Goal: Task Accomplishment & Management: Use online tool/utility

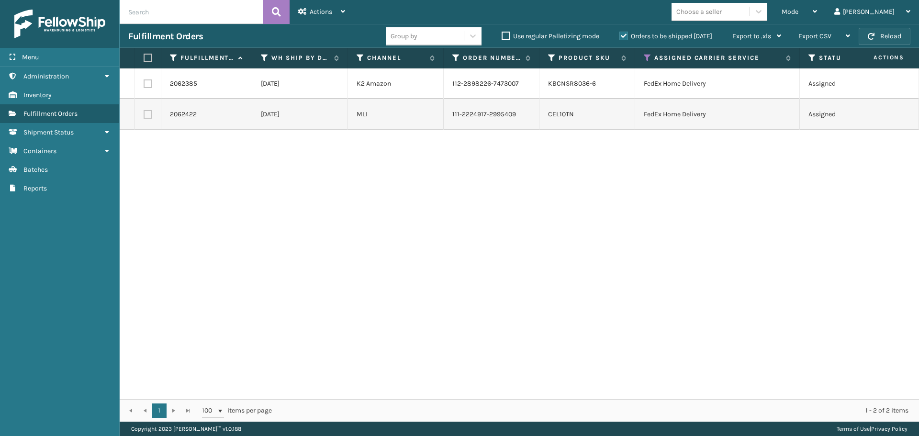
click at [895, 28] on button "Reload" at bounding box center [885, 36] width 52 height 17
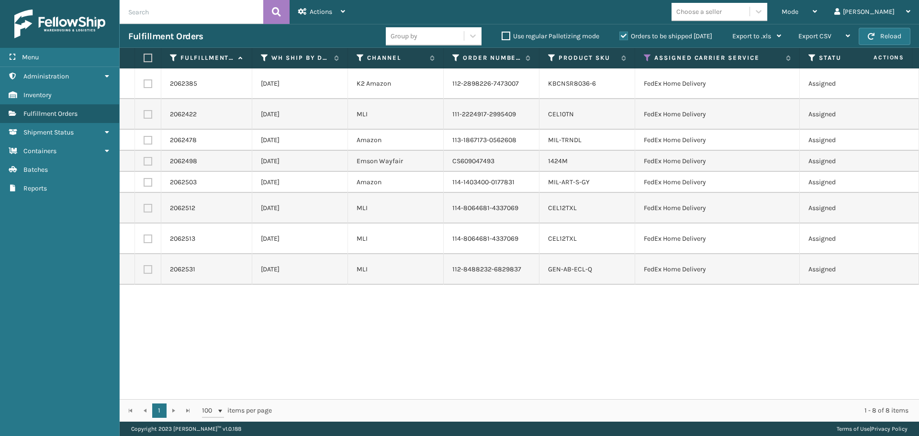
click at [149, 58] on label at bounding box center [147, 58] width 6 height 9
click at [144, 58] on input "checkbox" at bounding box center [144, 58] width 0 height 6
checkbox input "true"
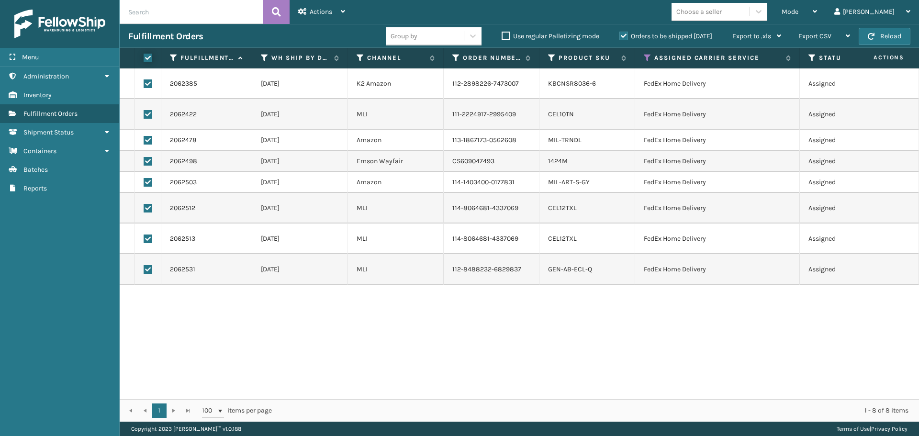
checkbox input "true"
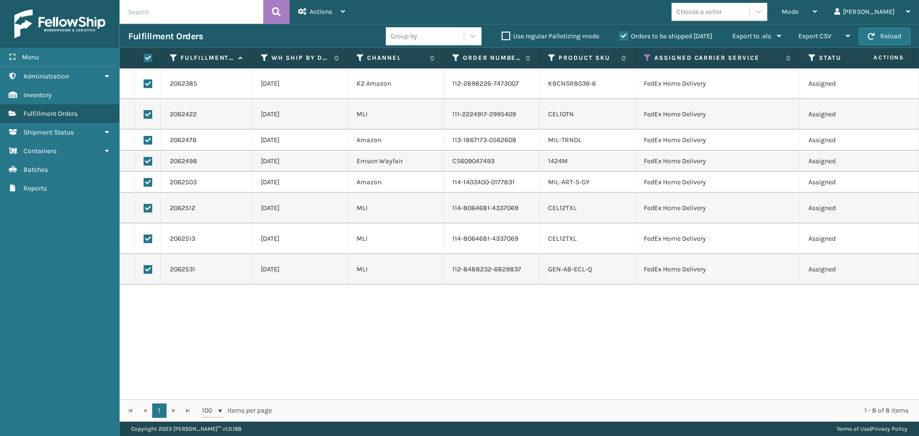
checkbox input "true"
click at [333, 13] on div "Actions" at bounding box center [321, 12] width 47 height 24
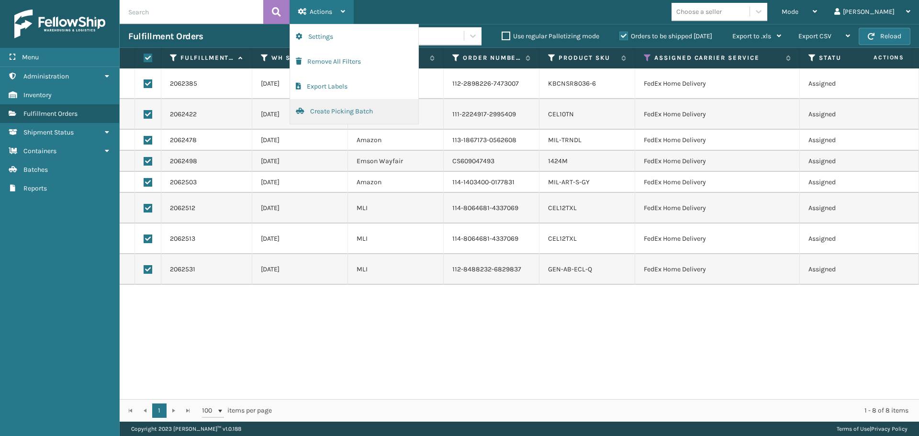
click at [325, 110] on button "Create Picking Batch" at bounding box center [354, 111] width 128 height 25
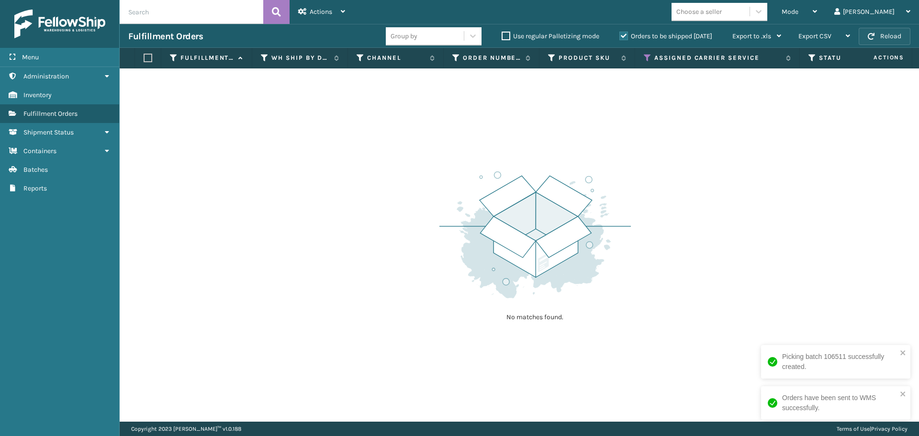
click at [886, 33] on button "Reload" at bounding box center [885, 36] width 52 height 17
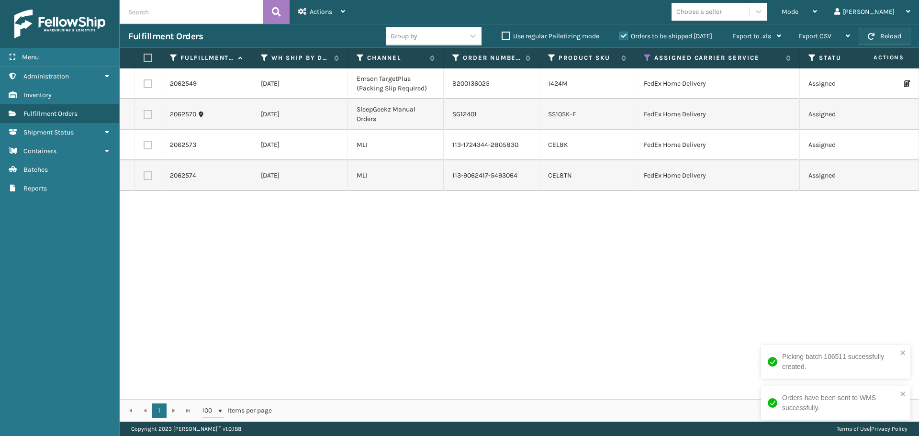
click at [879, 32] on button "Reload" at bounding box center [885, 36] width 52 height 17
click at [870, 37] on span "button" at bounding box center [871, 36] width 7 height 7
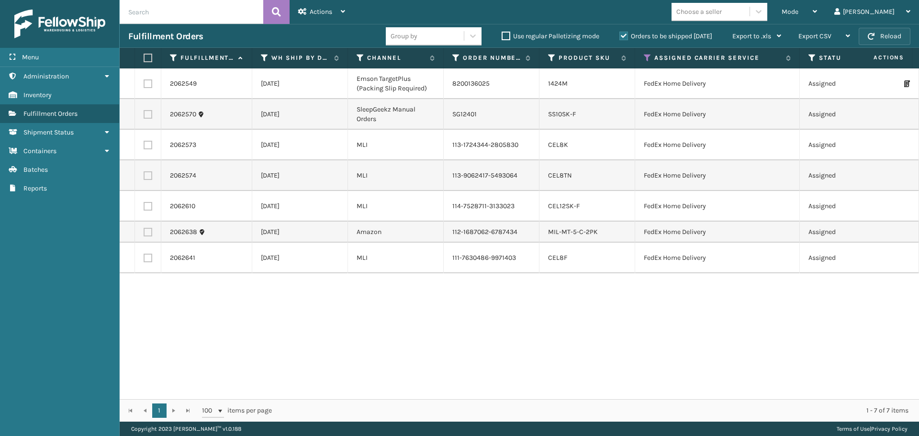
click at [874, 37] on span "button" at bounding box center [871, 36] width 7 height 7
click at [149, 57] on label at bounding box center [147, 58] width 6 height 9
click at [144, 57] on input "checkbox" at bounding box center [144, 58] width 0 height 6
checkbox input "true"
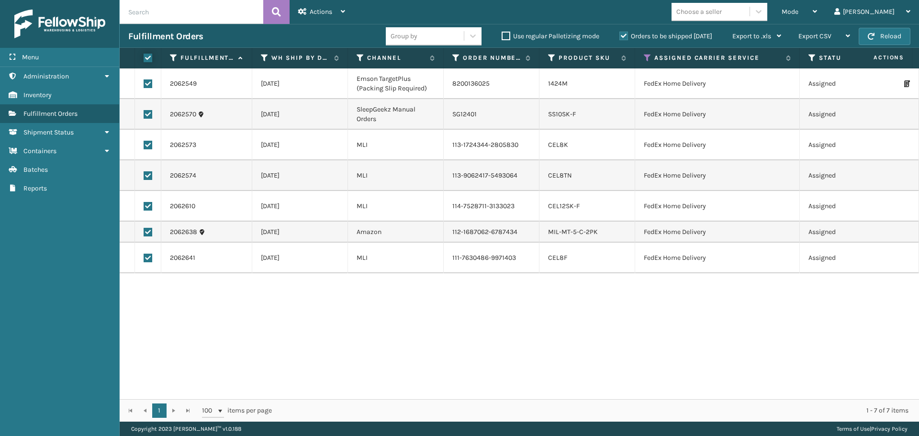
checkbox input "true"
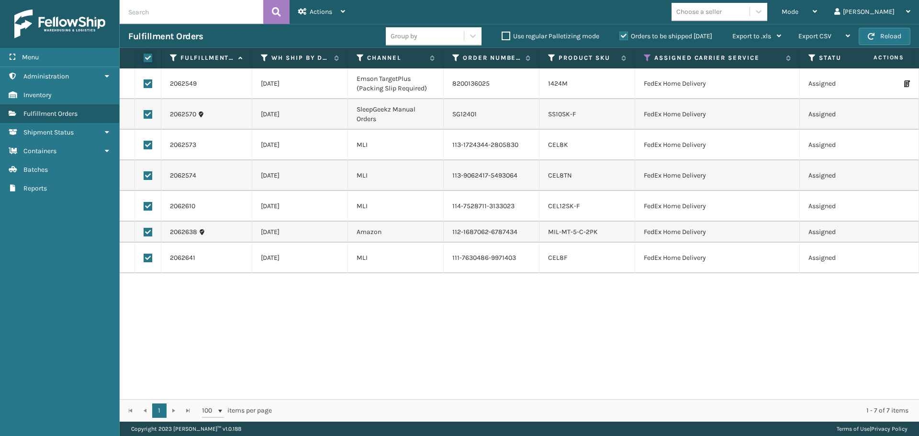
checkbox input "true"
click at [313, 19] on div "Actions" at bounding box center [321, 12] width 47 height 24
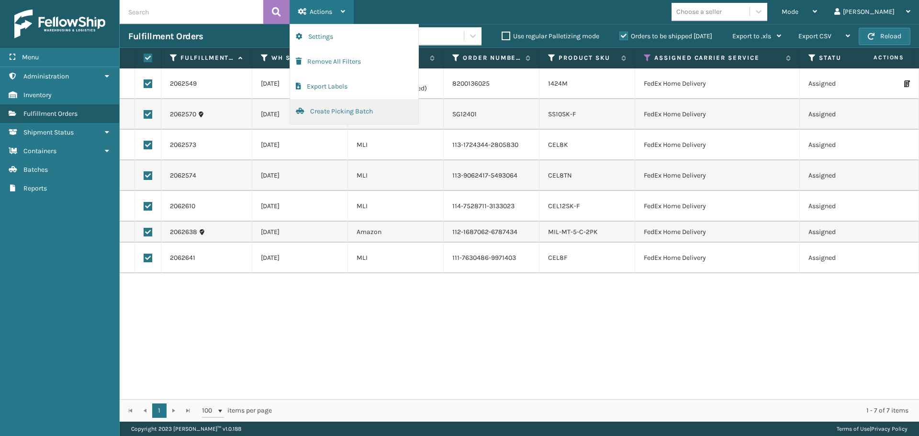
click at [330, 107] on button "Create Picking Batch" at bounding box center [354, 111] width 128 height 25
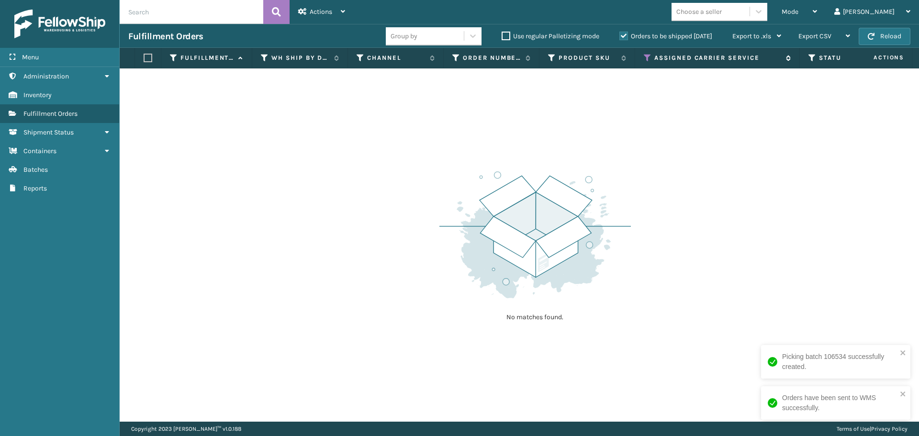
click at [645, 54] on icon at bounding box center [648, 58] width 8 height 9
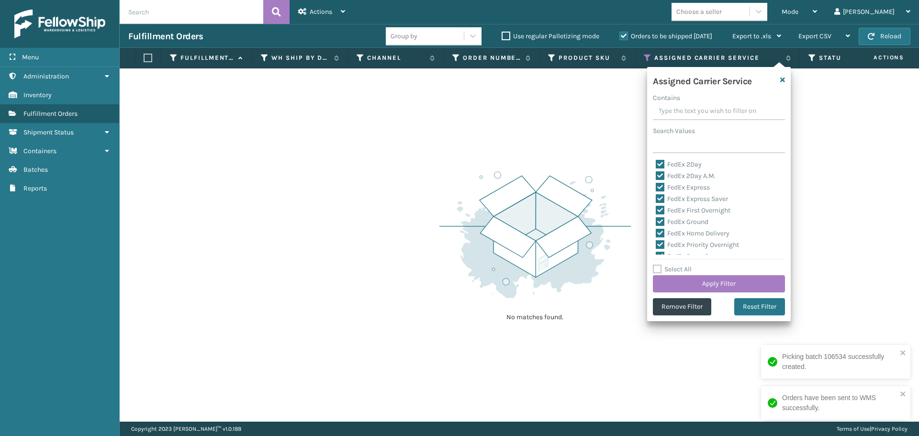
click at [656, 269] on label "Select All" at bounding box center [672, 269] width 39 height 8
click at [656, 265] on input "Select All" at bounding box center [725, 264] width 144 height 1
checkbox input "true"
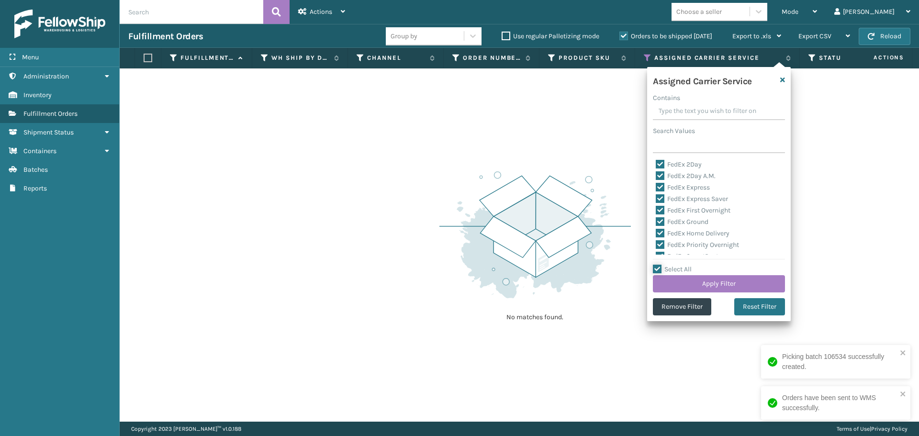
checkbox input "true"
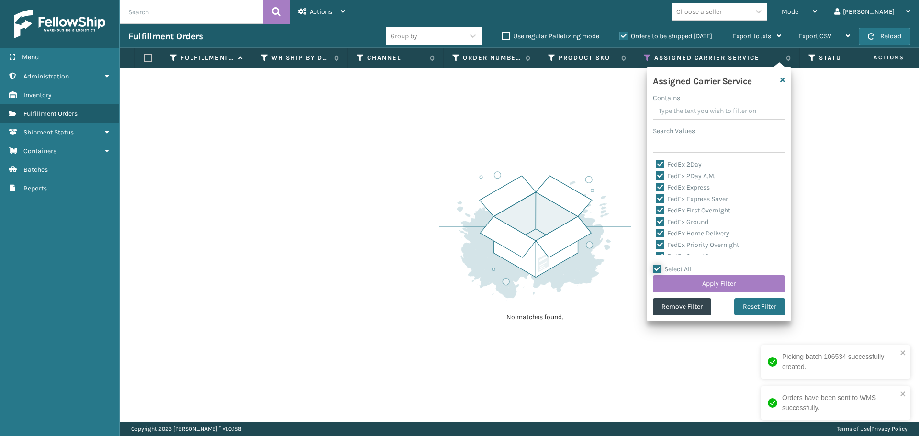
checkbox input "true"
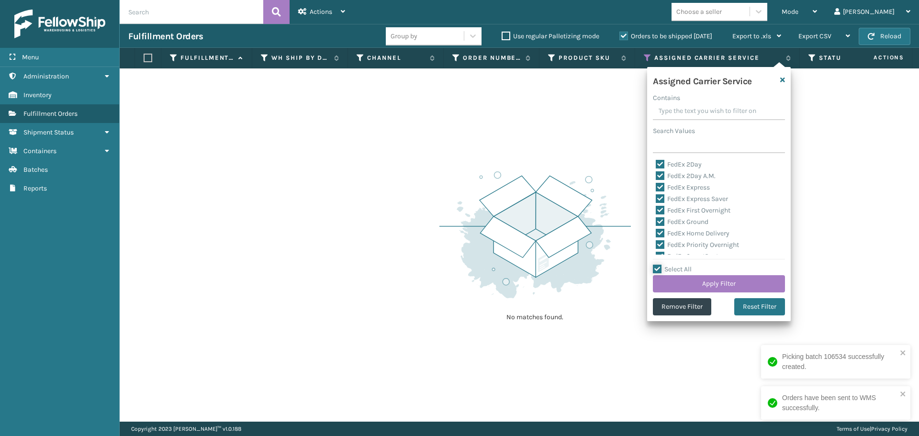
checkbox input "true"
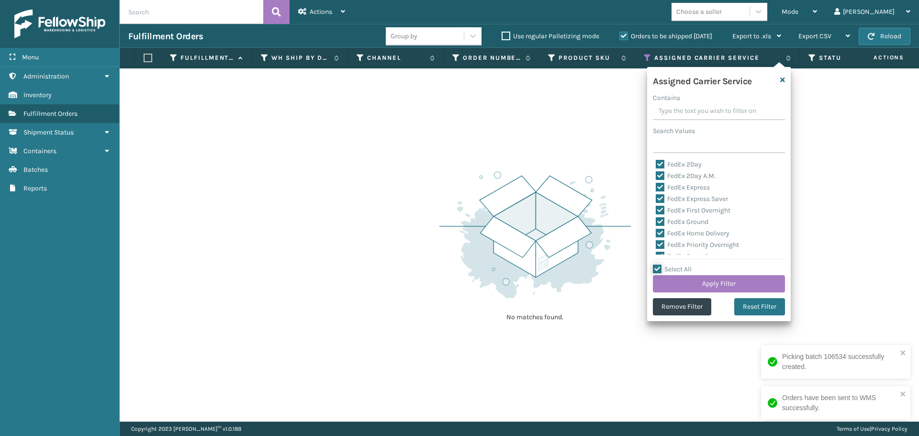
checkbox input "true"
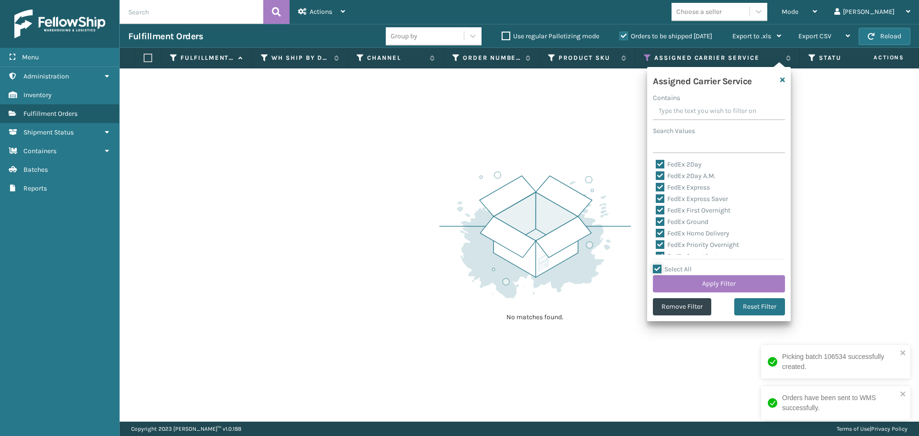
checkbox input "true"
click at [655, 267] on label "Select All" at bounding box center [672, 269] width 39 height 8
click at [655, 265] on input "Select All" at bounding box center [725, 264] width 144 height 1
checkbox input "false"
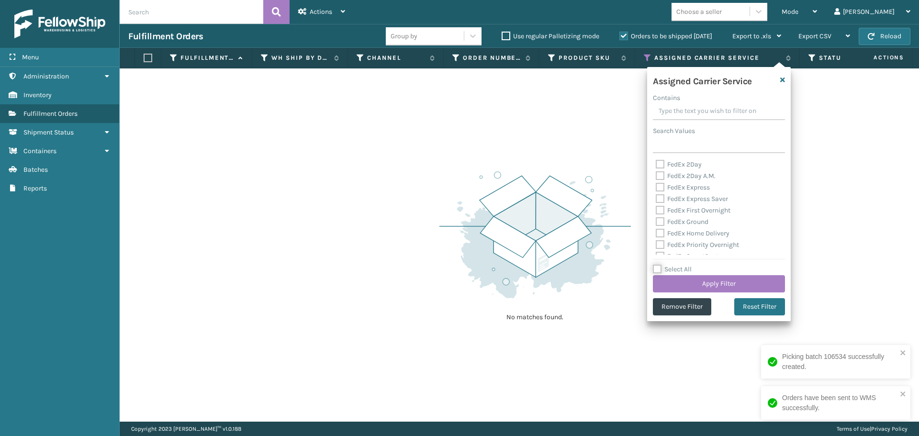
checkbox input "false"
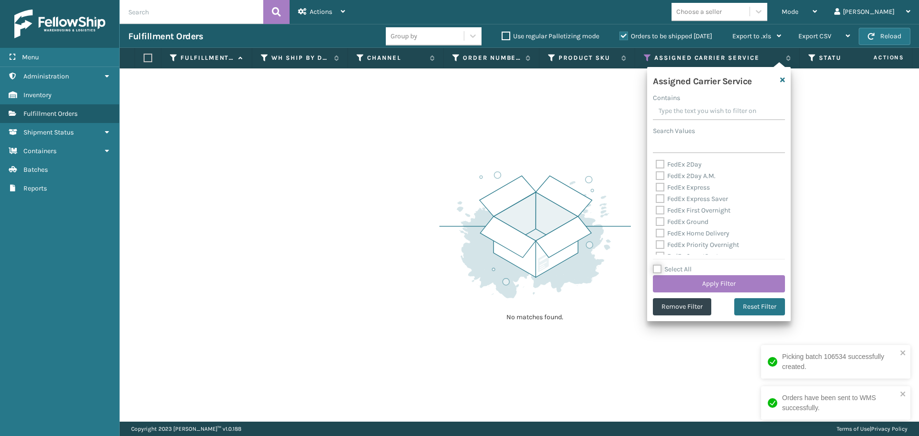
checkbox input "false"
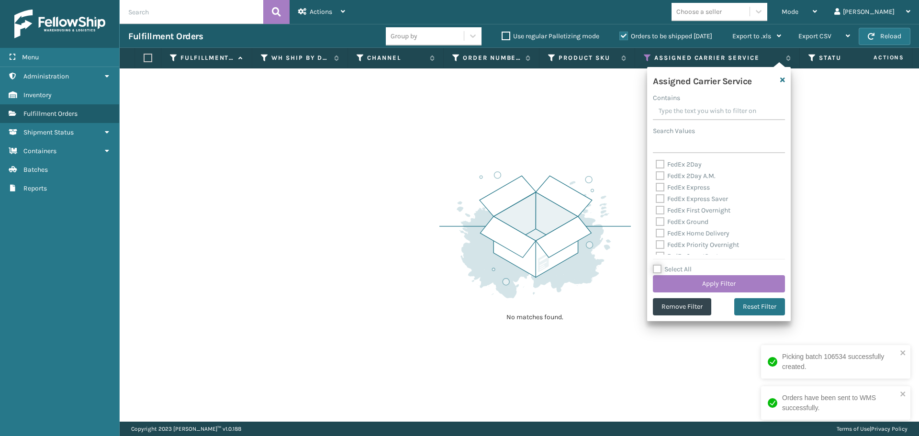
checkbox input "false"
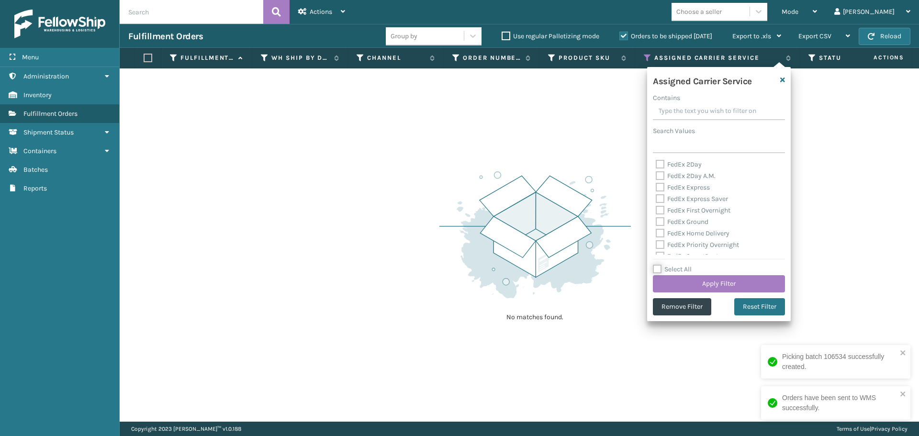
checkbox input "false"
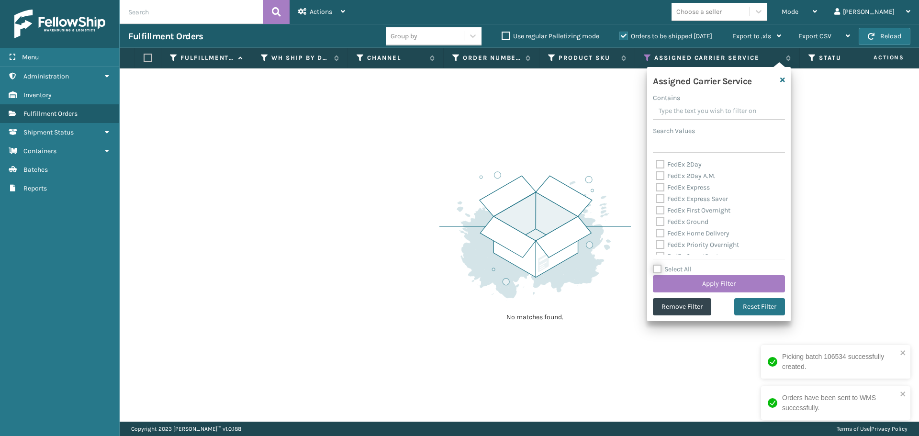
checkbox input "false"
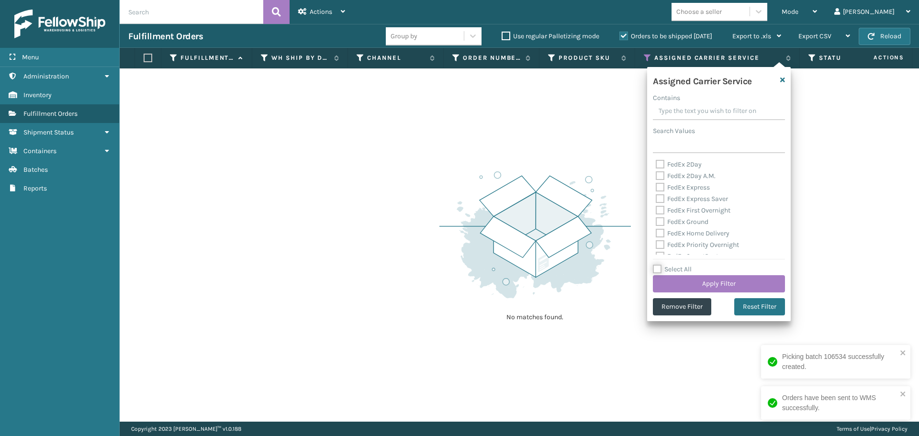
checkbox input "false"
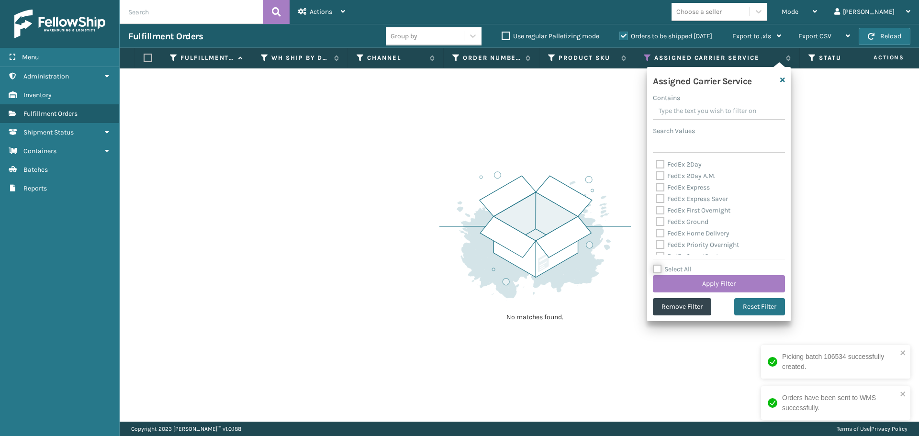
checkbox input "false"
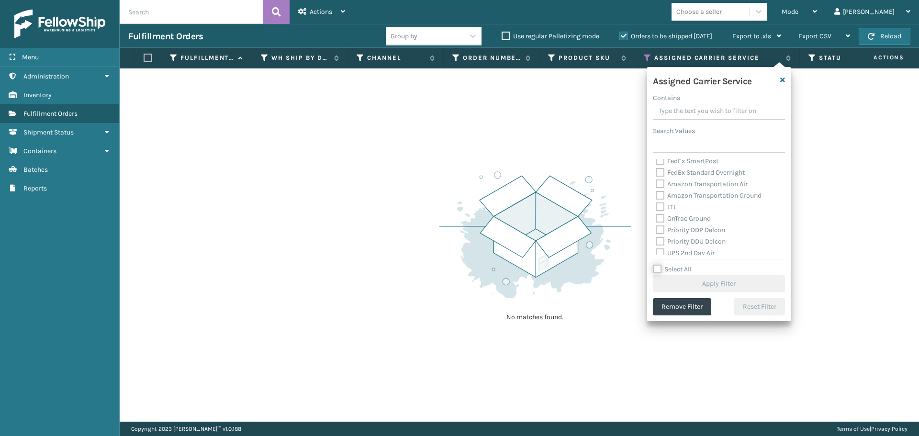
scroll to position [96, 0]
click at [660, 182] on label "Amazon Transportation Air" at bounding box center [702, 183] width 92 height 8
click at [656, 182] on input "Amazon Transportation Air" at bounding box center [656, 181] width 0 height 6
checkbox input "true"
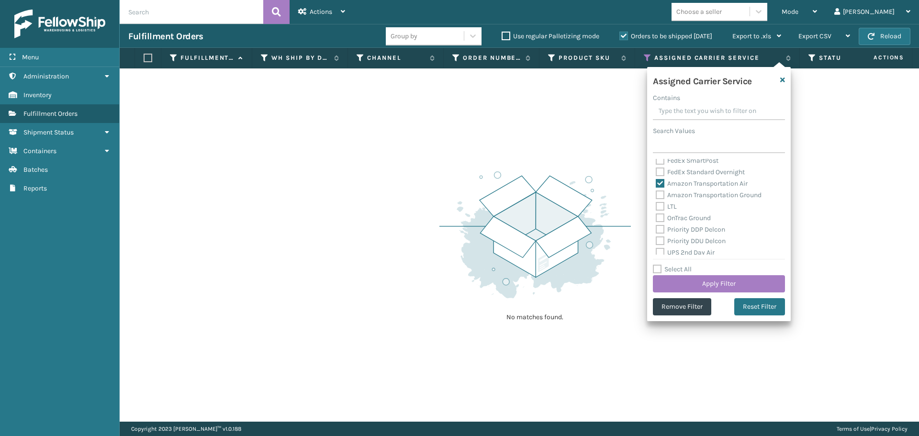
click at [660, 191] on label "Amazon Transportation Ground" at bounding box center [709, 195] width 106 height 8
click at [656, 191] on input "Amazon Transportation Ground" at bounding box center [656, 193] width 0 height 6
checkbox input "true"
click at [702, 279] on button "Apply Filter" at bounding box center [719, 283] width 132 height 17
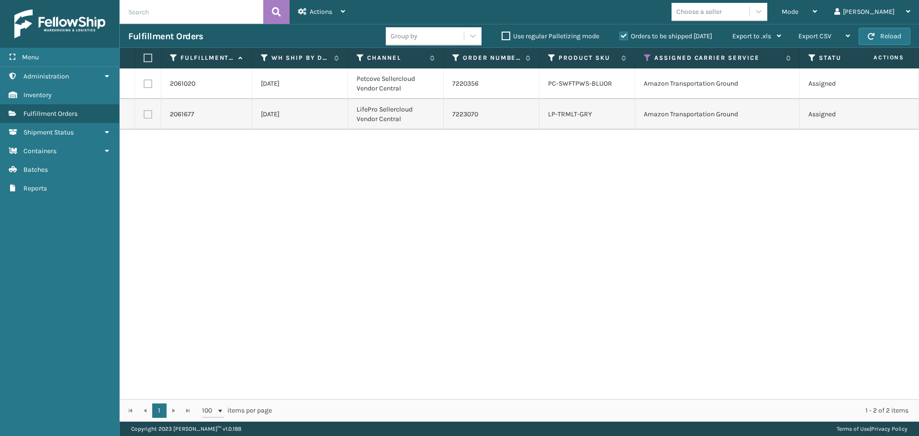
click at [149, 59] on label at bounding box center [147, 58] width 6 height 9
click at [144, 59] on input "checkbox" at bounding box center [144, 58] width 0 height 6
checkbox input "true"
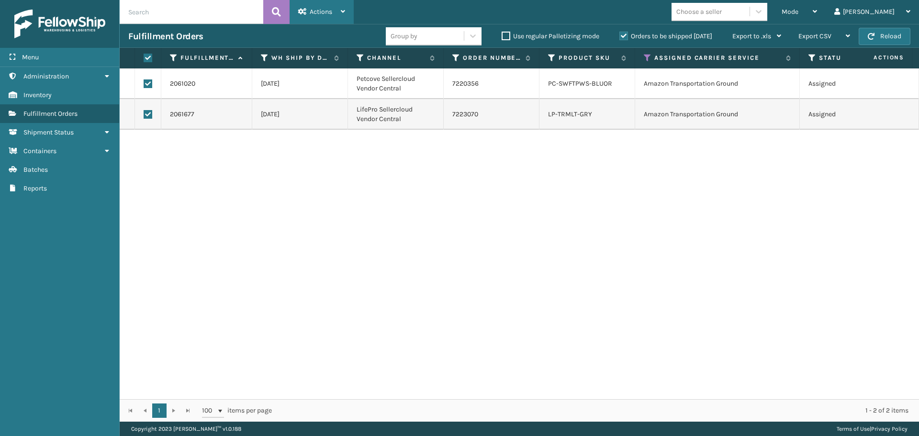
click at [318, 13] on span "Actions" at bounding box center [321, 12] width 22 height 8
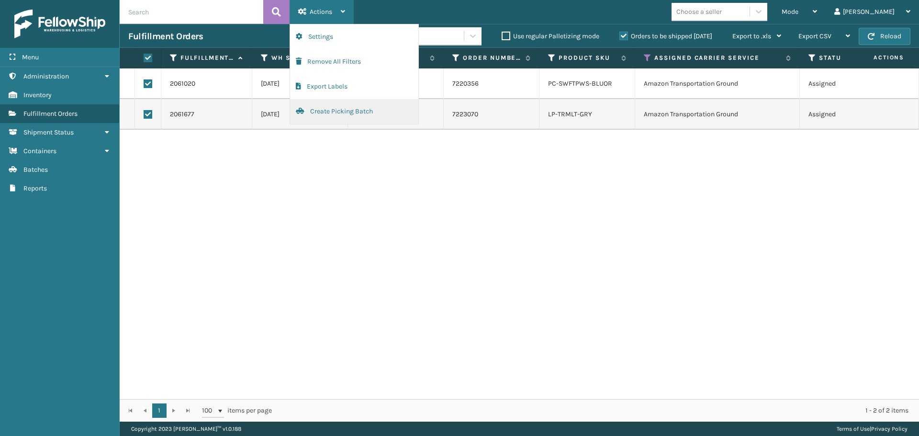
click at [350, 112] on button "Create Picking Batch" at bounding box center [354, 111] width 128 height 25
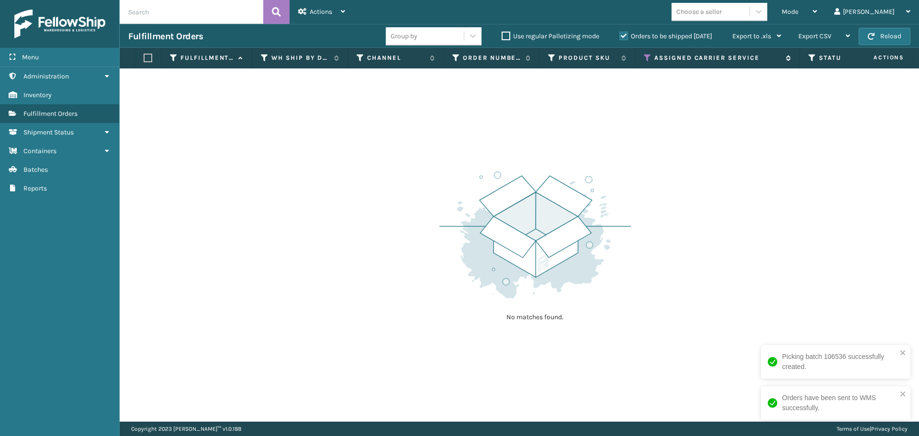
click at [649, 57] on icon at bounding box center [648, 58] width 8 height 9
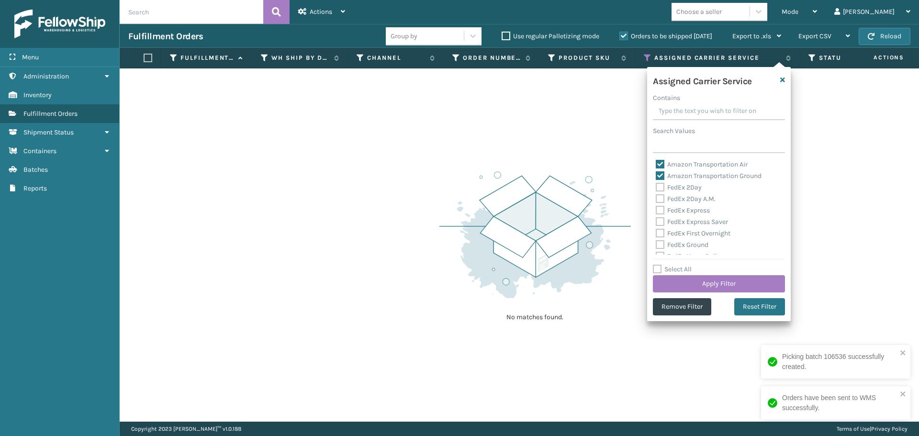
click at [655, 271] on label "Select All" at bounding box center [672, 269] width 39 height 8
click at [655, 265] on input "Select All" at bounding box center [725, 264] width 144 height 1
checkbox input "true"
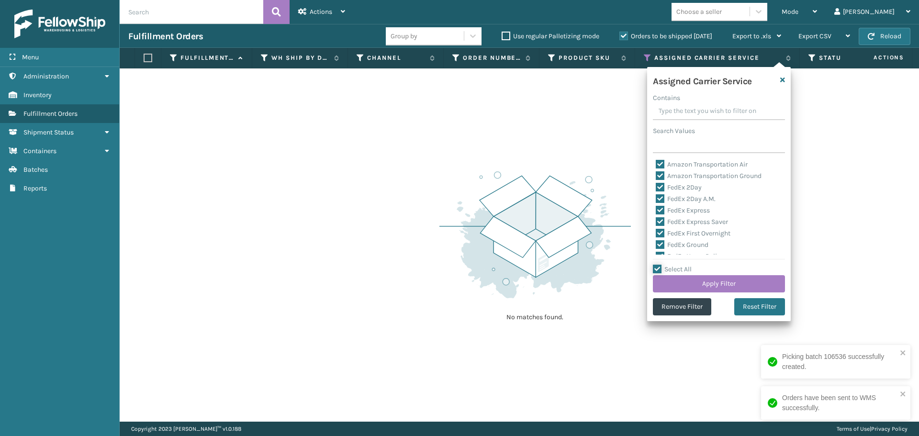
checkbox input "true"
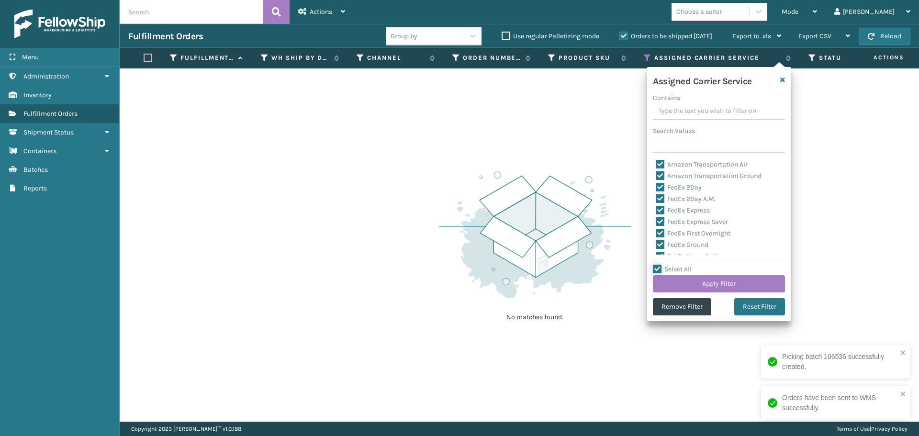
checkbox input "true"
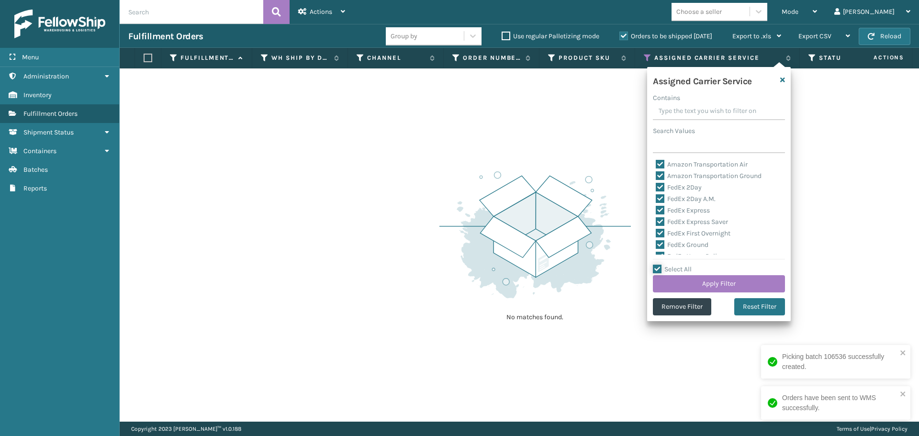
checkbox input "true"
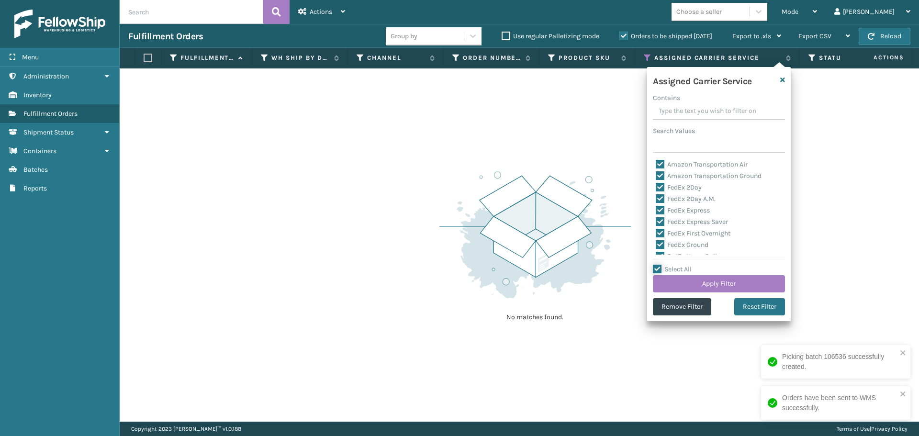
checkbox input "true"
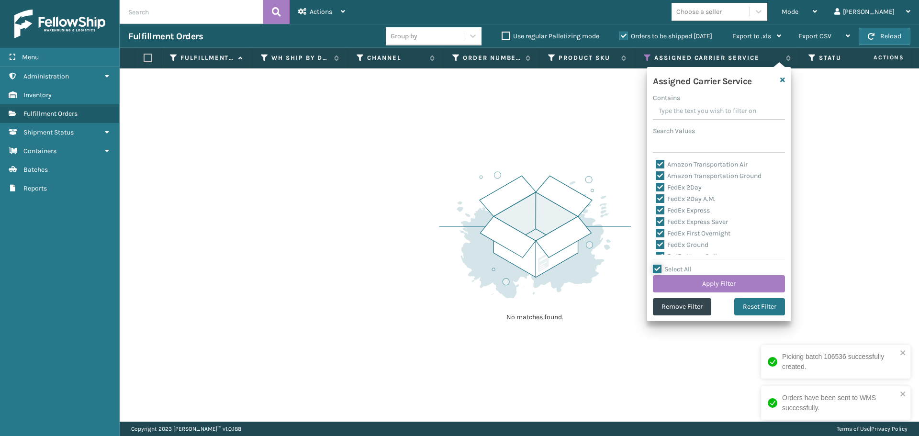
checkbox input "true"
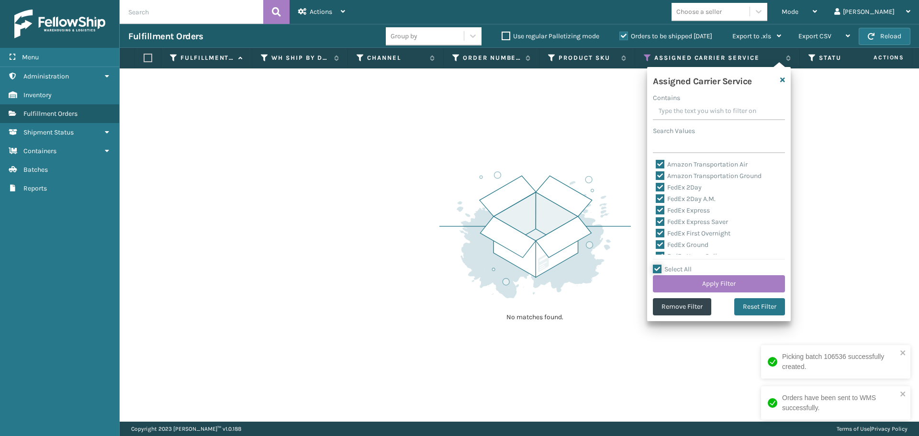
checkbox input "true"
click at [655, 271] on label "Select All" at bounding box center [672, 269] width 39 height 8
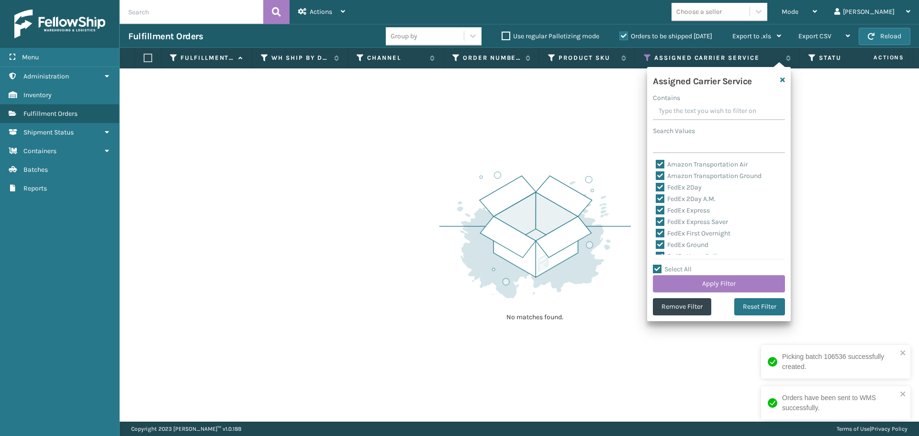
click at [655, 265] on input "Select All" at bounding box center [725, 264] width 144 height 1
checkbox input "false"
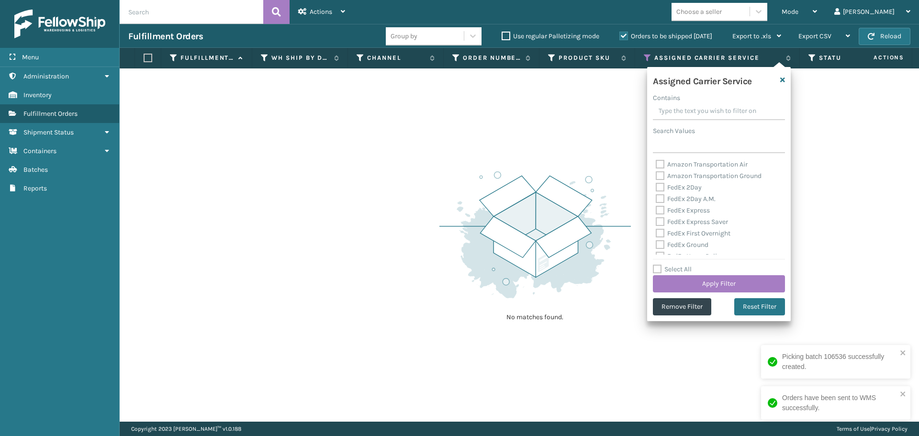
checkbox input "false"
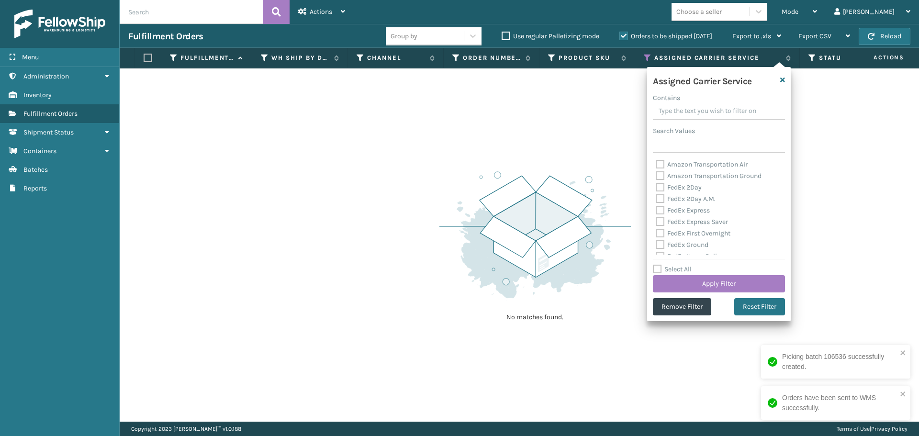
checkbox input "false"
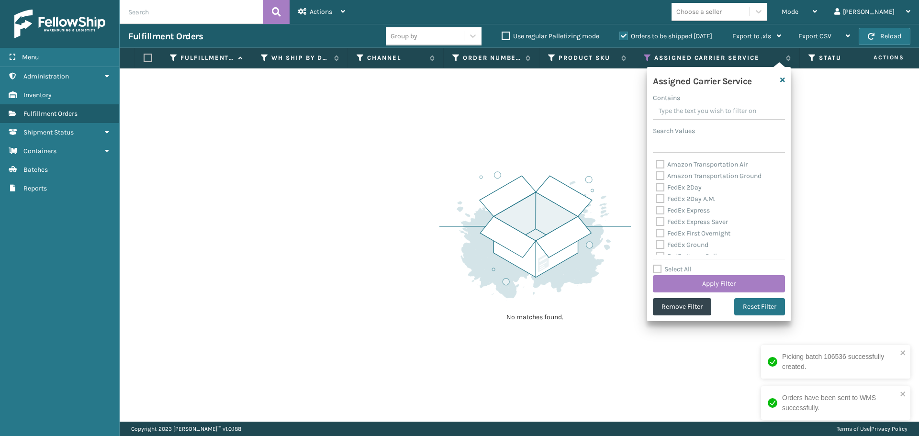
checkbox input "false"
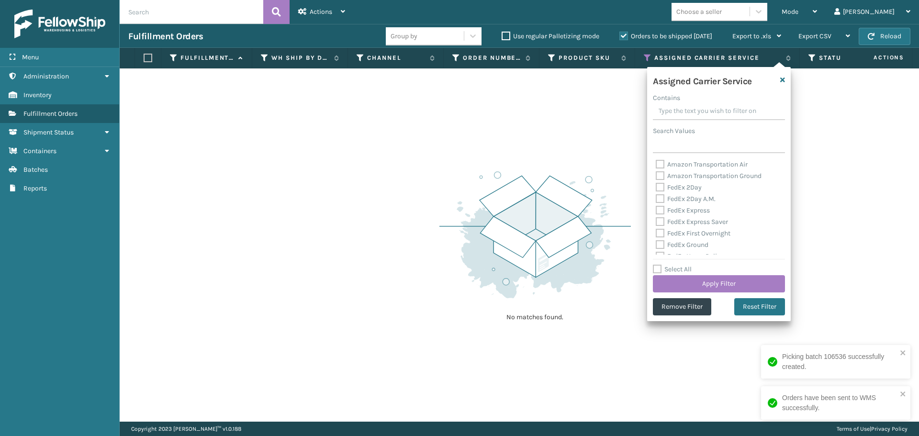
checkbox input "false"
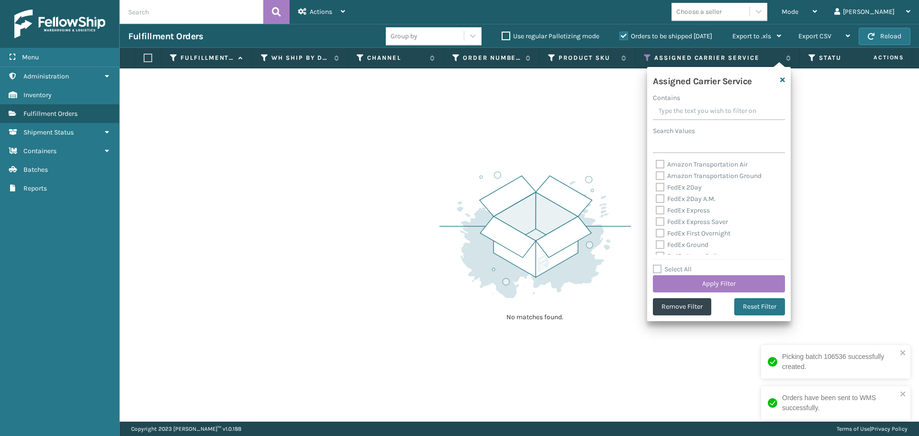
checkbox input "false"
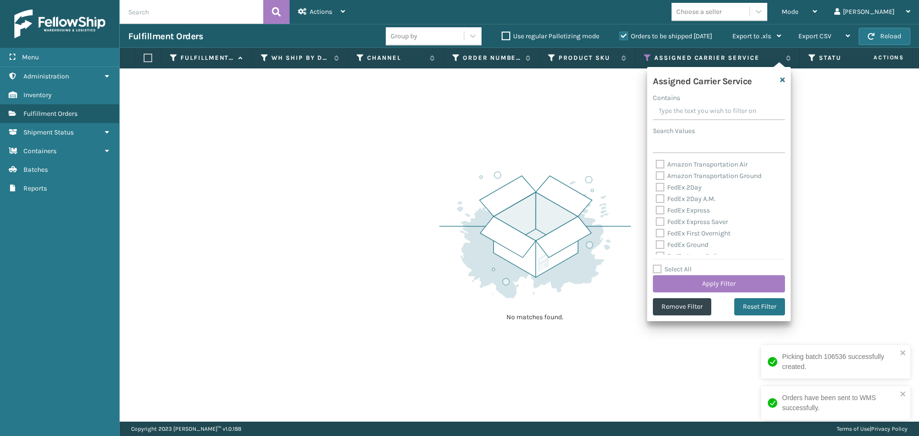
checkbox input "false"
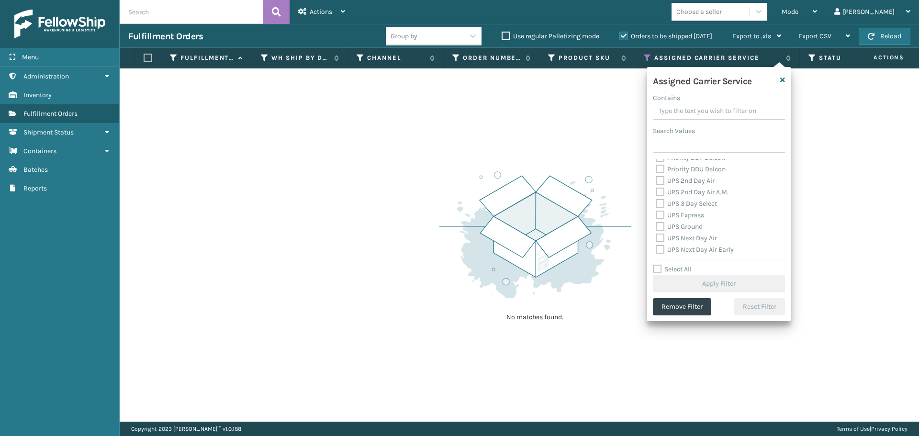
scroll to position [144, 0]
click at [659, 170] on label "OnTrac Ground" at bounding box center [683, 170] width 55 height 8
click at [656, 170] on input "OnTrac Ground" at bounding box center [656, 168] width 0 height 6
checkbox input "true"
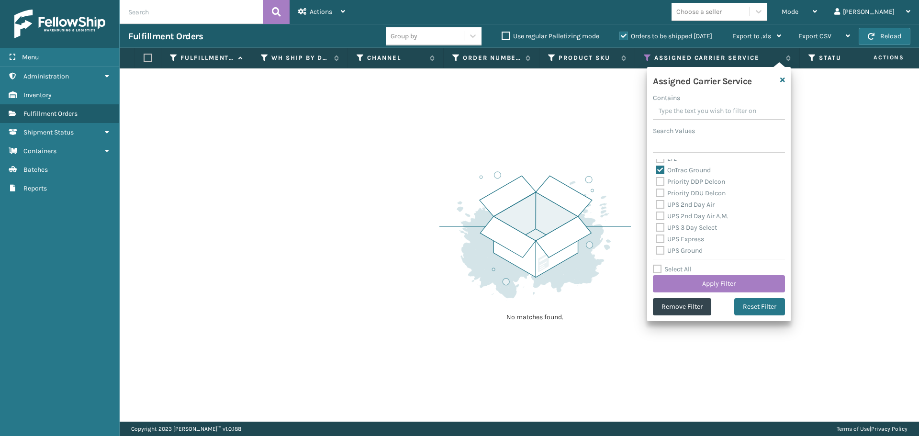
click at [659, 180] on label "Priority DDP Delcon" at bounding box center [690, 182] width 69 height 8
click at [656, 180] on input "Priority DDP Delcon" at bounding box center [656, 179] width 0 height 6
checkbox input "true"
click at [659, 190] on label "Priority DDU Delcon" at bounding box center [691, 193] width 70 height 8
click at [656, 190] on input "Priority DDU Delcon" at bounding box center [656, 191] width 0 height 6
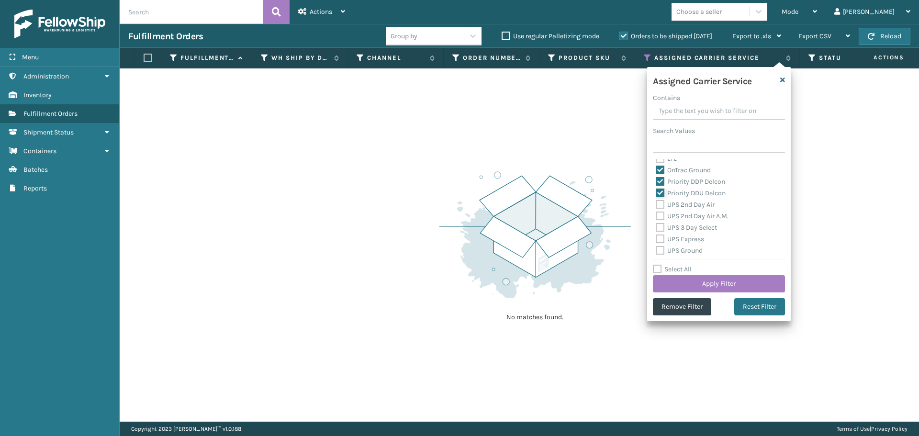
checkbox input "true"
click at [659, 205] on label "UPS 2nd Day Air" at bounding box center [685, 205] width 59 height 8
click at [656, 205] on input "UPS 2nd Day Air" at bounding box center [656, 202] width 0 height 6
checkbox input "true"
click at [658, 214] on label "UPS 2nd Day Air A.M." at bounding box center [692, 216] width 73 height 8
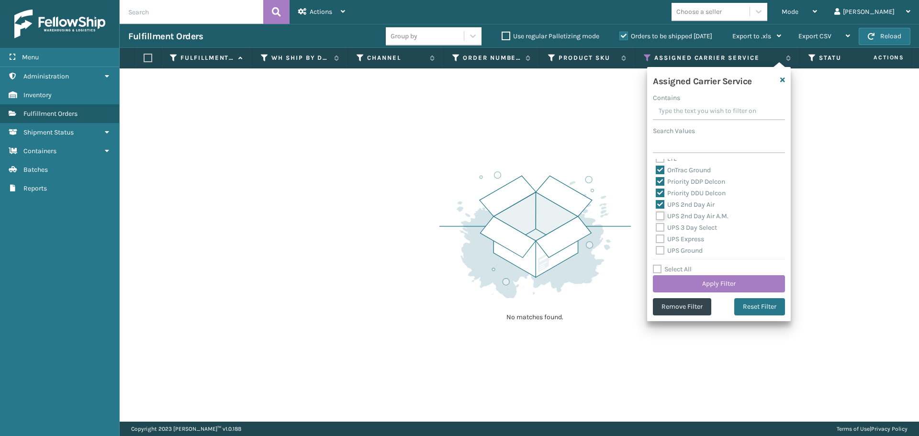
click at [656, 214] on input "UPS 2nd Day Air A.M." at bounding box center [656, 214] width 0 height 6
checkbox input "true"
click at [660, 226] on label "UPS 3 Day Select" at bounding box center [686, 228] width 61 height 8
click at [656, 226] on input "UPS 3 Day Select" at bounding box center [656, 225] width 0 height 6
checkbox input "true"
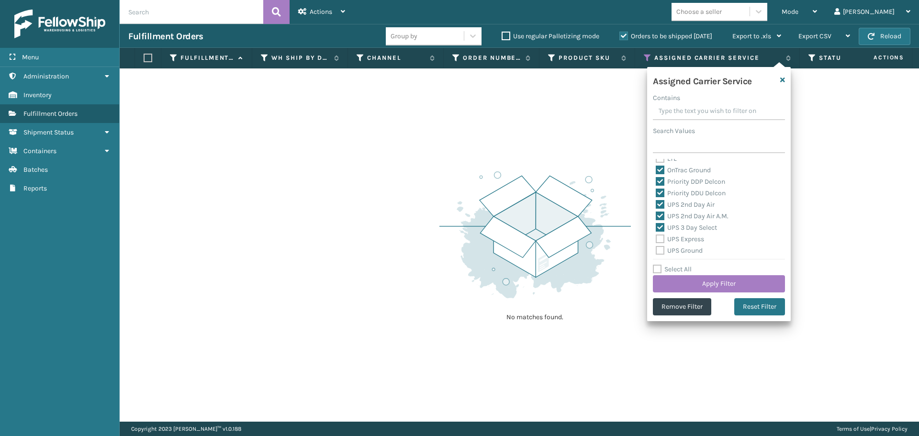
click at [660, 241] on label "UPS Express" at bounding box center [680, 239] width 48 height 8
click at [656, 240] on input "UPS Express" at bounding box center [656, 237] width 0 height 6
checkbox input "true"
click at [658, 249] on label "UPS Ground" at bounding box center [679, 250] width 47 height 8
click at [656, 249] on input "UPS Ground" at bounding box center [656, 248] width 0 height 6
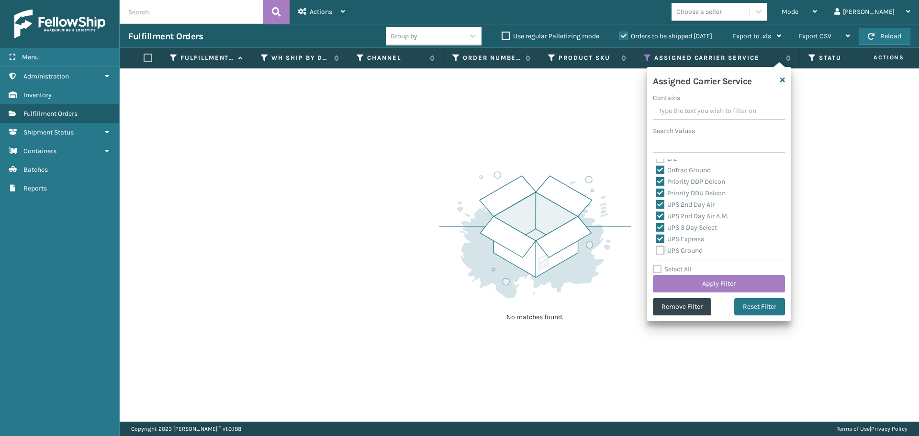
checkbox input "true"
click at [660, 212] on label "UPS Next Day Air" at bounding box center [686, 214] width 61 height 8
click at [656, 212] on input "UPS Next Day Air" at bounding box center [656, 212] width 0 height 6
checkbox input "true"
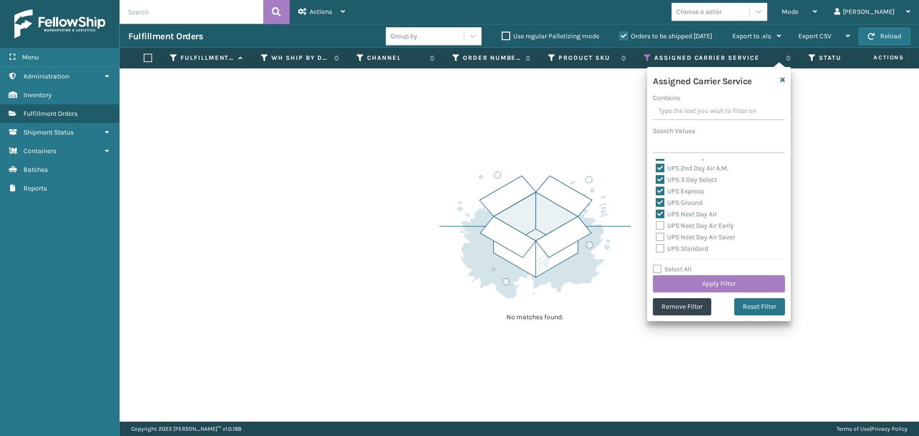
click at [659, 222] on label "UPS Next Day Air Early" at bounding box center [695, 226] width 78 height 8
click at [656, 222] on input "UPS Next Day Air Early" at bounding box center [656, 223] width 0 height 6
checkbox input "true"
click at [659, 237] on label "UPS Next Day Air Saver" at bounding box center [695, 237] width 79 height 8
click at [656, 237] on input "UPS Next Day Air Saver" at bounding box center [656, 235] width 0 height 6
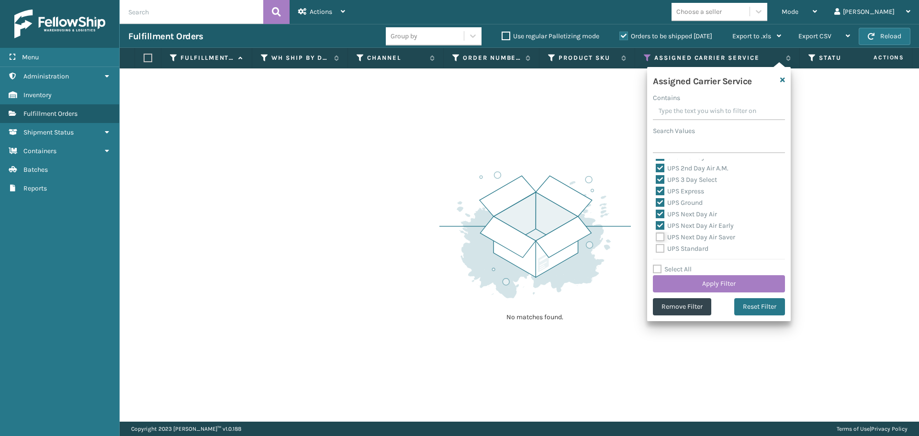
checkbox input "true"
click at [659, 254] on div "UPS Standard" at bounding box center [719, 248] width 126 height 11
click at [659, 249] on label "UPS Standard" at bounding box center [682, 249] width 53 height 8
click at [656, 249] on input "UPS Standard" at bounding box center [656, 246] width 0 height 6
checkbox input "true"
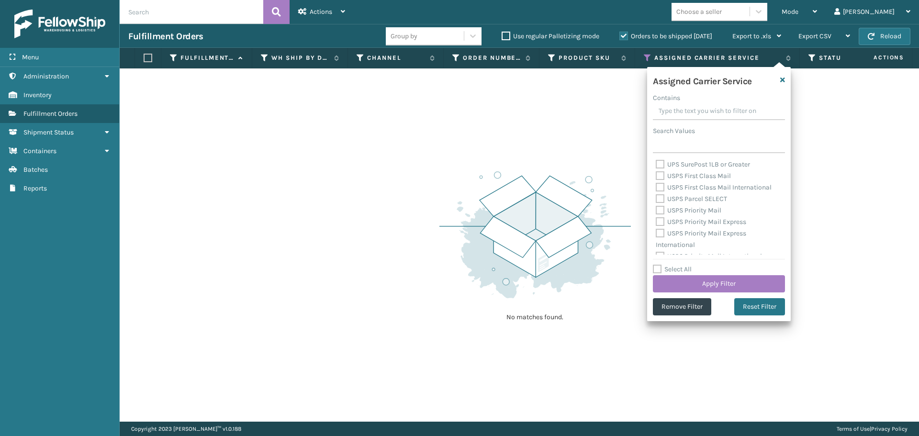
scroll to position [239, 0]
click at [659, 211] on label "UPS SurePost 1LB or Greater" at bounding box center [703, 212] width 94 height 8
click at [656, 211] on input "UPS SurePost 1LB or Greater" at bounding box center [656, 210] width 0 height 6
checkbox input "true"
click at [660, 224] on label "USPS First Class Mail" at bounding box center [693, 224] width 75 height 8
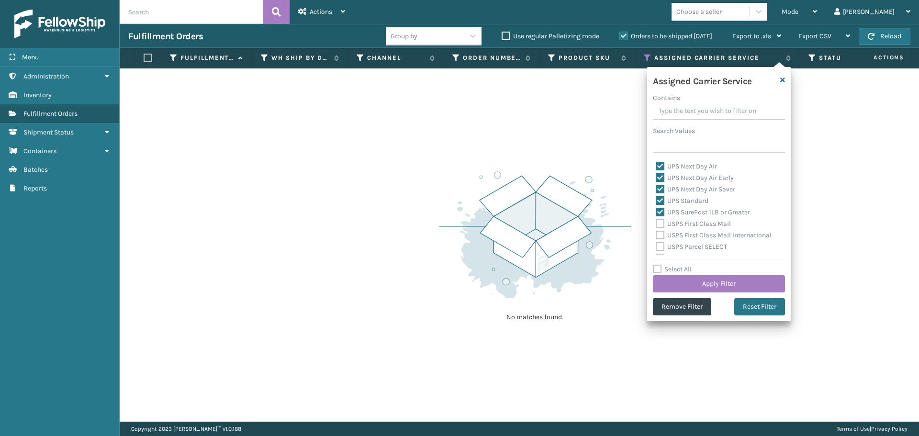
click at [656, 224] on input "USPS First Class Mail" at bounding box center [656, 221] width 0 height 6
checkbox input "true"
click at [660, 237] on label "USPS First Class Mail International" at bounding box center [714, 235] width 116 height 8
click at [656, 236] on input "USPS First Class Mail International" at bounding box center [656, 233] width 0 height 6
checkbox input "true"
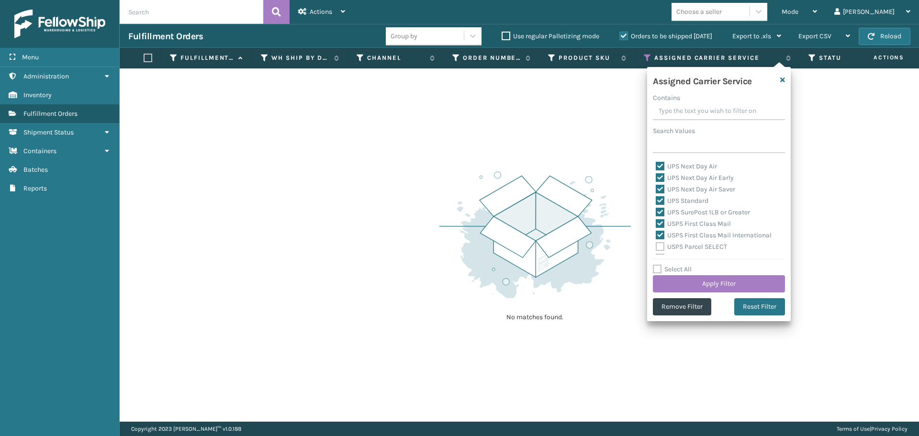
click at [660, 252] on div "USPS Parcel SELECT" at bounding box center [719, 246] width 126 height 11
click at [660, 247] on label "USPS Parcel SELECT" at bounding box center [691, 247] width 71 height 8
click at [656, 247] on input "USPS Parcel SELECT" at bounding box center [656, 244] width 0 height 6
checkbox input "true"
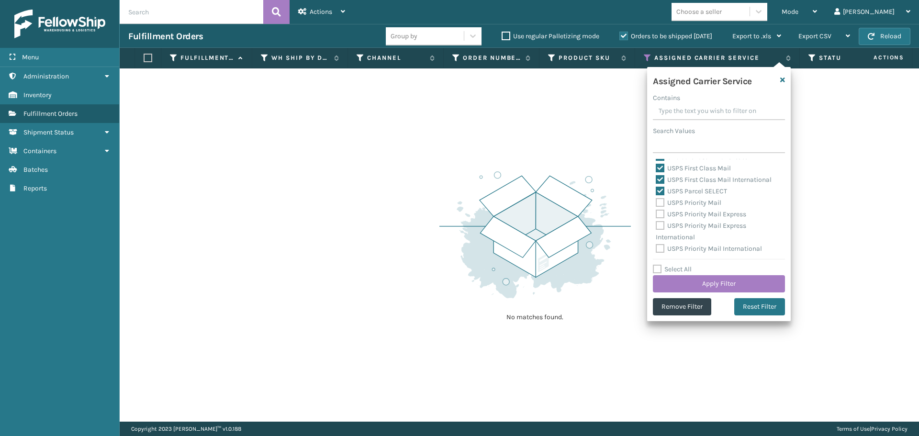
click at [659, 201] on label "USPS Priority Mail" at bounding box center [689, 203] width 66 height 8
click at [656, 201] on input "USPS Priority Mail" at bounding box center [656, 200] width 0 height 6
checkbox input "true"
click at [659, 212] on label "USPS Priority Mail Express" at bounding box center [701, 214] width 90 height 8
click at [656, 212] on input "USPS Priority Mail Express" at bounding box center [656, 212] width 0 height 6
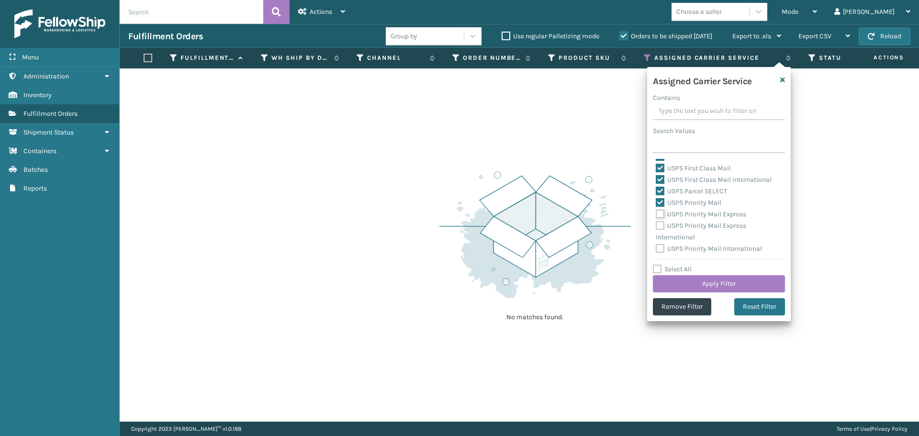
checkbox input "true"
click at [659, 224] on label "USPS Priority Mail Express International" at bounding box center [701, 232] width 90 height 20
click at [656, 224] on input "USPS Priority Mail Express International" at bounding box center [656, 223] width 0 height 6
checkbox input "true"
click at [661, 250] on label "USPS Priority Mail International" at bounding box center [709, 249] width 106 height 8
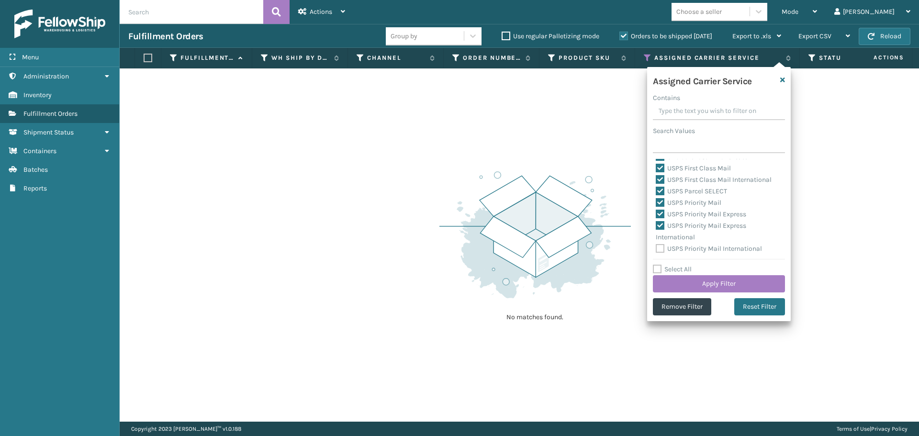
click at [656, 249] on input "USPS Priority Mail International" at bounding box center [656, 246] width 0 height 6
checkbox input "true"
click at [679, 275] on div "Select All Apply Filter" at bounding box center [719, 278] width 132 height 29
click at [684, 281] on button "Apply Filter" at bounding box center [719, 283] width 132 height 17
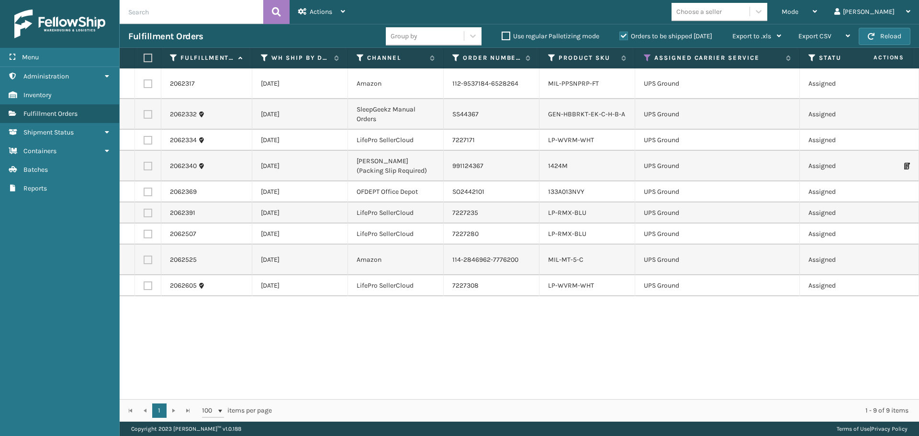
click at [147, 57] on label at bounding box center [147, 58] width 6 height 9
click at [144, 57] on input "checkbox" at bounding box center [144, 58] width 0 height 6
checkbox input "true"
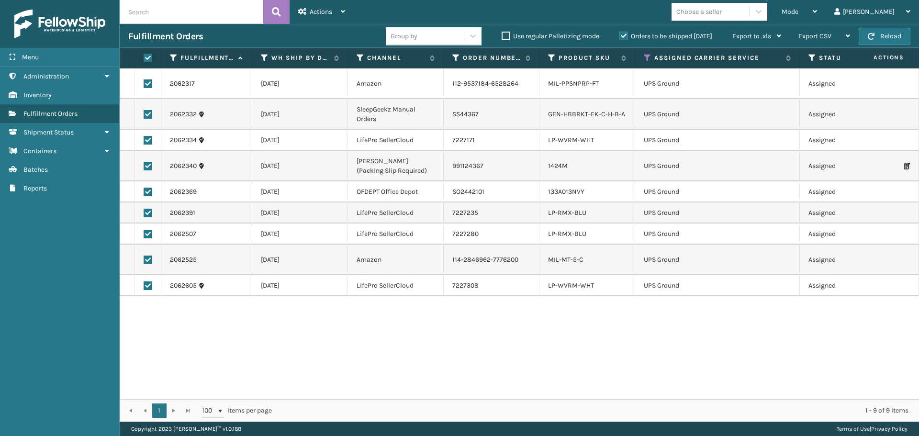
checkbox input "true"
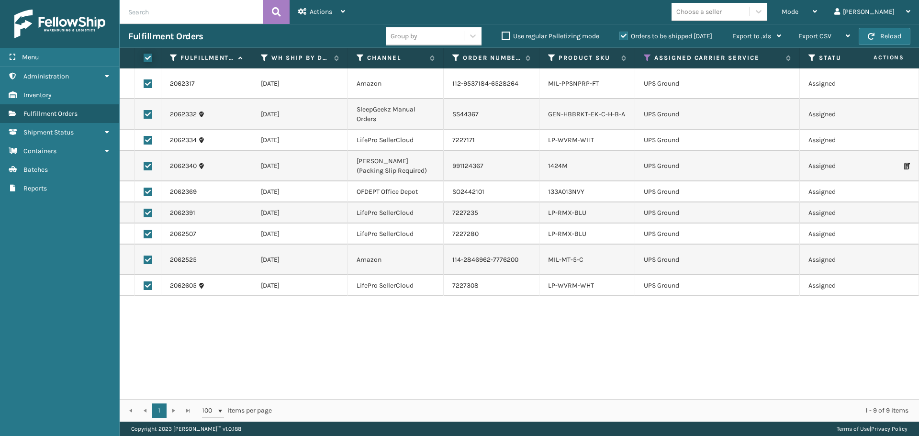
checkbox input "true"
click at [316, 16] on div "Actions" at bounding box center [321, 12] width 47 height 24
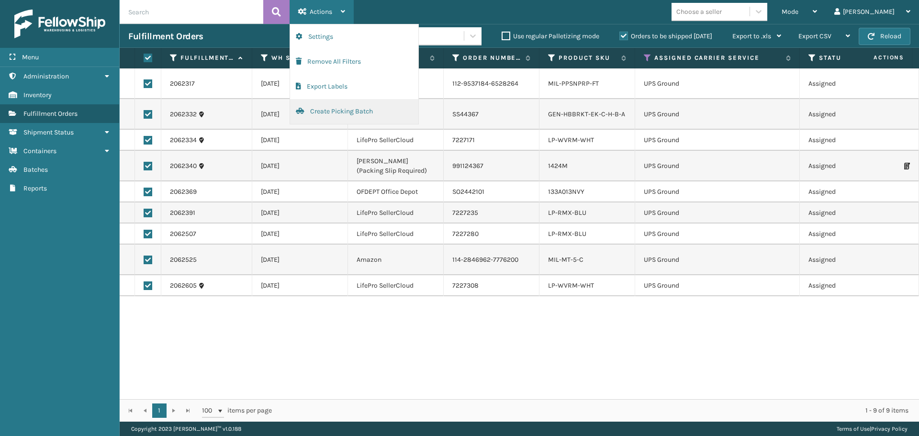
click at [336, 105] on button "Create Picking Batch" at bounding box center [354, 111] width 128 height 25
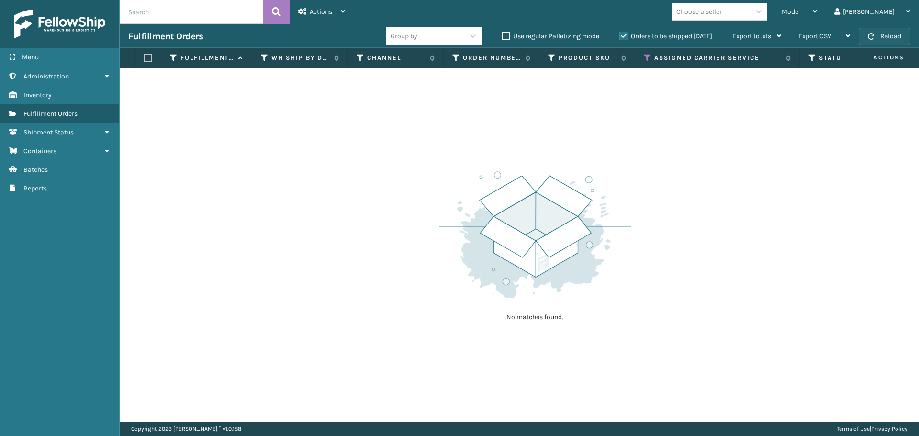
click at [892, 37] on button "Reload" at bounding box center [885, 36] width 52 height 17
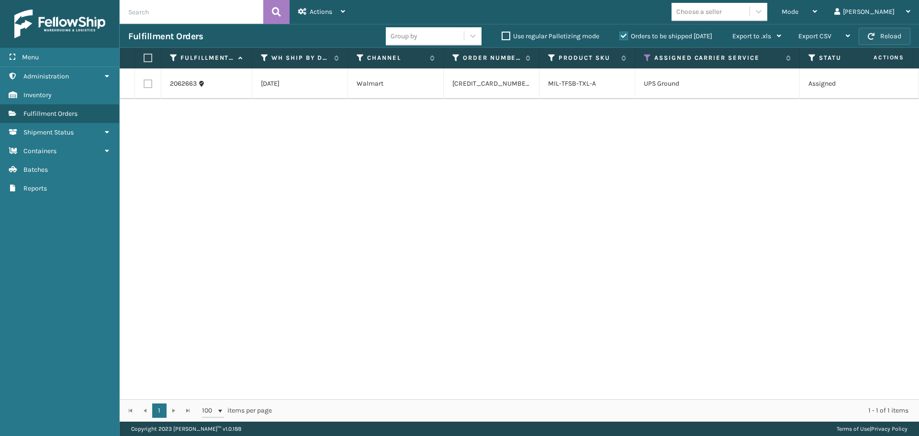
click at [892, 37] on button "Reload" at bounding box center [885, 36] width 52 height 17
click at [865, 33] on button "Reload" at bounding box center [885, 36] width 52 height 17
click at [647, 58] on icon at bounding box center [648, 58] width 8 height 9
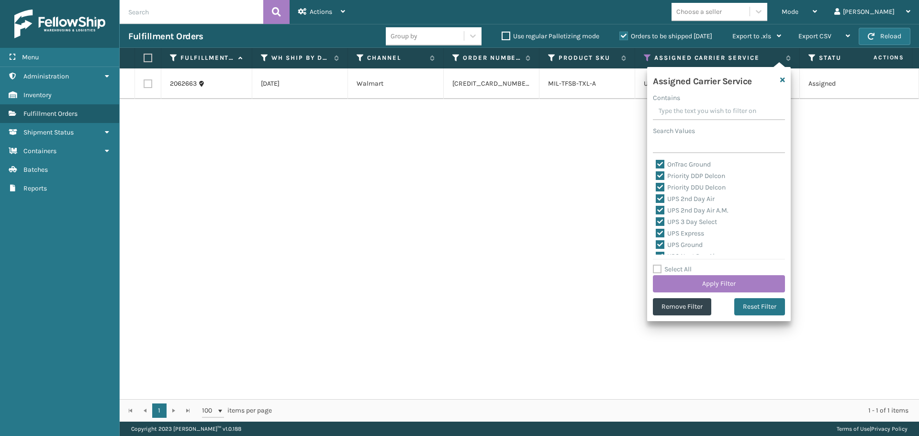
click at [660, 268] on label "Select All" at bounding box center [672, 269] width 39 height 8
click at [660, 265] on input "Select All" at bounding box center [725, 264] width 144 height 1
checkbox input "true"
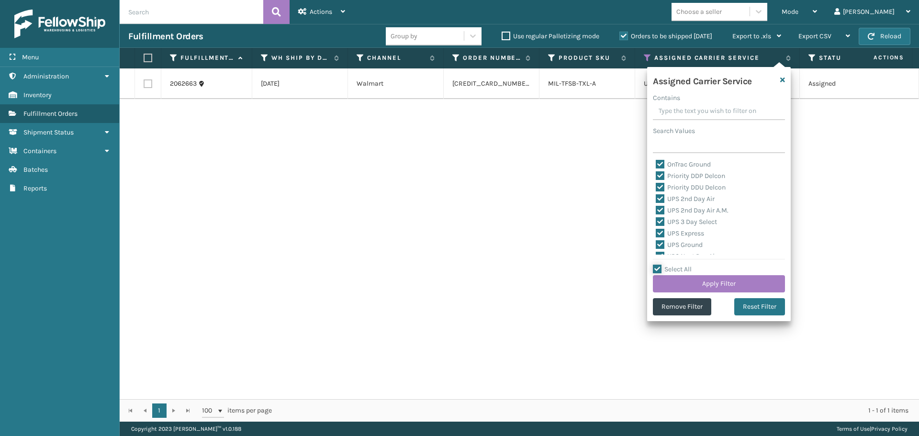
checkbox input "true"
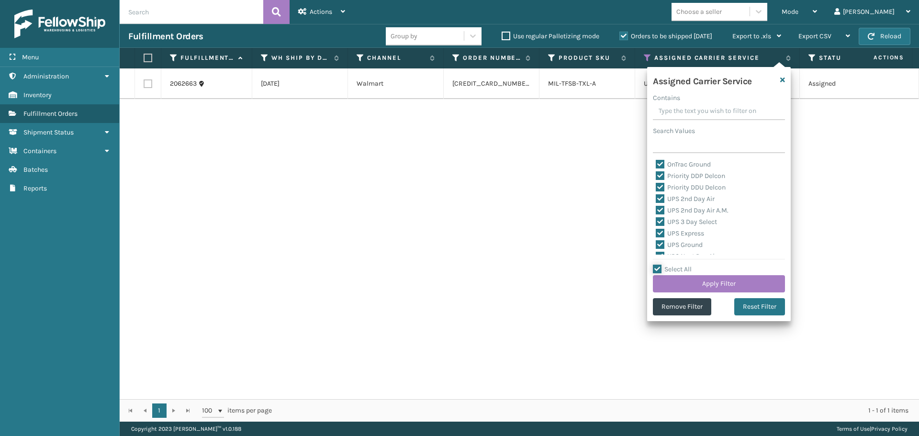
checkbox input "true"
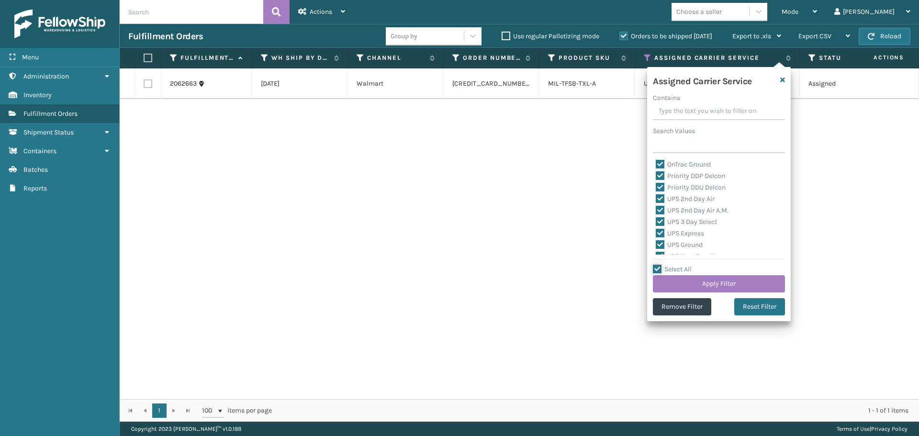
checkbox input "true"
click at [660, 268] on label "Select All" at bounding box center [672, 269] width 39 height 8
click at [660, 265] on input "Select All" at bounding box center [725, 264] width 144 height 1
checkbox input "false"
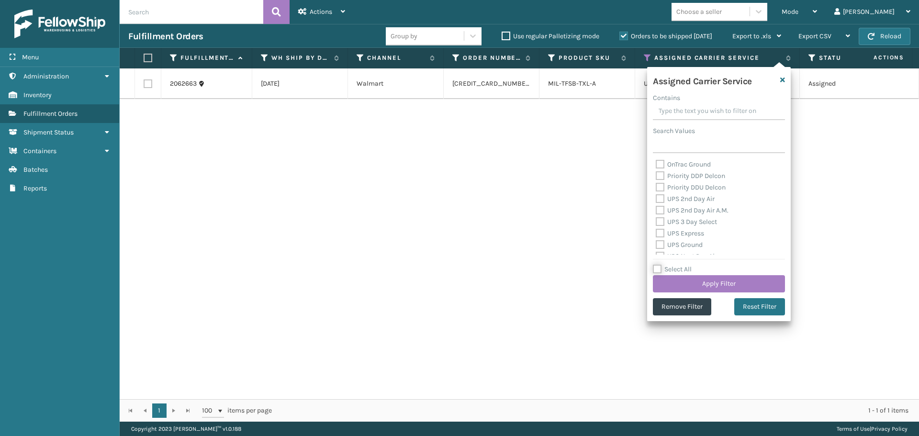
checkbox input "false"
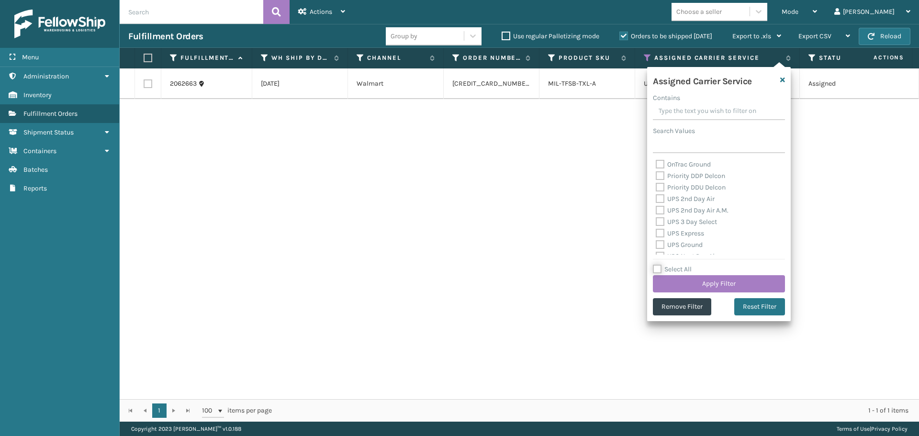
checkbox input "false"
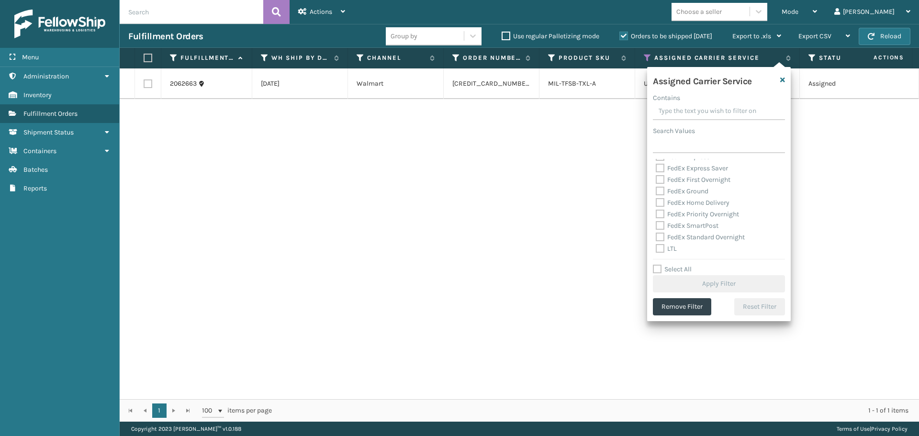
click at [660, 247] on label "LTL" at bounding box center [666, 249] width 21 height 8
click at [656, 247] on input "LTL" at bounding box center [656, 246] width 0 height 6
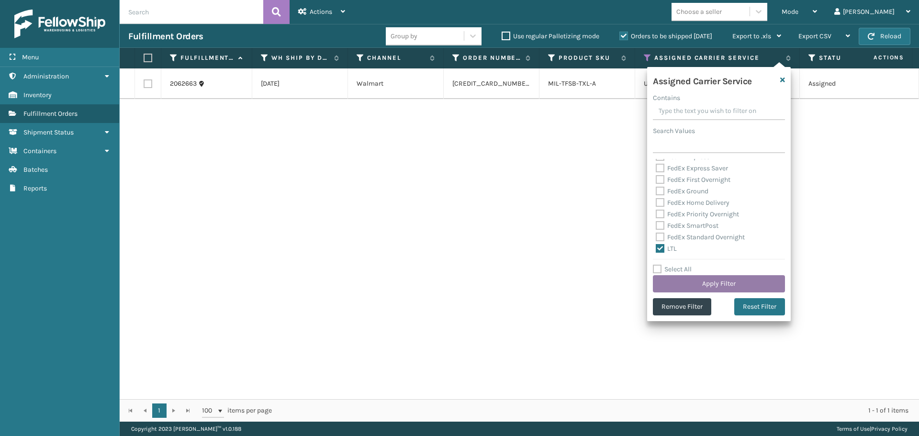
click at [693, 280] on button "Apply Filter" at bounding box center [719, 283] width 132 height 17
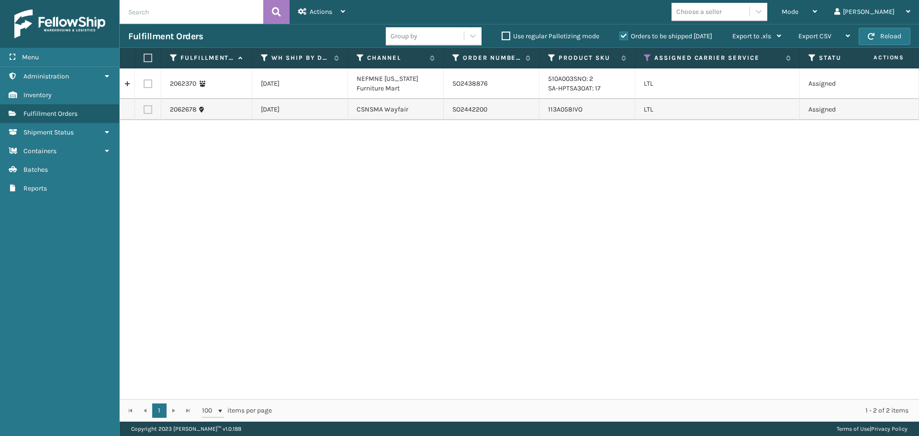
click at [151, 84] on label at bounding box center [148, 83] width 9 height 9
click at [144, 84] on input "checkbox" at bounding box center [144, 82] width 0 height 6
click at [343, 13] on icon at bounding box center [343, 11] width 4 height 7
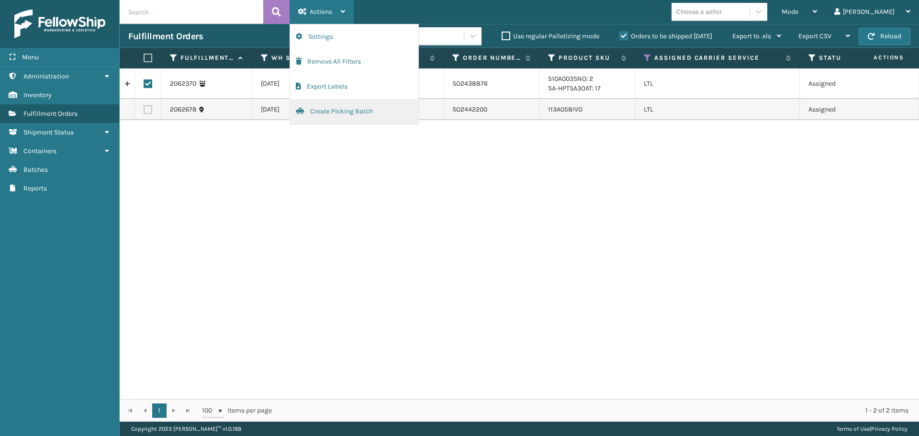
click at [338, 111] on button "Create Picking Batch" at bounding box center [354, 111] width 128 height 25
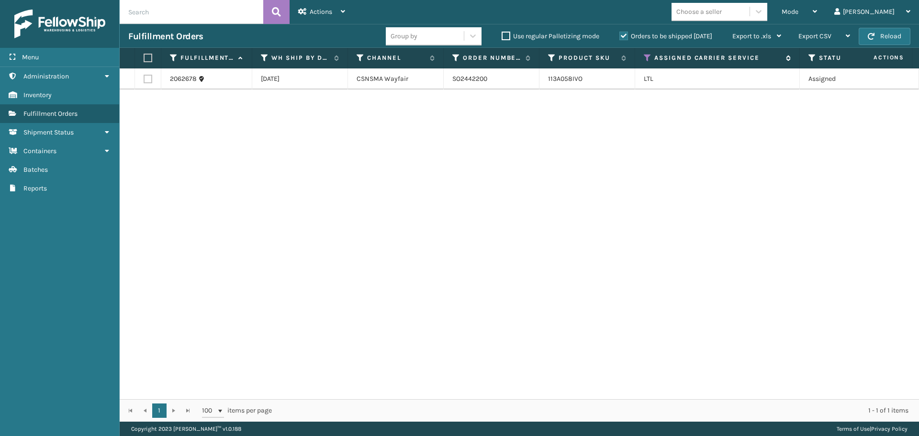
click at [649, 59] on icon at bounding box center [648, 58] width 8 height 9
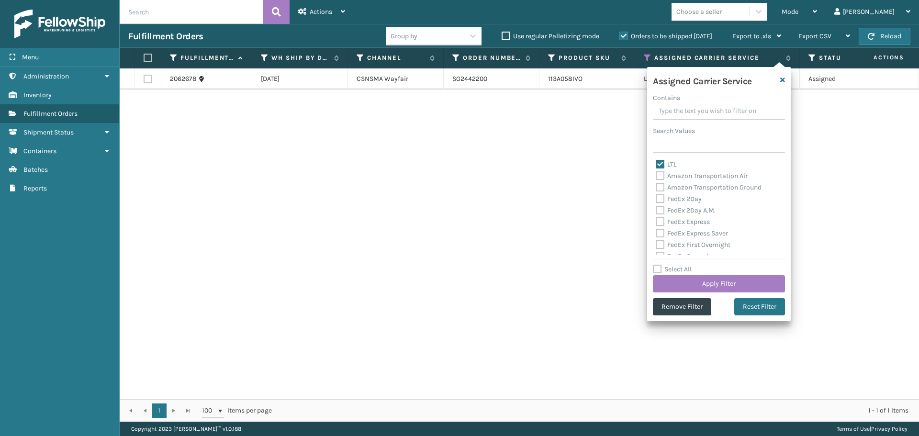
click at [657, 270] on label "Select All" at bounding box center [672, 269] width 39 height 8
click at [657, 265] on input "Select All" at bounding box center [725, 264] width 144 height 1
click at [657, 270] on label "Select All" at bounding box center [672, 269] width 39 height 8
click at [657, 265] on input "Select All" at bounding box center [725, 264] width 144 height 1
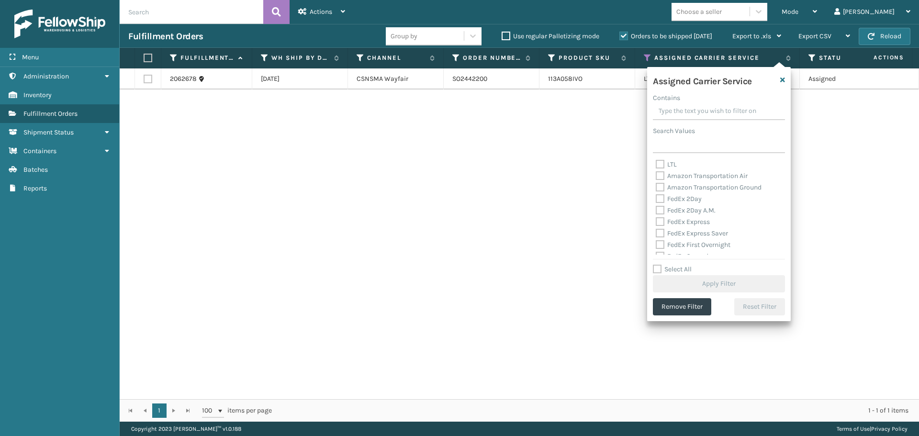
click at [662, 175] on label "Amazon Transportation Air" at bounding box center [702, 176] width 92 height 8
click at [656, 175] on input "Amazon Transportation Air" at bounding box center [656, 173] width 0 height 6
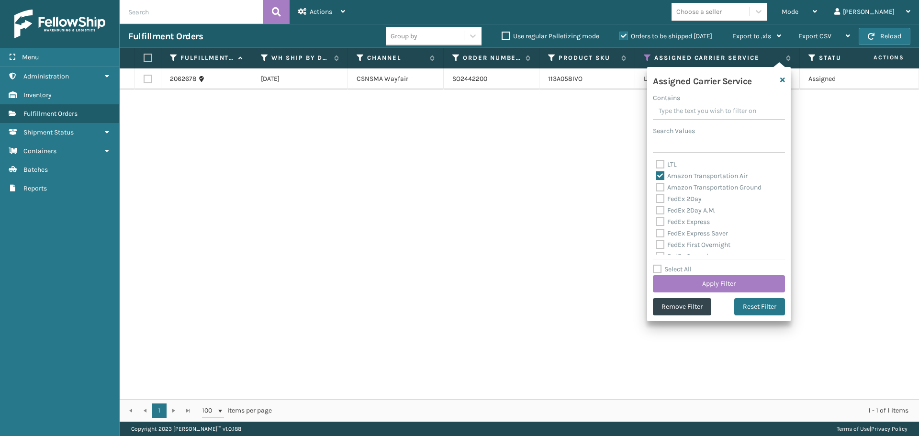
click at [661, 190] on label "Amazon Transportation Ground" at bounding box center [709, 187] width 106 height 8
click at [656, 188] on input "Amazon Transportation Ground" at bounding box center [656, 185] width 0 height 6
click at [688, 281] on button "Apply Filter" at bounding box center [719, 283] width 132 height 17
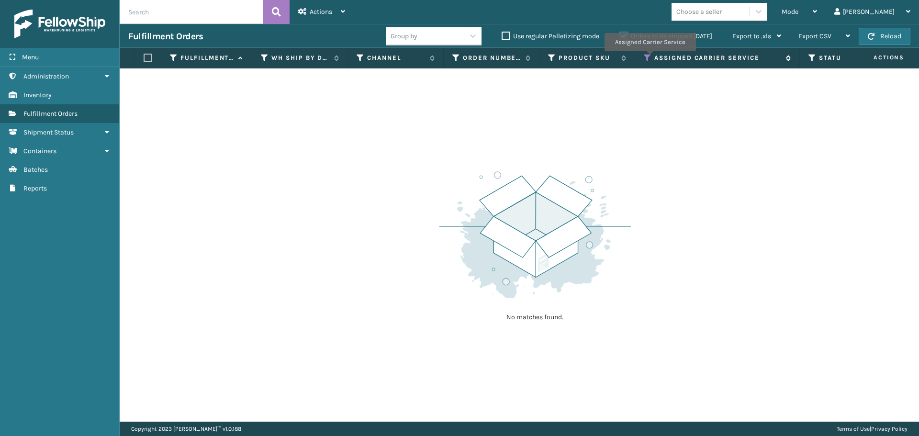
click at [649, 57] on icon at bounding box center [648, 58] width 8 height 9
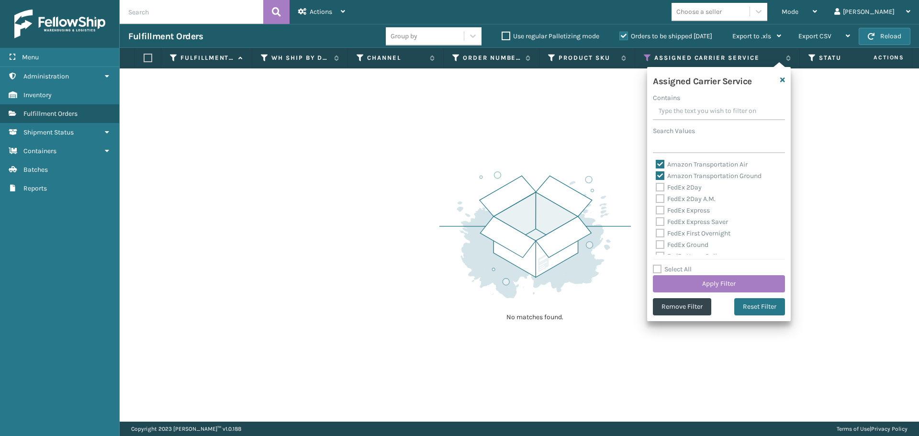
click at [662, 163] on label "Amazon Transportation Air" at bounding box center [702, 164] width 92 height 8
click at [656, 163] on input "Amazon Transportation Air" at bounding box center [656, 162] width 0 height 6
click at [662, 172] on label "Amazon Transportation Ground" at bounding box center [709, 176] width 106 height 8
click at [656, 172] on input "Amazon Transportation Ground" at bounding box center [656, 173] width 0 height 6
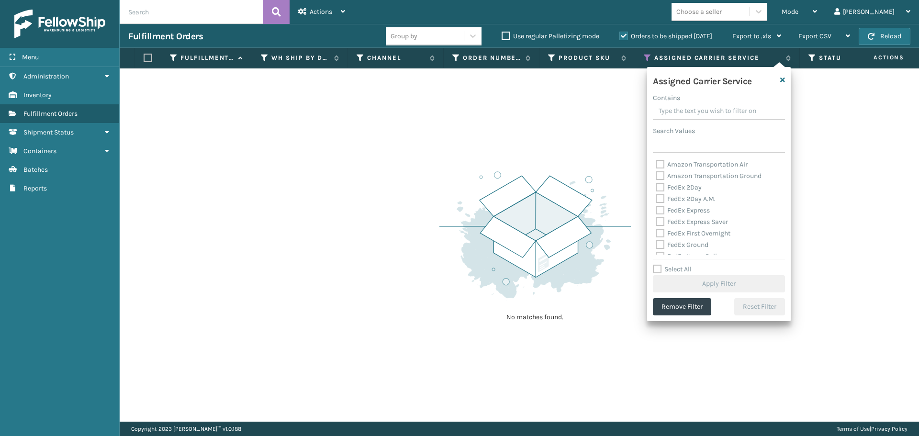
click at [663, 187] on label "FedEx 2Day" at bounding box center [679, 187] width 46 height 8
click at [656, 187] on input "FedEx 2Day" at bounding box center [656, 185] width 0 height 6
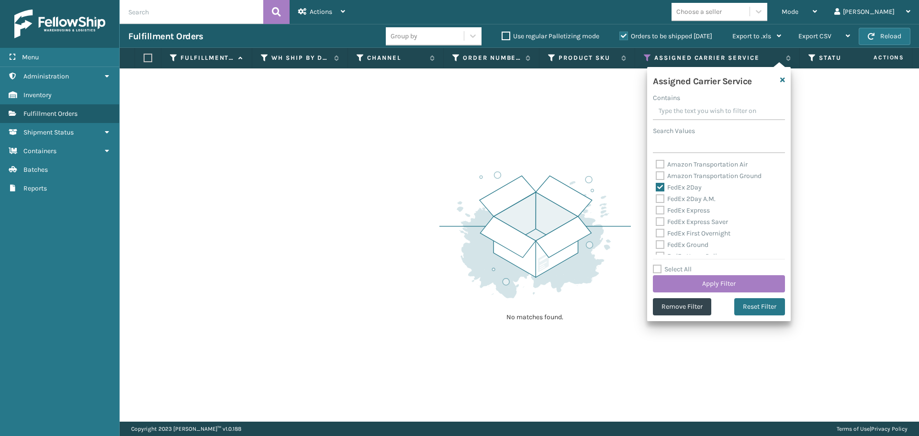
click at [660, 195] on label "FedEx 2Day A.M." at bounding box center [686, 199] width 60 height 8
click at [656, 194] on input "FedEx 2Day A.M." at bounding box center [656, 196] width 0 height 6
click at [661, 211] on label "FedEx Express" at bounding box center [683, 210] width 54 height 8
click at [656, 211] on input "FedEx Express" at bounding box center [656, 208] width 0 height 6
click at [662, 224] on label "FedEx Express Saver" at bounding box center [692, 222] width 72 height 8
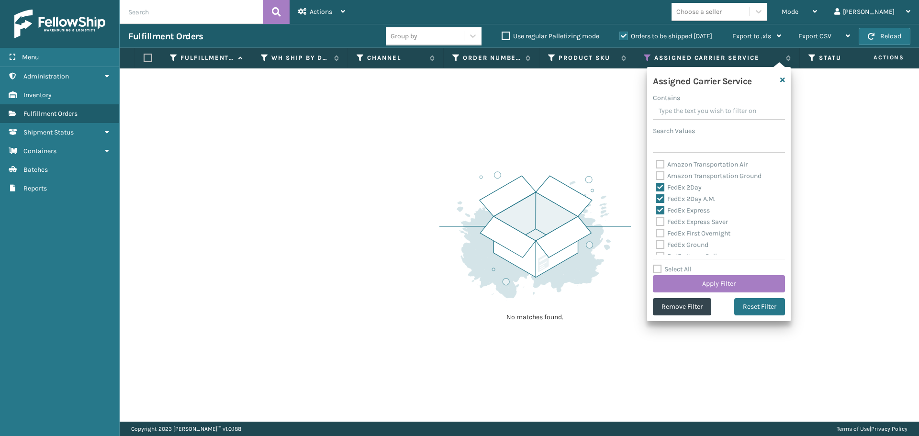
click at [656, 223] on input "FedEx Express Saver" at bounding box center [656, 219] width 0 height 6
click at [662, 230] on label "FedEx First Overnight" at bounding box center [693, 233] width 75 height 8
click at [656, 230] on input "FedEx First Overnight" at bounding box center [656, 231] width 0 height 6
click at [661, 243] on label "FedEx Ground" at bounding box center [682, 245] width 53 height 8
click at [656, 243] on input "FedEx Ground" at bounding box center [656, 242] width 0 height 6
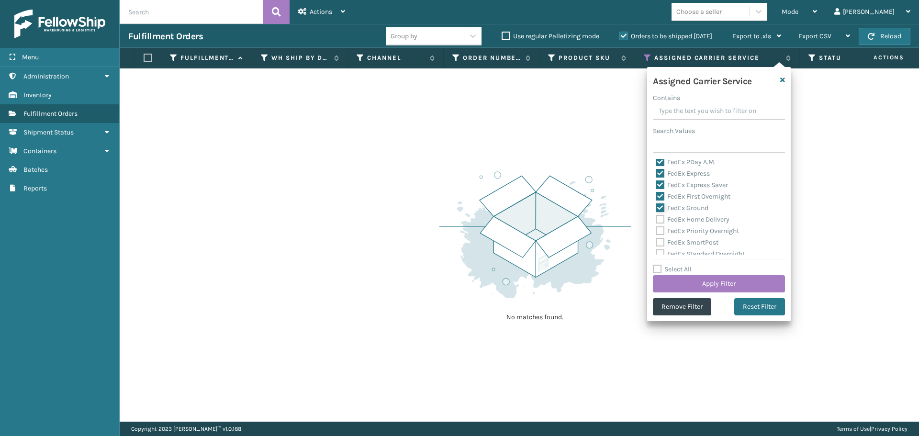
scroll to position [48, 0]
click at [657, 208] on label "FedEx Home Delivery" at bounding box center [693, 208] width 74 height 8
click at [656, 208] on input "FedEx Home Delivery" at bounding box center [656, 206] width 0 height 6
click at [659, 218] on label "FedEx Priority Overnight" at bounding box center [697, 220] width 83 height 8
click at [656, 218] on input "FedEx Priority Overnight" at bounding box center [656, 217] width 0 height 6
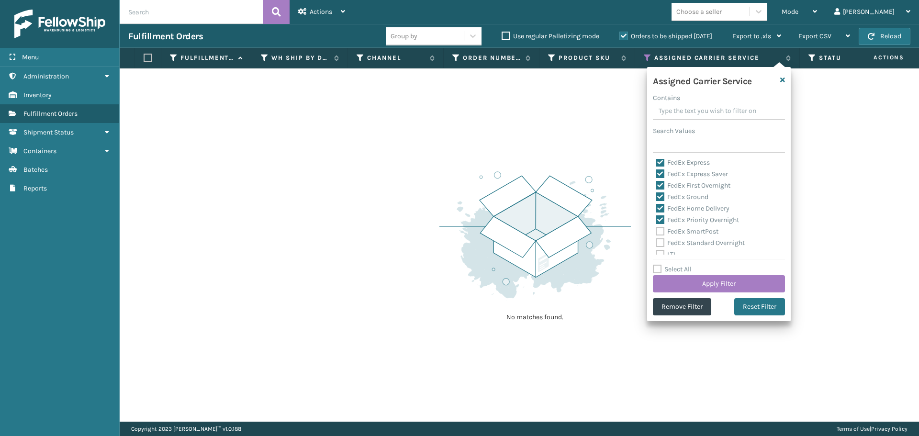
click at [659, 229] on label "FedEx SmartPost" at bounding box center [687, 231] width 63 height 8
click at [656, 229] on input "FedEx SmartPost" at bounding box center [656, 229] width 0 height 6
click at [660, 243] on label "FedEx Standard Overnight" at bounding box center [700, 243] width 89 height 8
click at [656, 243] on input "FedEx Standard Overnight" at bounding box center [656, 240] width 0 height 6
click at [705, 290] on button "Apply Filter" at bounding box center [719, 283] width 132 height 17
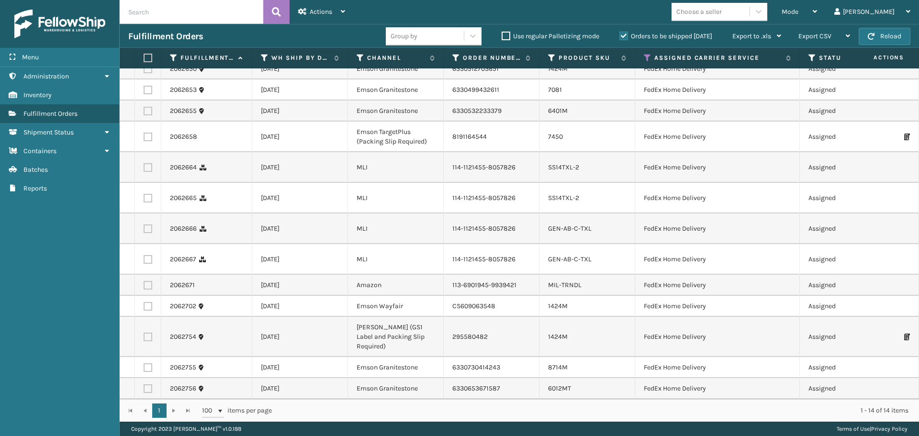
scroll to position [96, 0]
click at [148, 56] on label at bounding box center [147, 58] width 6 height 9
click at [144, 56] on input "checkbox" at bounding box center [144, 58] width 0 height 6
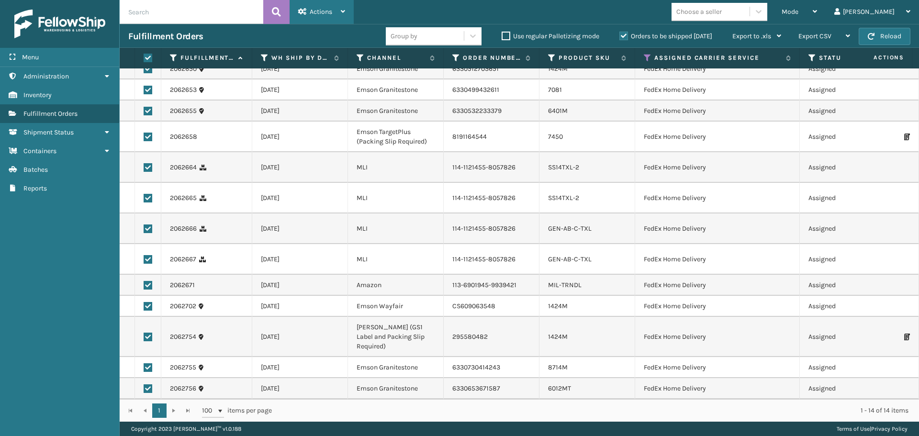
click at [322, 15] on span "Actions" at bounding box center [321, 12] width 22 height 8
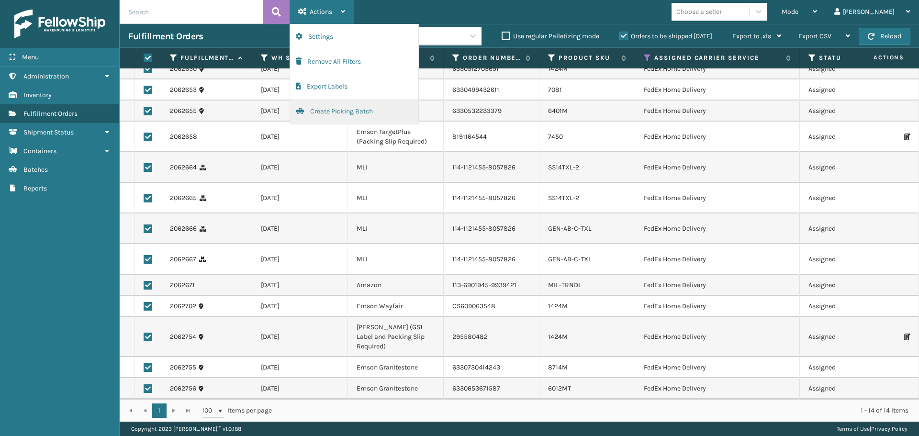
click at [342, 116] on button "Create Picking Batch" at bounding box center [354, 111] width 128 height 25
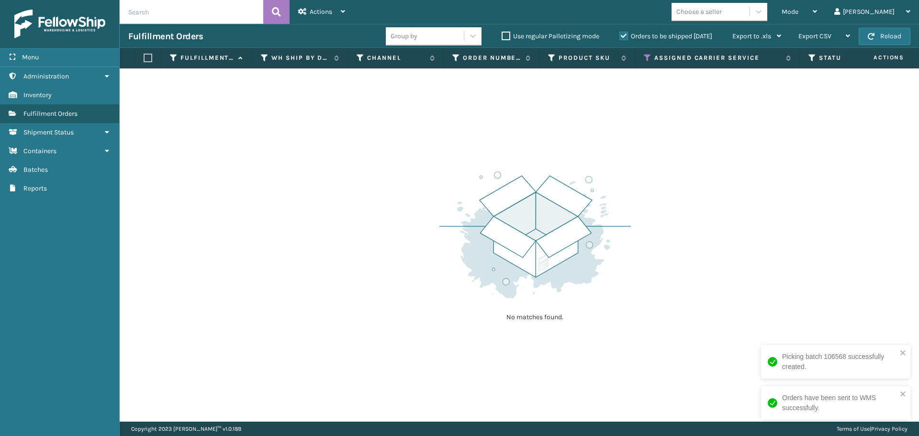
click at [643, 55] on th "Assigned Carrier Service" at bounding box center [717, 58] width 165 height 21
click at [648, 56] on icon at bounding box center [648, 58] width 8 height 9
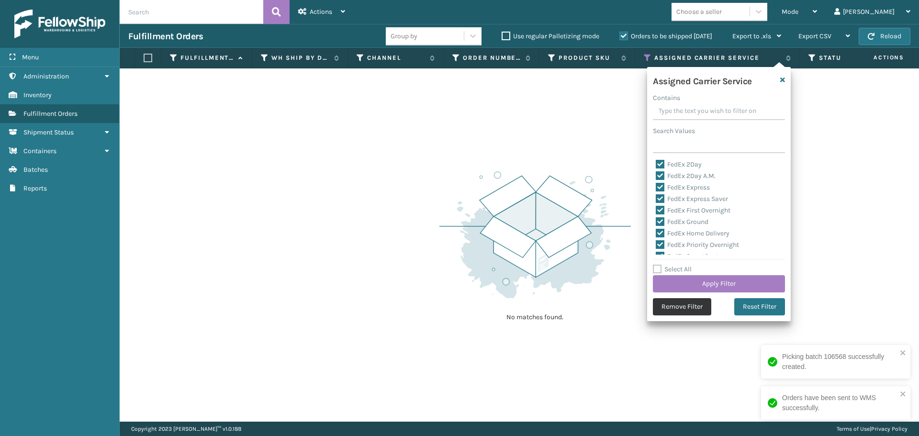
click at [666, 306] on button "Remove Filter" at bounding box center [682, 306] width 58 height 17
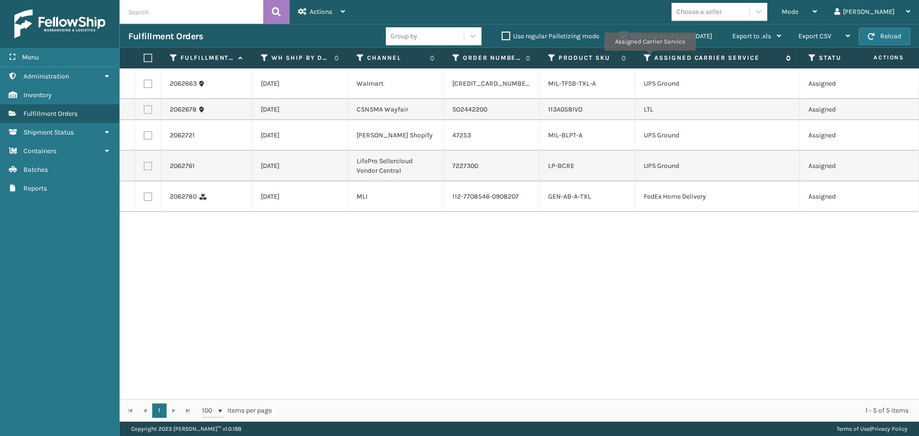
click at [649, 57] on icon at bounding box center [648, 58] width 8 height 9
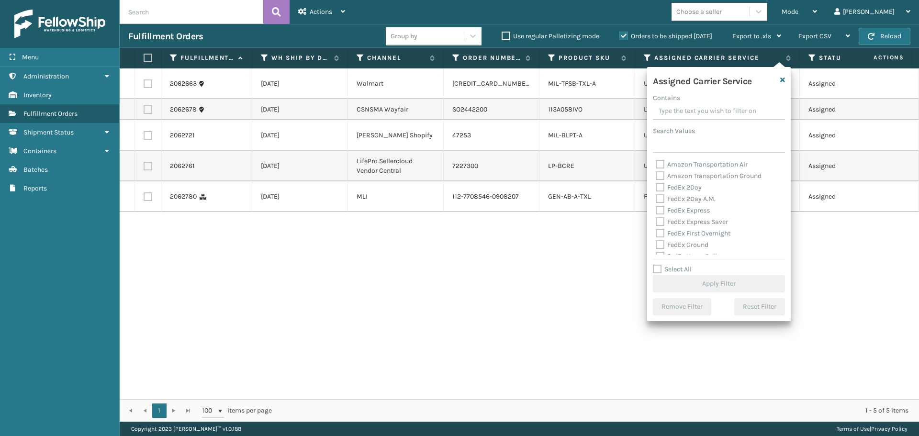
click at [590, 282] on div "2062663 [DATE] Walmart [CREDIT_CARD_NUMBER] MIL-TFSB-TXL-A UPS Ground Assigned …" at bounding box center [519, 233] width 799 height 331
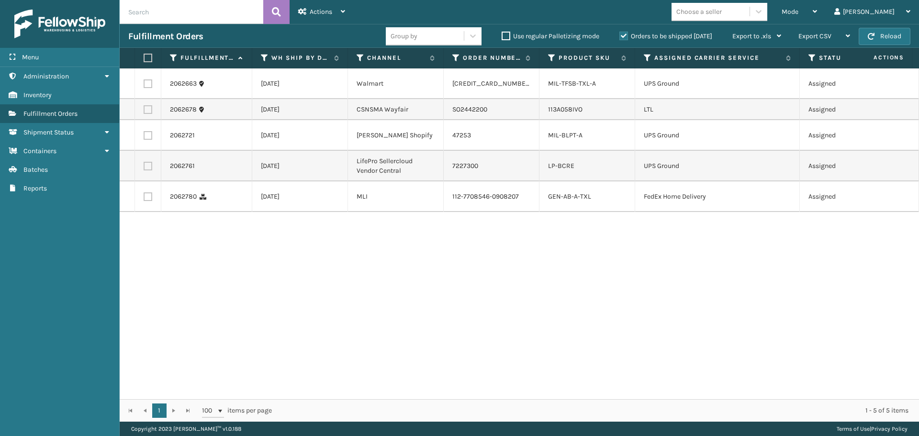
click at [145, 79] on label at bounding box center [148, 83] width 9 height 9
click at [144, 79] on input "checkbox" at bounding box center [144, 82] width 0 height 6
click at [150, 131] on label at bounding box center [148, 135] width 9 height 9
click at [144, 131] on input "checkbox" at bounding box center [144, 134] width 0 height 6
click at [150, 162] on label at bounding box center [148, 166] width 9 height 9
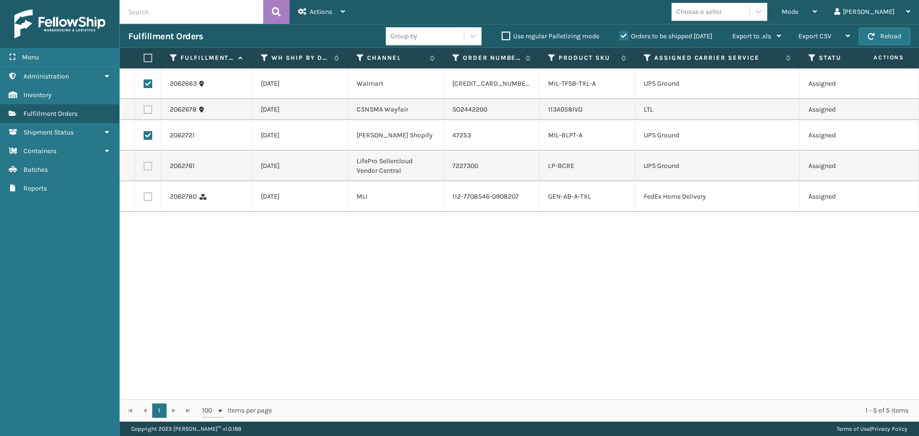
click at [144, 162] on input "checkbox" at bounding box center [144, 165] width 0 height 6
click at [817, 13] on div "Mode" at bounding box center [799, 12] width 35 height 24
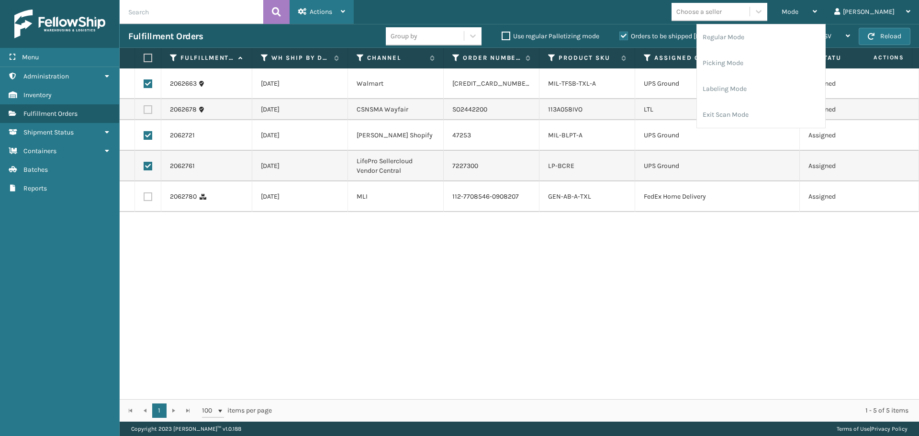
click at [320, 15] on span "Actions" at bounding box center [321, 12] width 22 height 8
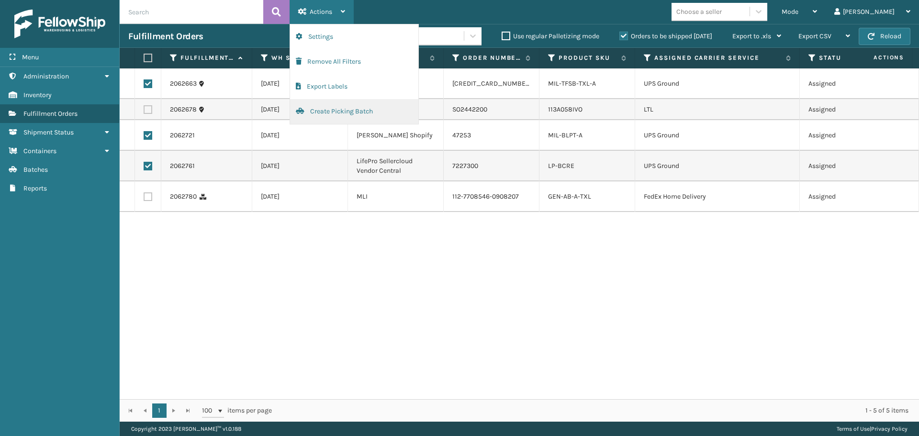
click at [330, 109] on button "Create Picking Batch" at bounding box center [354, 111] width 128 height 25
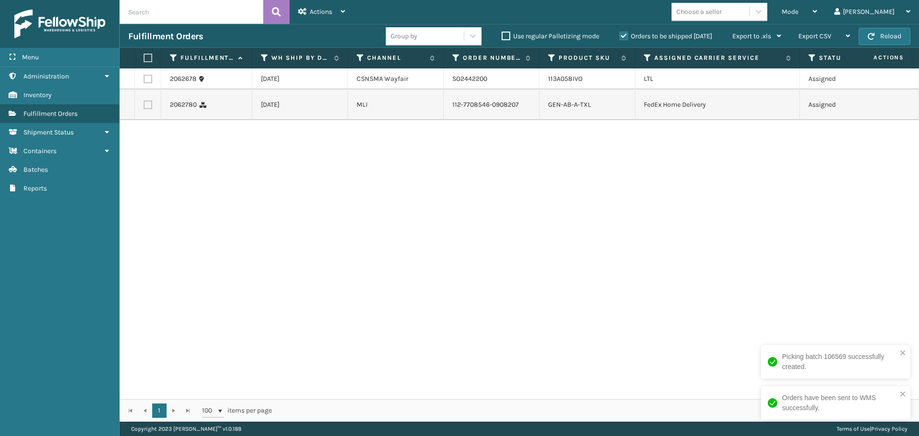
drag, startPoint x: 149, startPoint y: 111, endPoint x: 158, endPoint y: 103, distance: 11.9
click at [149, 109] on label at bounding box center [148, 105] width 9 height 9
click at [144, 107] on input "checkbox" at bounding box center [144, 104] width 0 height 6
click at [329, 15] on span "Actions" at bounding box center [321, 12] width 22 height 8
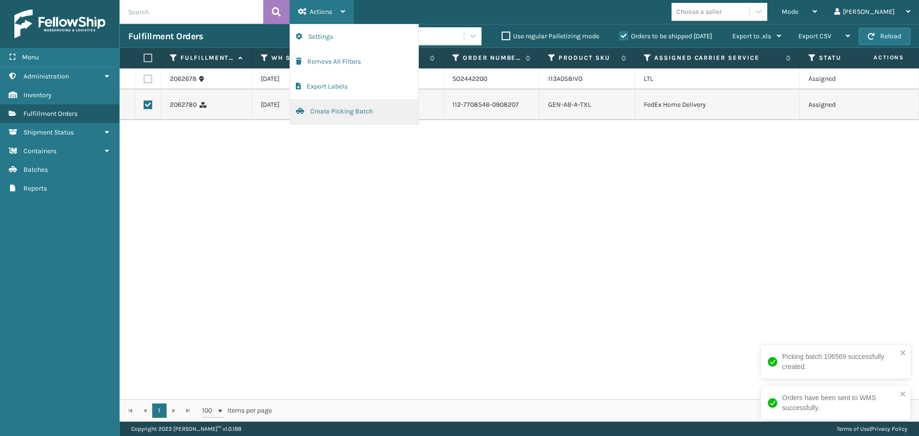
click at [333, 111] on button "Create Picking Batch" at bounding box center [354, 111] width 128 height 25
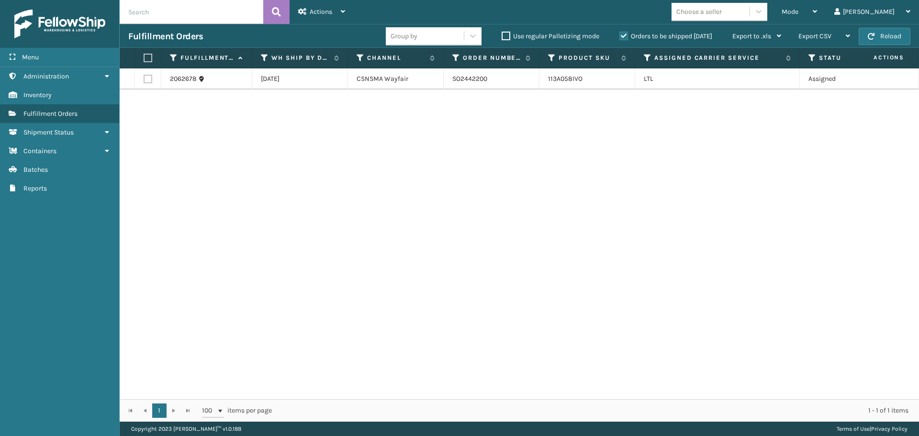
click at [150, 79] on label at bounding box center [148, 79] width 9 height 9
click at [144, 79] on input "checkbox" at bounding box center [144, 78] width 0 height 6
click at [324, 20] on div "Actions" at bounding box center [321, 12] width 47 height 24
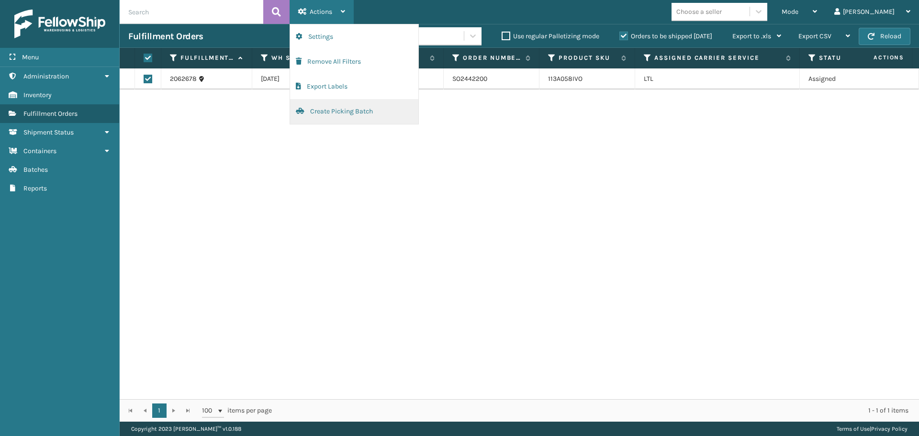
click at [333, 106] on button "Create Picking Batch" at bounding box center [354, 111] width 128 height 25
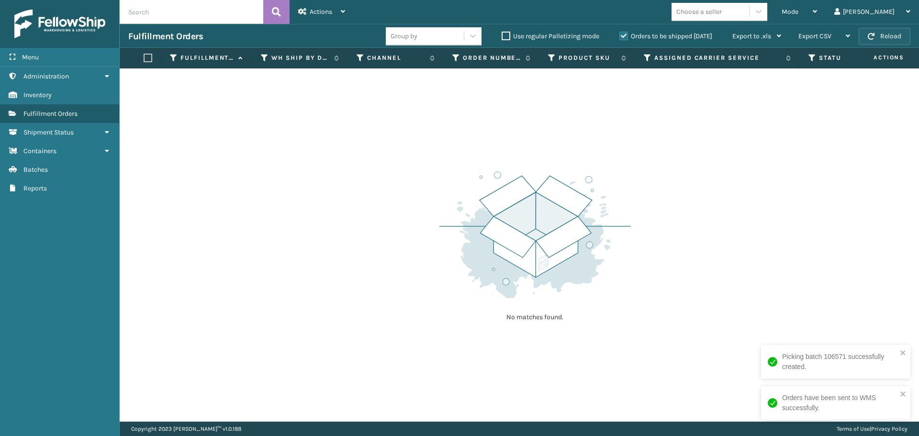
click at [890, 44] on button "Reload" at bounding box center [885, 36] width 52 height 17
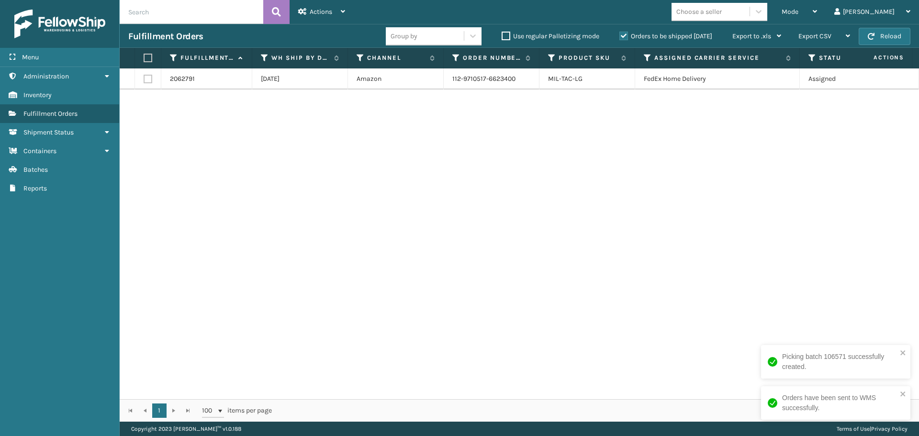
click at [147, 82] on label at bounding box center [148, 79] width 9 height 9
click at [144, 81] on input "checkbox" at bounding box center [144, 78] width 0 height 6
click at [342, 11] on icon at bounding box center [343, 11] width 4 height 7
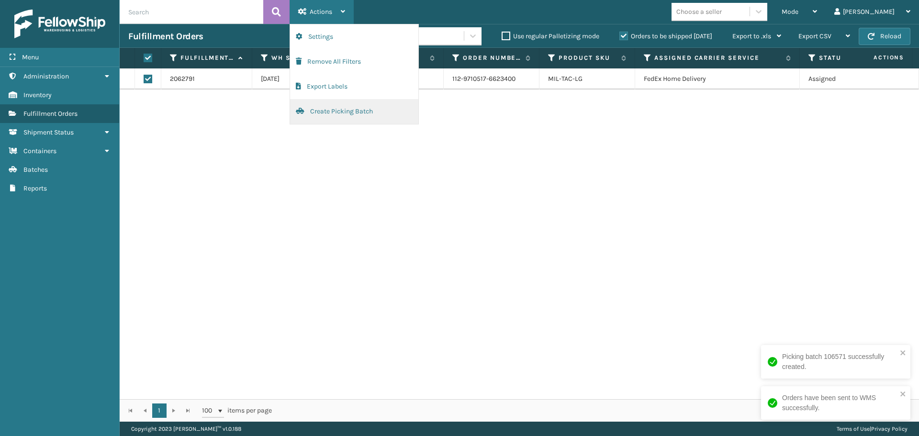
click at [342, 106] on button "Create Picking Batch" at bounding box center [354, 111] width 128 height 25
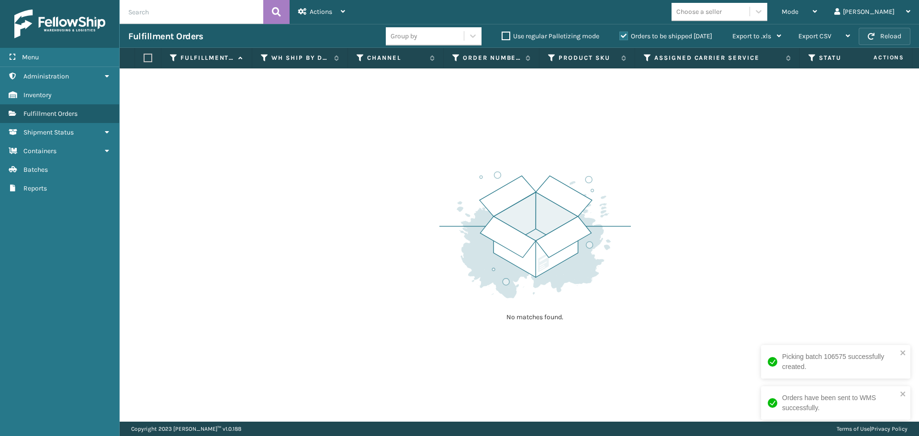
click at [892, 34] on button "Reload" at bounding box center [885, 36] width 52 height 17
click at [817, 13] on div "Mode" at bounding box center [799, 12] width 35 height 24
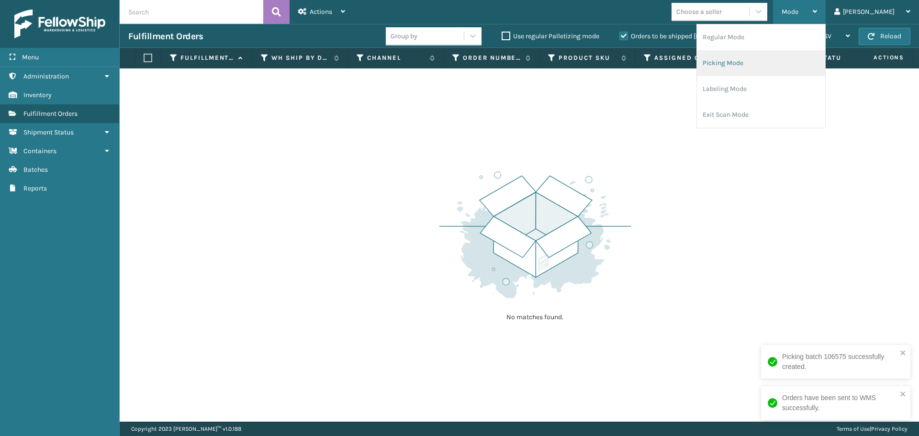
click at [777, 65] on li "Picking Mode" at bounding box center [761, 63] width 128 height 26
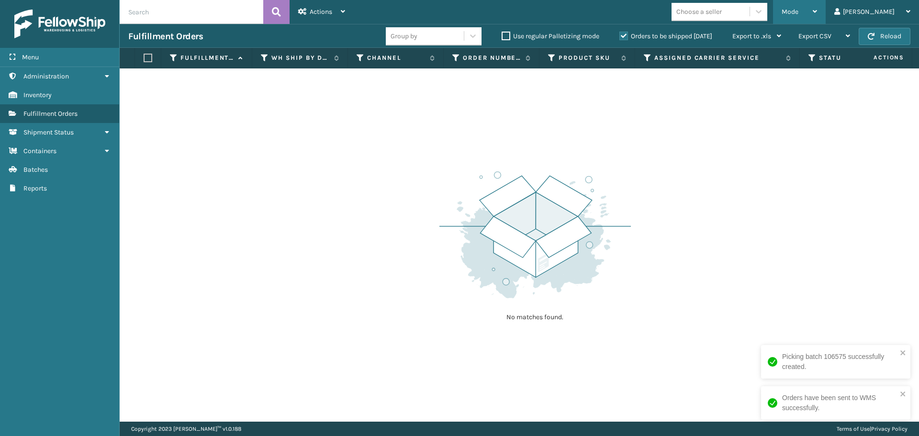
click at [817, 9] on div "Mode" at bounding box center [799, 12] width 35 height 24
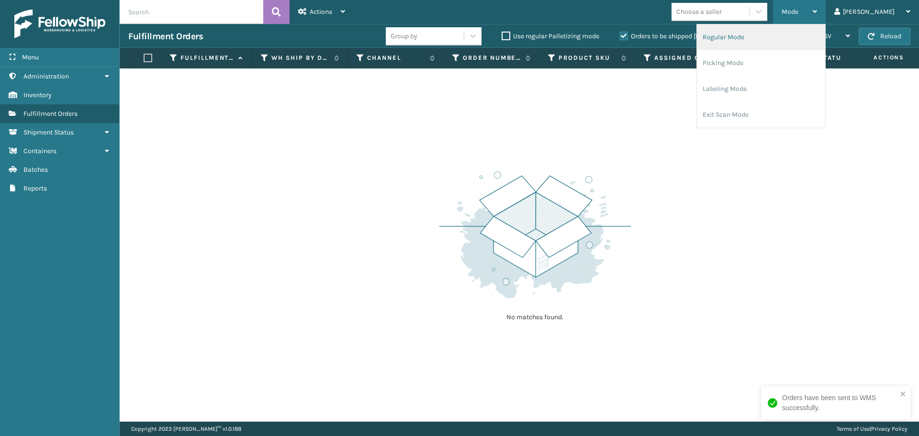
click at [825, 37] on li "Regular Mode" at bounding box center [761, 37] width 128 height 26
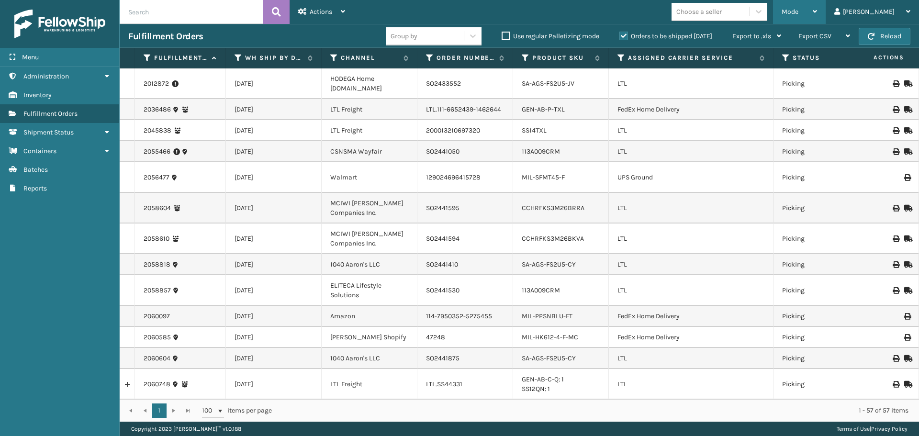
click at [798, 11] on span "Mode" at bounding box center [790, 12] width 17 height 8
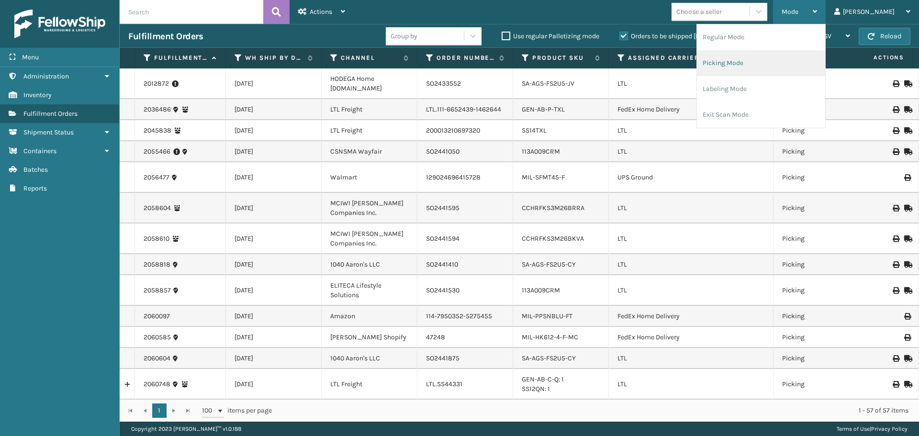
click at [788, 64] on li "Picking Mode" at bounding box center [761, 63] width 128 height 26
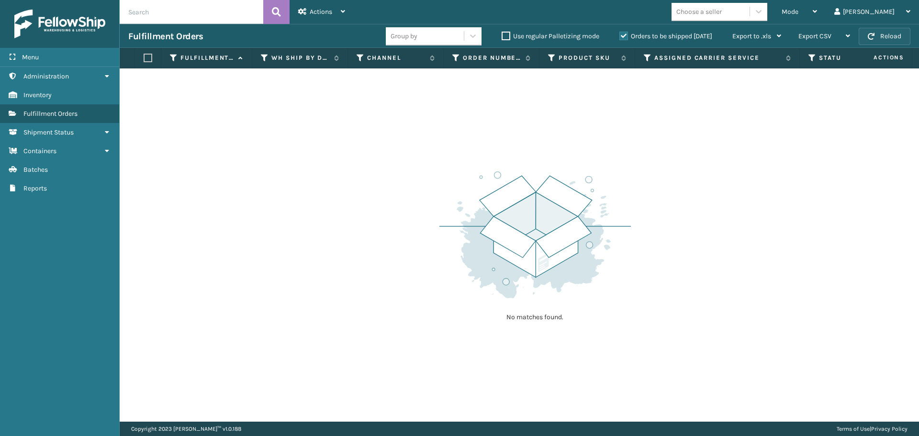
click at [881, 36] on button "Reload" at bounding box center [885, 36] width 52 height 17
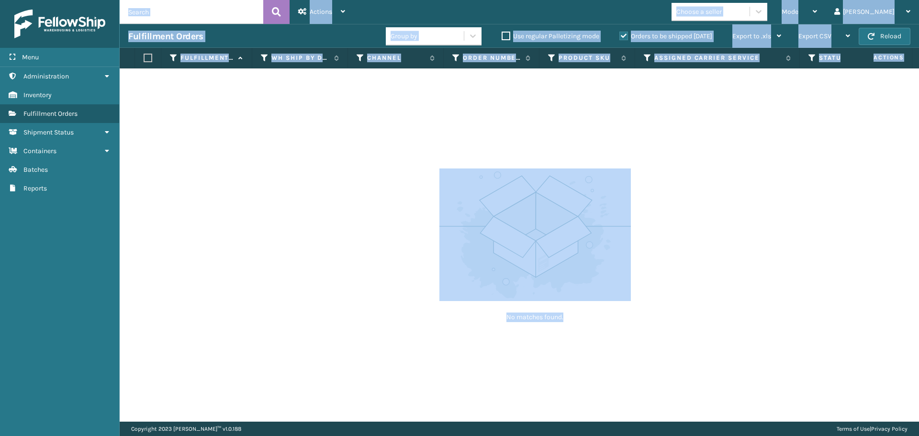
click at [881, 36] on button "Reload" at bounding box center [885, 36] width 52 height 17
click at [391, 233] on div "No matches found." at bounding box center [519, 244] width 799 height 353
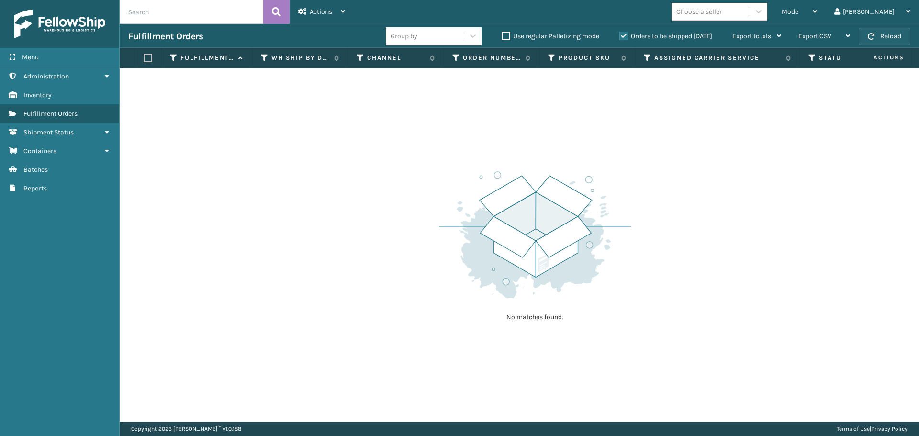
click at [893, 32] on button "Reload" at bounding box center [885, 36] width 52 height 17
click at [891, 34] on button "Reload" at bounding box center [885, 36] width 52 height 17
click at [798, 14] on span "Mode" at bounding box center [790, 12] width 17 height 8
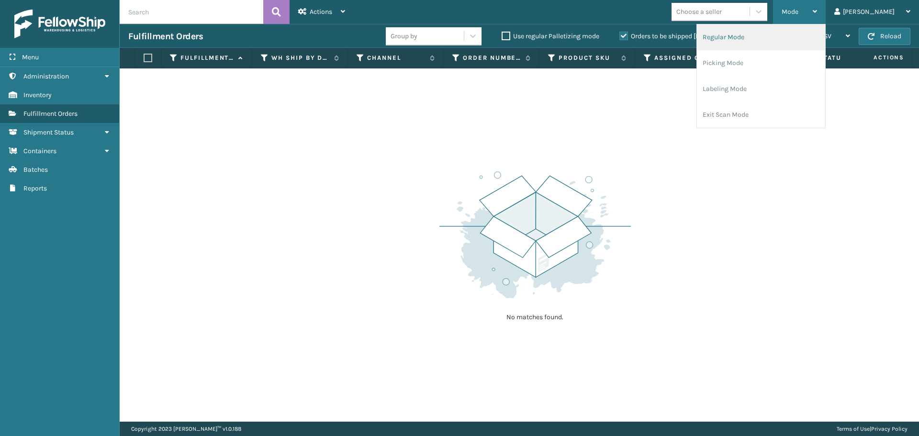
click at [808, 39] on li "Regular Mode" at bounding box center [761, 37] width 128 height 26
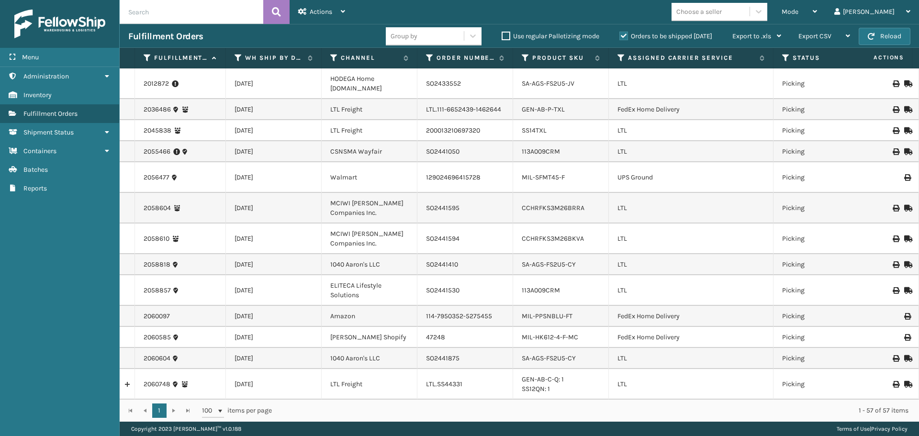
click at [148, 59] on icon at bounding box center [148, 58] width 8 height 9
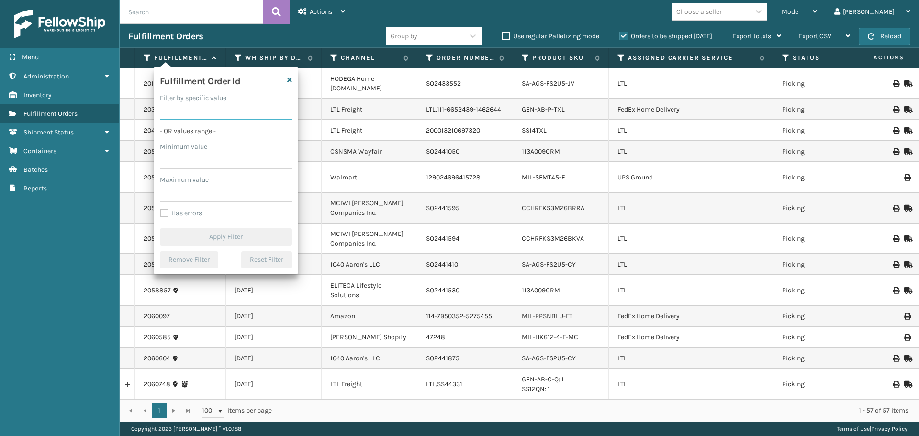
click at [185, 112] on input "Filter by specific value" at bounding box center [226, 111] width 132 height 17
paste input "2061399"
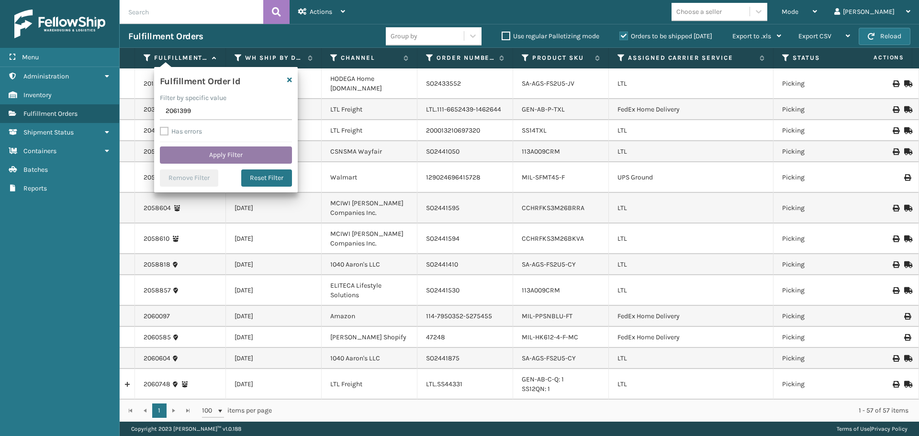
click at [199, 155] on button "Apply Filter" at bounding box center [226, 154] width 132 height 17
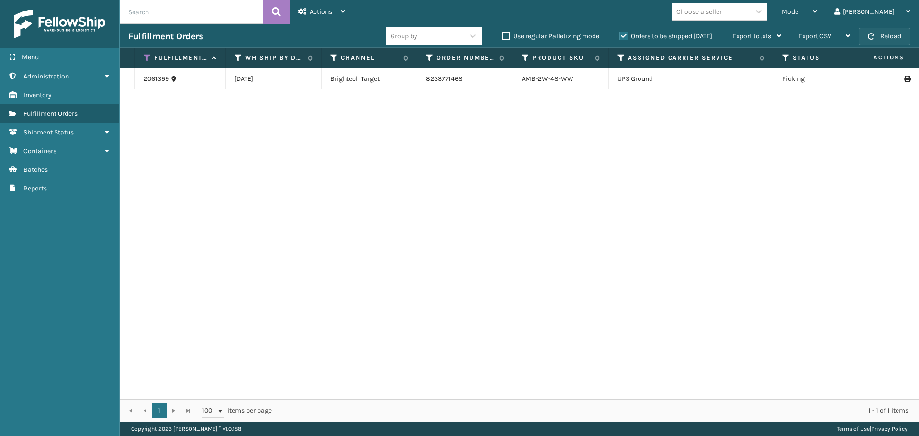
click at [895, 33] on button "Reload" at bounding box center [885, 36] width 52 height 17
click at [817, 11] on div "Mode" at bounding box center [799, 12] width 35 height 24
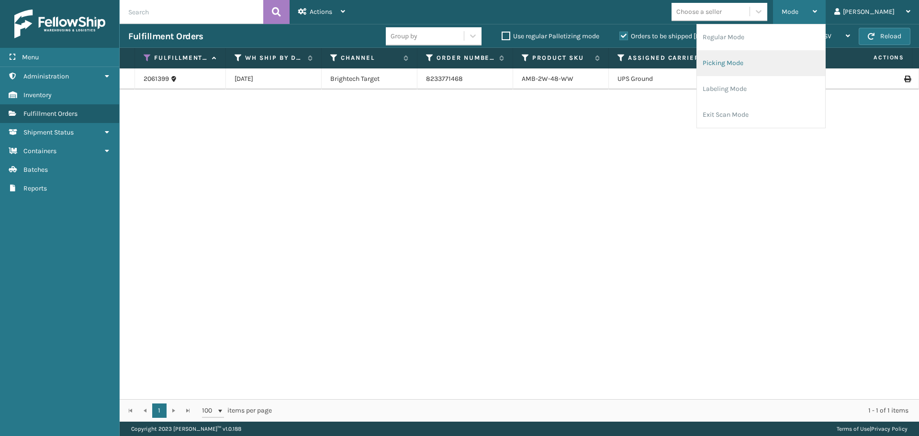
click at [777, 60] on li "Picking Mode" at bounding box center [761, 63] width 128 height 26
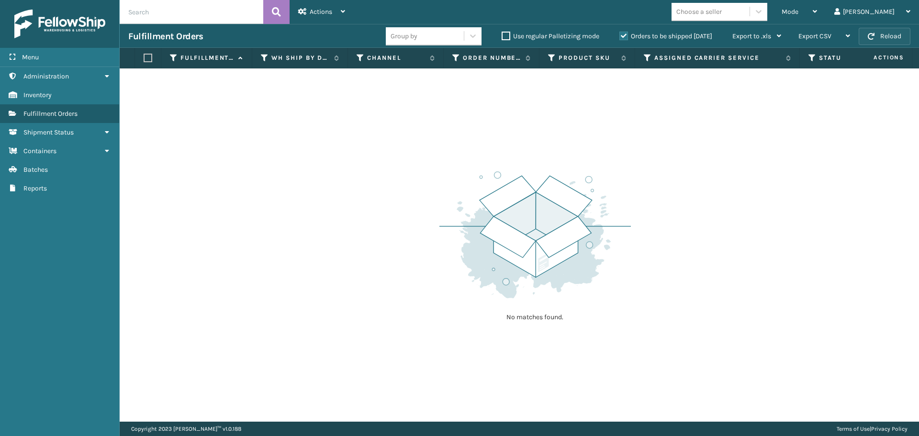
click at [881, 35] on button "Reload" at bounding box center [885, 36] width 52 height 17
click at [881, 38] on button "Reload" at bounding box center [885, 36] width 52 height 17
click at [884, 42] on button "Reload" at bounding box center [885, 36] width 52 height 17
click at [882, 43] on button "Reload" at bounding box center [885, 36] width 52 height 17
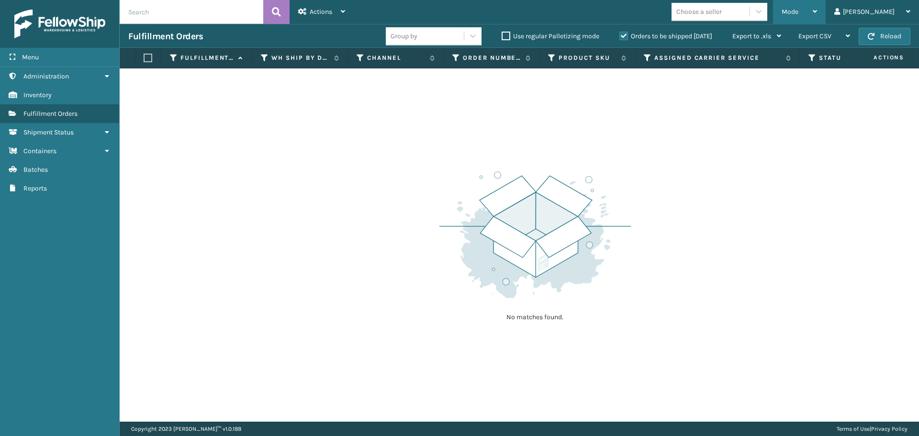
click at [817, 15] on div "Mode" at bounding box center [799, 12] width 35 height 24
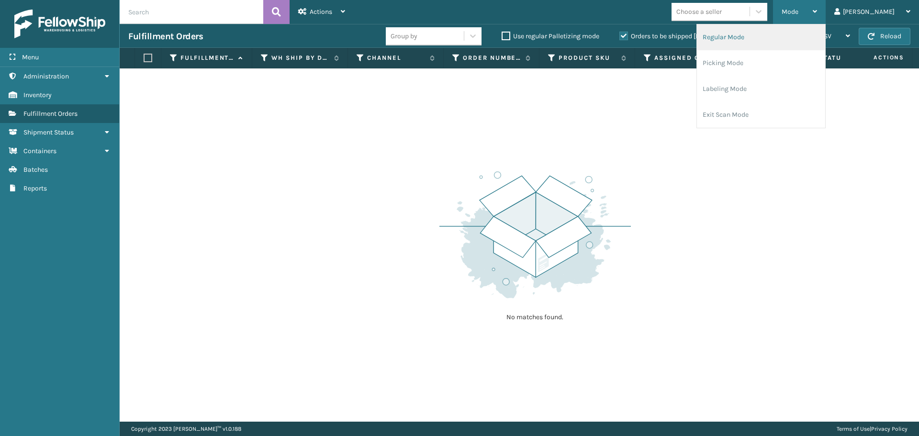
click at [822, 39] on li "Regular Mode" at bounding box center [761, 37] width 128 height 26
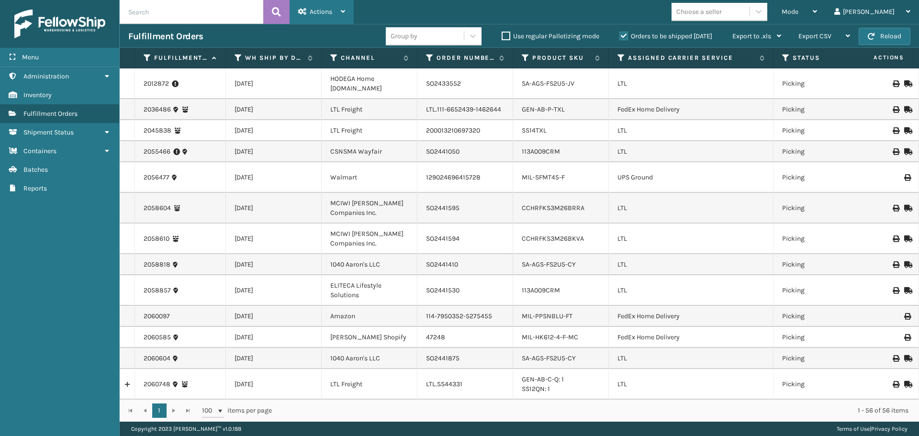
click at [336, 18] on div "Actions" at bounding box center [321, 12] width 47 height 24
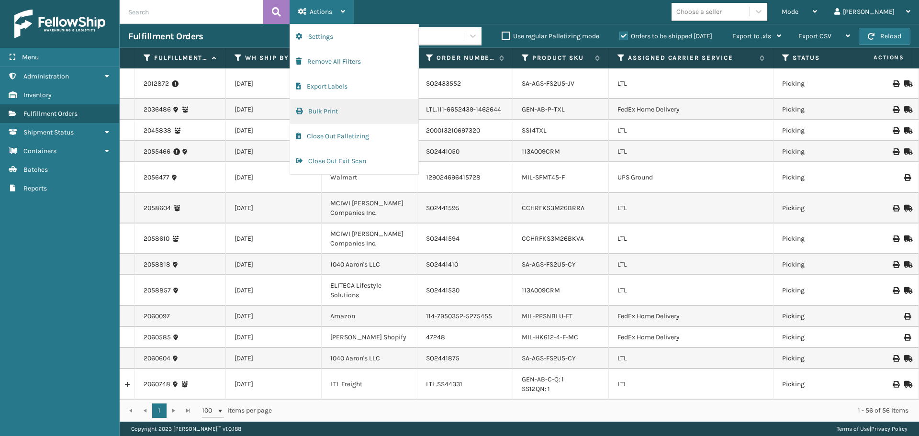
click at [335, 110] on button "Bulk Print" at bounding box center [354, 111] width 128 height 25
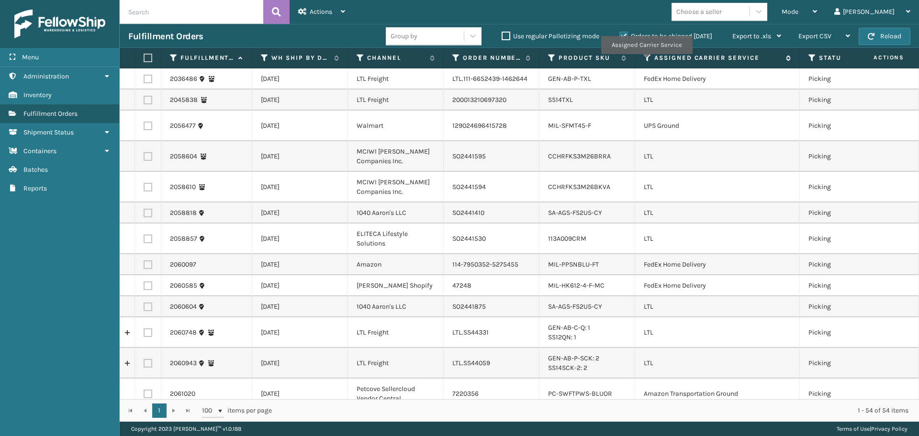
click at [648, 59] on icon at bounding box center [648, 58] width 8 height 9
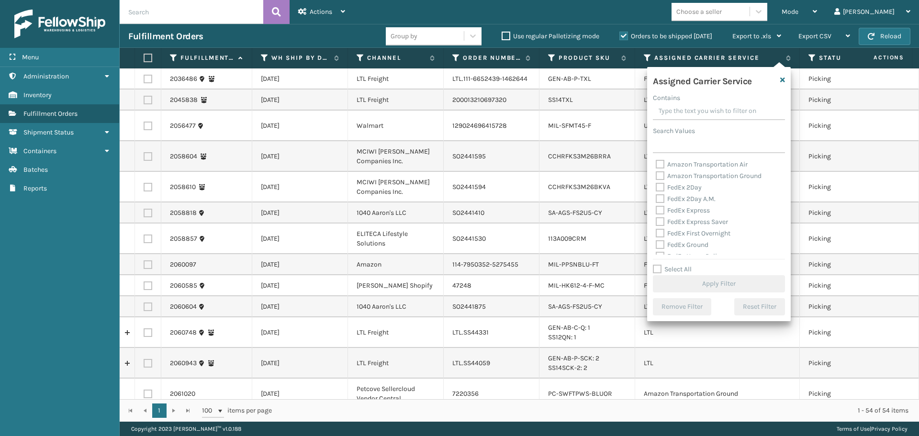
click at [659, 166] on label "Amazon Transportation Air" at bounding box center [702, 164] width 92 height 8
click at [656, 165] on input "Amazon Transportation Air" at bounding box center [656, 162] width 0 height 6
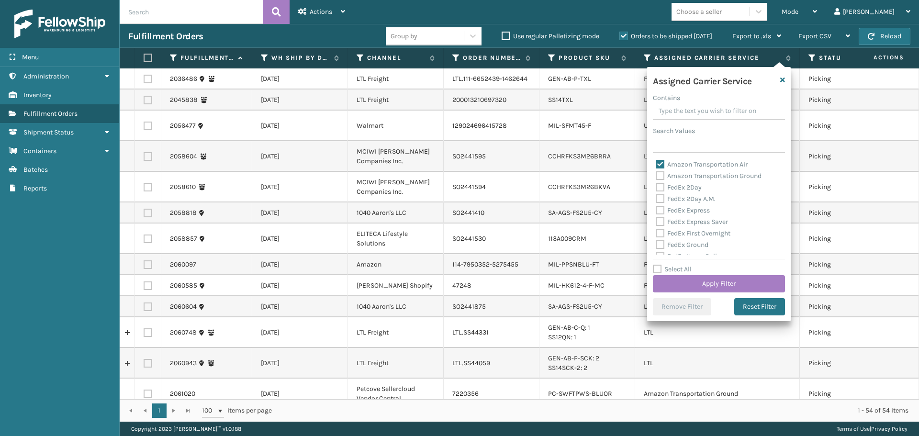
click at [659, 174] on label "Amazon Transportation Ground" at bounding box center [709, 176] width 106 height 8
click at [656, 174] on input "Amazon Transportation Ground" at bounding box center [656, 173] width 0 height 6
click at [677, 278] on button "Apply Filter" at bounding box center [719, 283] width 132 height 17
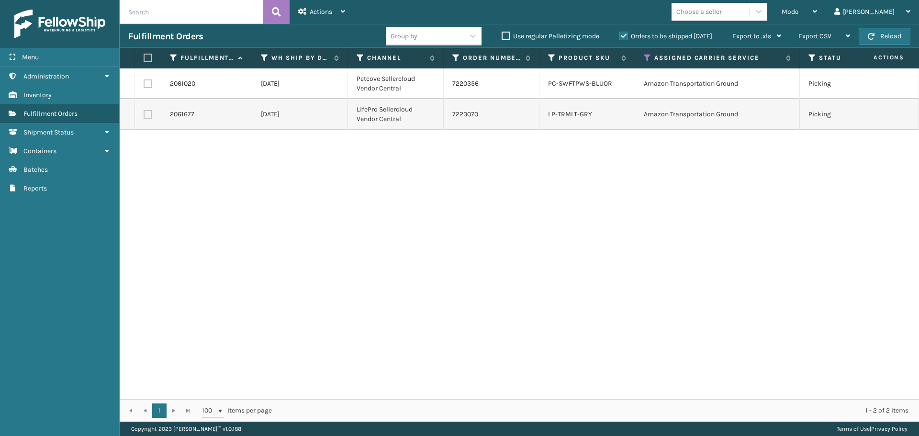
click at [146, 56] on label at bounding box center [147, 58] width 6 height 9
click at [144, 56] on input "checkbox" at bounding box center [144, 58] width 0 height 6
click at [317, 7] on div "Actions" at bounding box center [321, 12] width 47 height 24
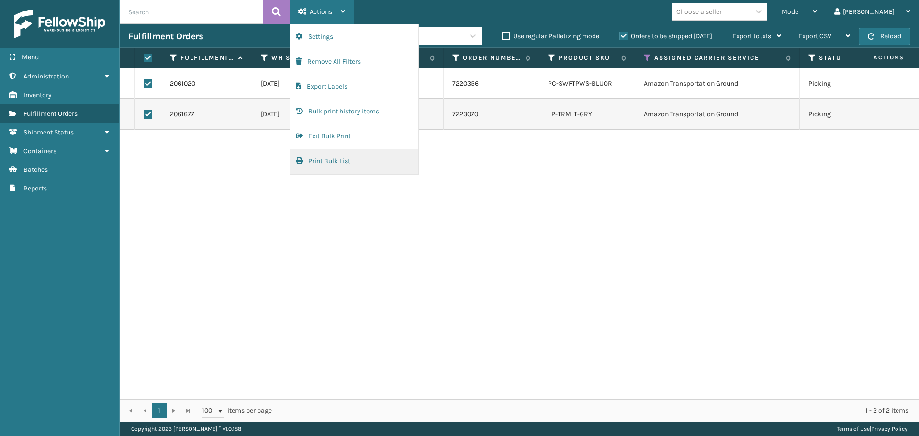
click at [330, 165] on button "Print Bulk List" at bounding box center [354, 161] width 128 height 25
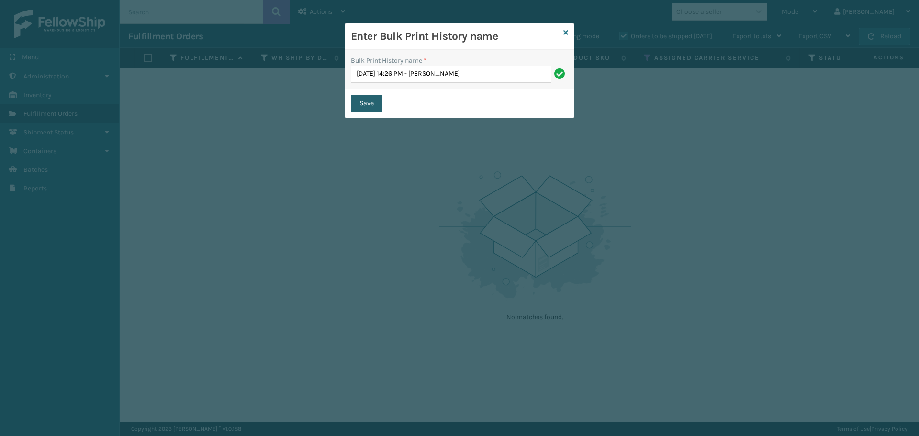
click at [377, 104] on button "Save" at bounding box center [367, 103] width 32 height 17
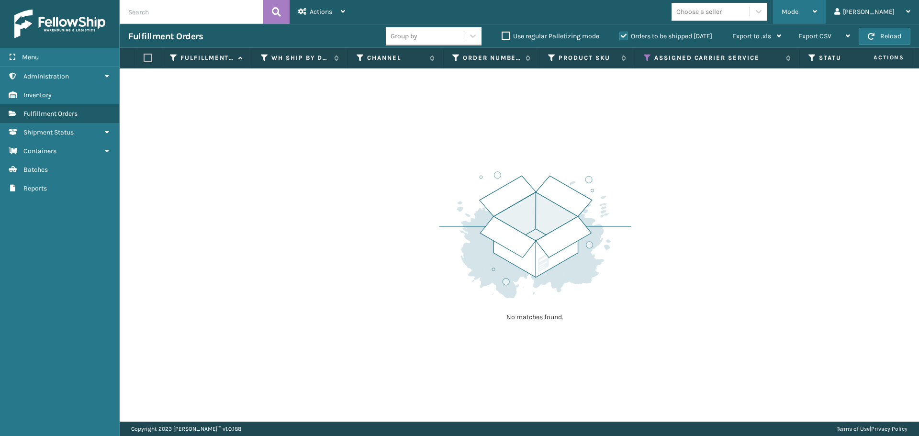
click at [817, 6] on div "Mode" at bounding box center [799, 12] width 35 height 24
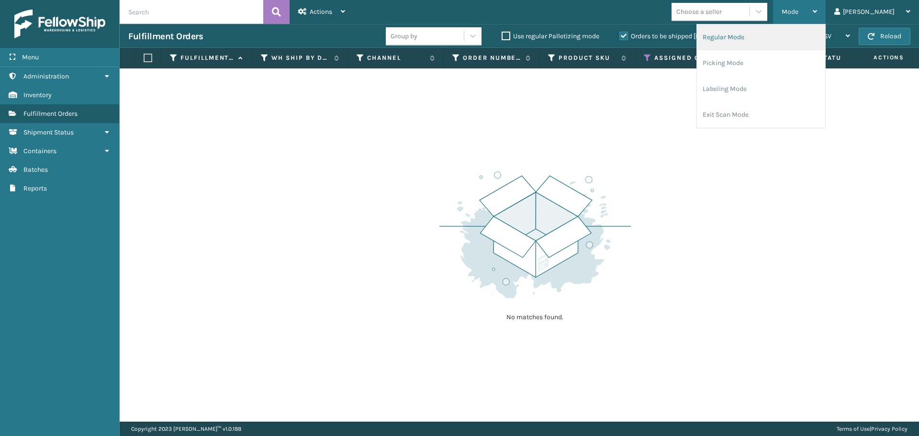
click at [797, 38] on li "Regular Mode" at bounding box center [761, 37] width 128 height 26
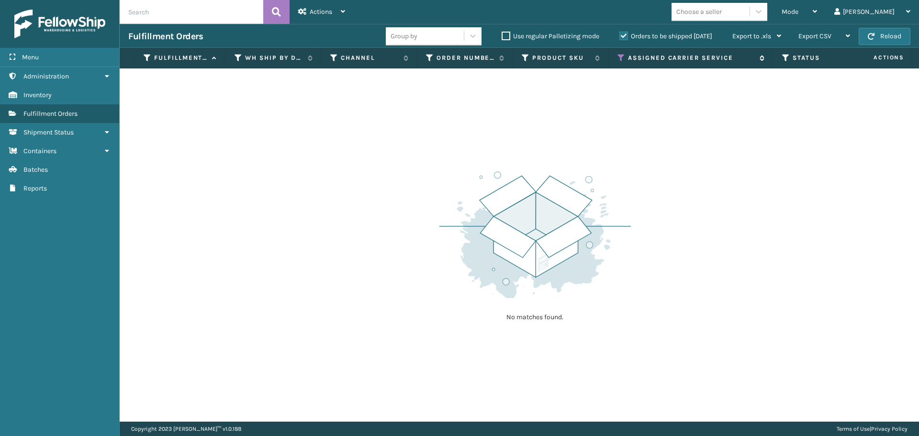
click at [621, 56] on icon at bounding box center [621, 58] width 8 height 9
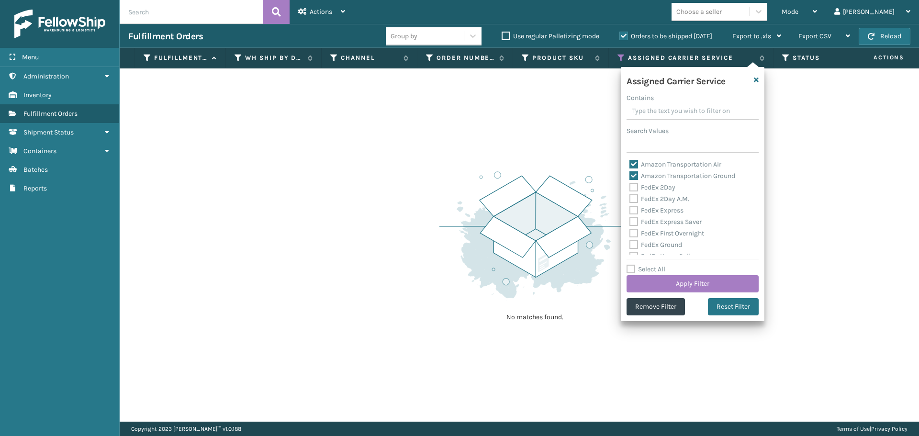
click at [633, 268] on label "Select All" at bounding box center [645, 269] width 39 height 8
click at [633, 265] on input "Select All" at bounding box center [698, 264] width 144 height 1
click at [637, 285] on button "Apply Filter" at bounding box center [692, 283] width 132 height 17
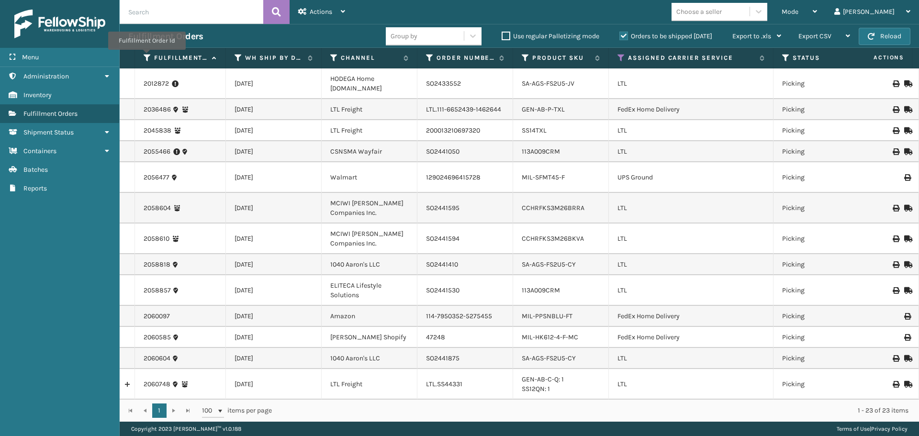
click at [146, 56] on icon at bounding box center [148, 58] width 8 height 9
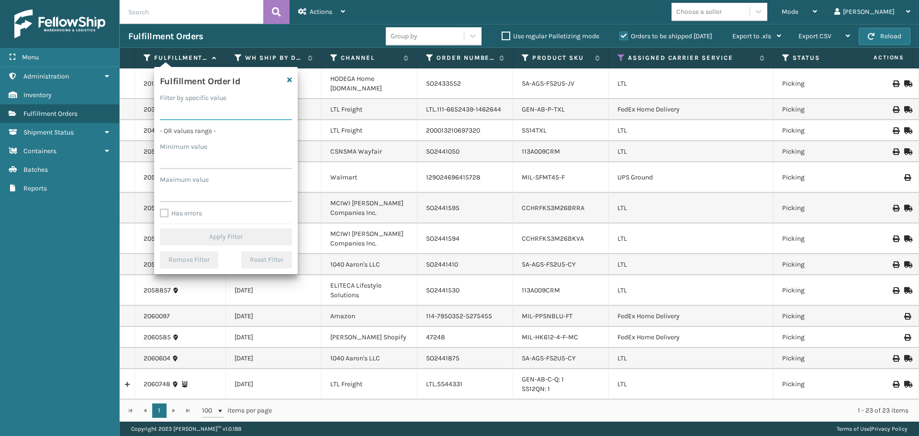
click at [202, 113] on input "Filter by specific value" at bounding box center [226, 111] width 132 height 17
paste input "2062288"
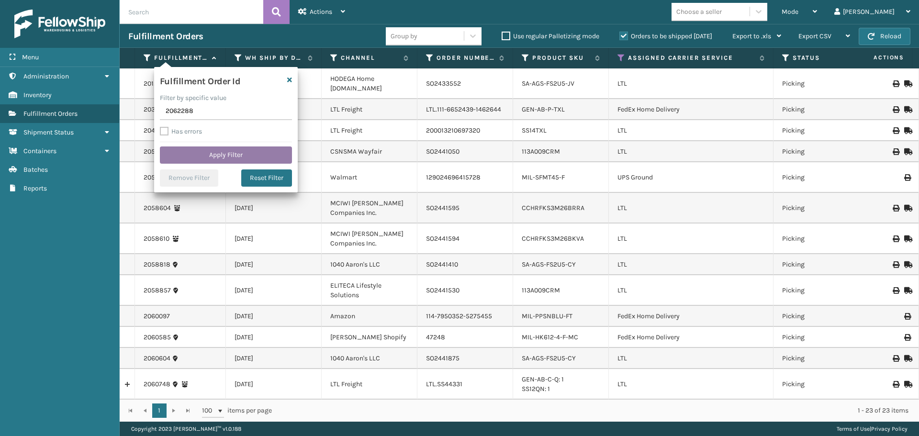
click at [208, 150] on button "Apply Filter" at bounding box center [226, 154] width 132 height 17
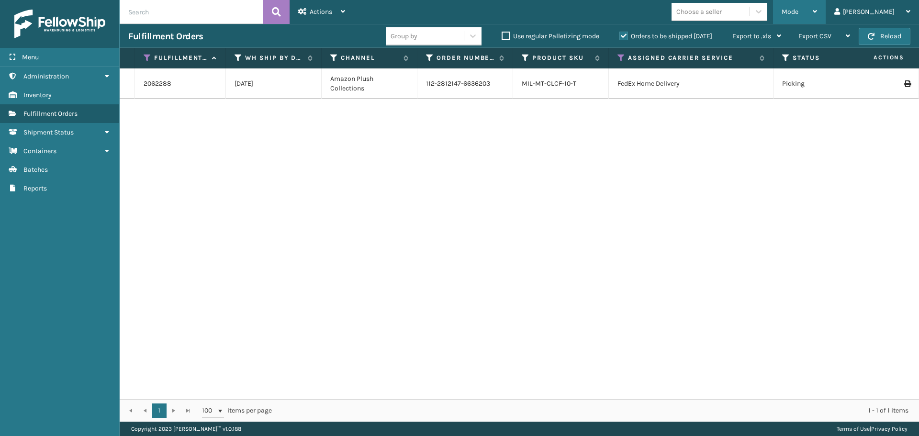
click at [798, 11] on span "Mode" at bounding box center [790, 12] width 17 height 8
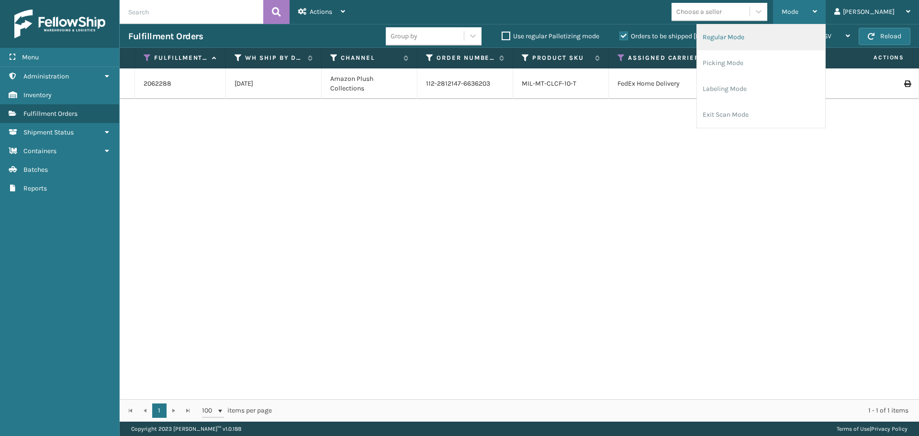
click at [819, 34] on li "Regular Mode" at bounding box center [761, 37] width 128 height 26
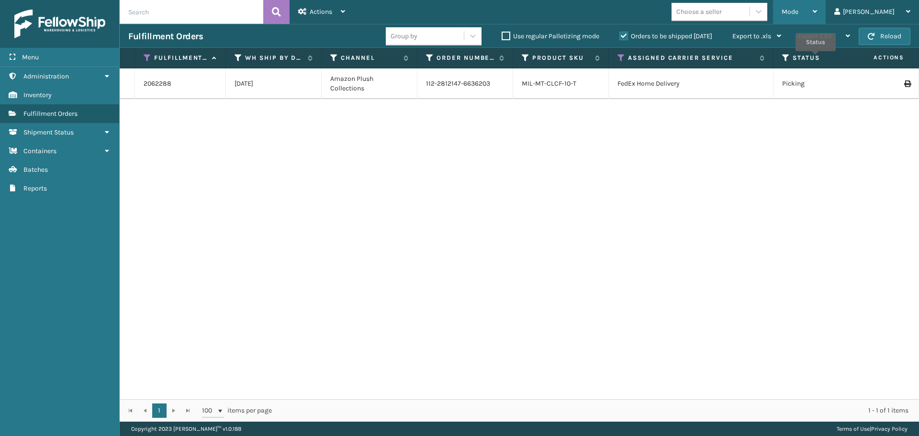
click at [817, 7] on div "Mode" at bounding box center [799, 12] width 35 height 24
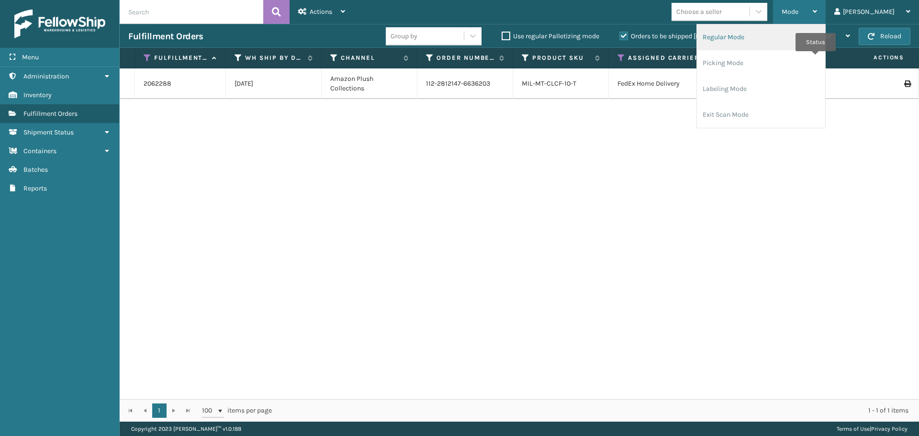
click at [790, 39] on li "Regular Mode" at bounding box center [761, 37] width 128 height 26
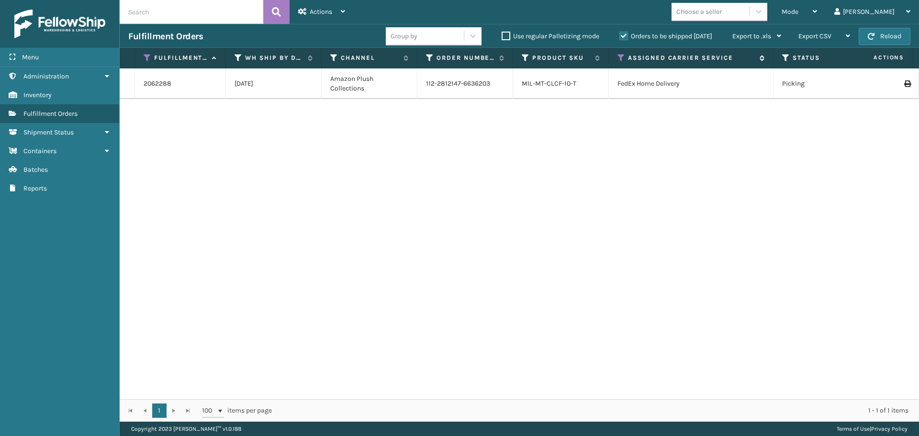
click at [621, 55] on icon at bounding box center [621, 58] width 8 height 9
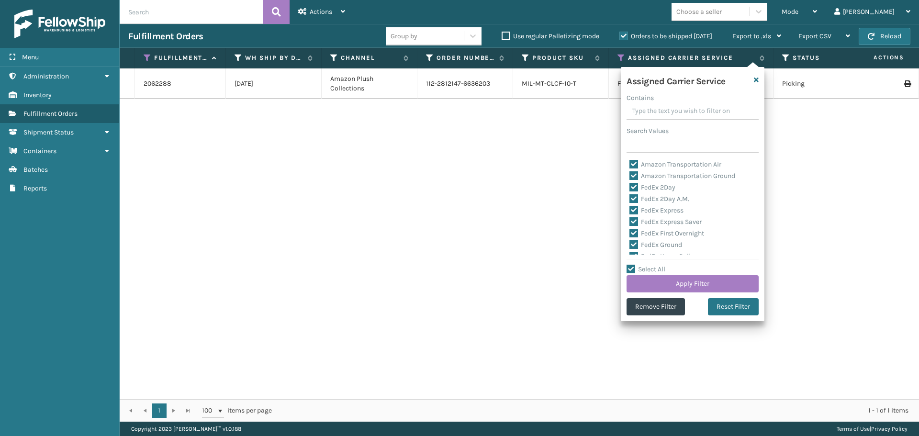
click at [621, 34] on label "Orders to be shipped [DATE]" at bounding box center [665, 36] width 93 height 8
click at [620, 34] on input "Orders to be shipped [DATE]" at bounding box center [619, 34] width 0 height 6
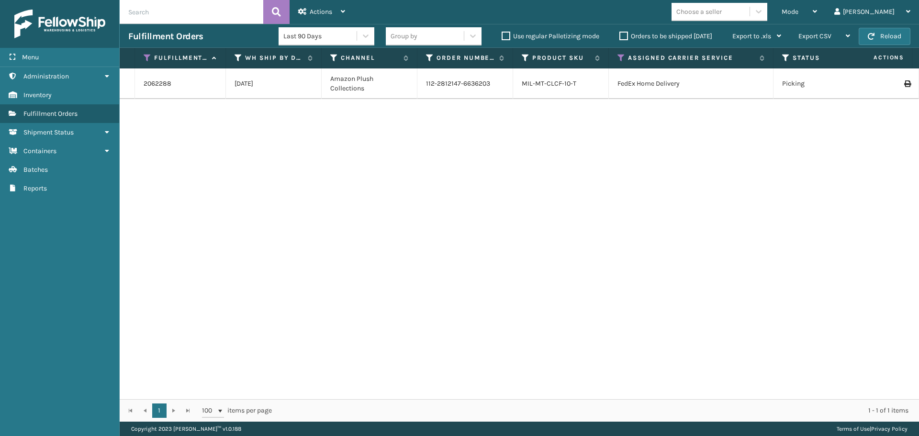
click at [622, 34] on label "Orders to be shipped [DATE]" at bounding box center [665, 36] width 93 height 8
click at [620, 34] on input "Orders to be shipped [DATE]" at bounding box center [619, 34] width 0 height 6
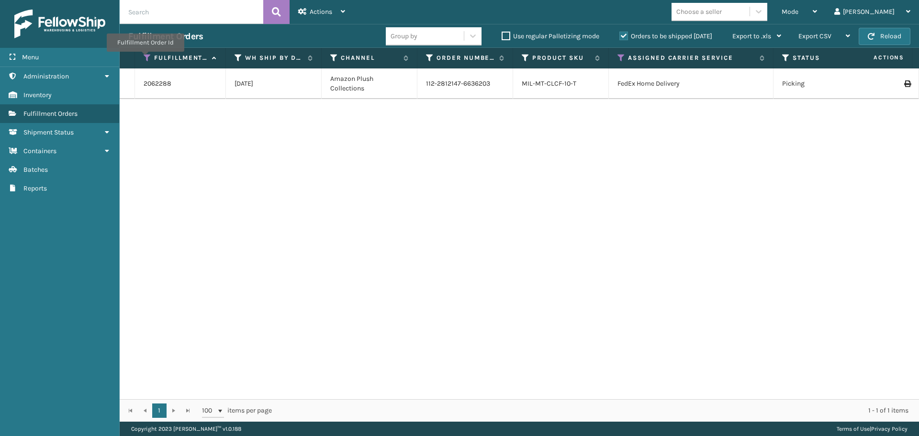
click at [145, 57] on icon at bounding box center [148, 58] width 8 height 9
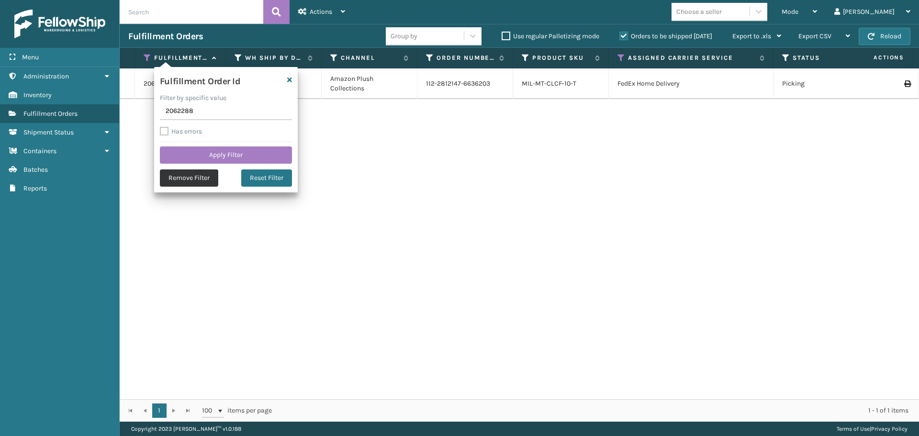
click at [192, 180] on button "Remove Filter" at bounding box center [189, 177] width 58 height 17
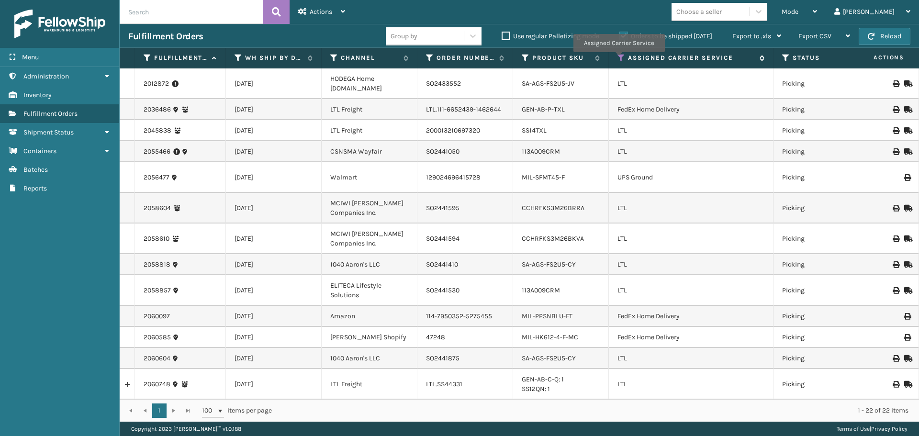
click at [618, 59] on icon at bounding box center [621, 58] width 8 height 9
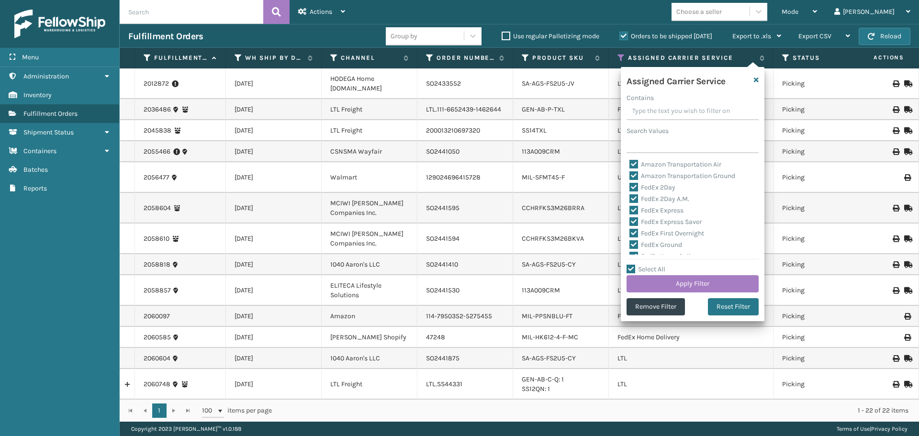
click at [631, 267] on label "Select All" at bounding box center [645, 269] width 39 height 8
click at [631, 265] on input "Select All" at bounding box center [698, 264] width 144 height 1
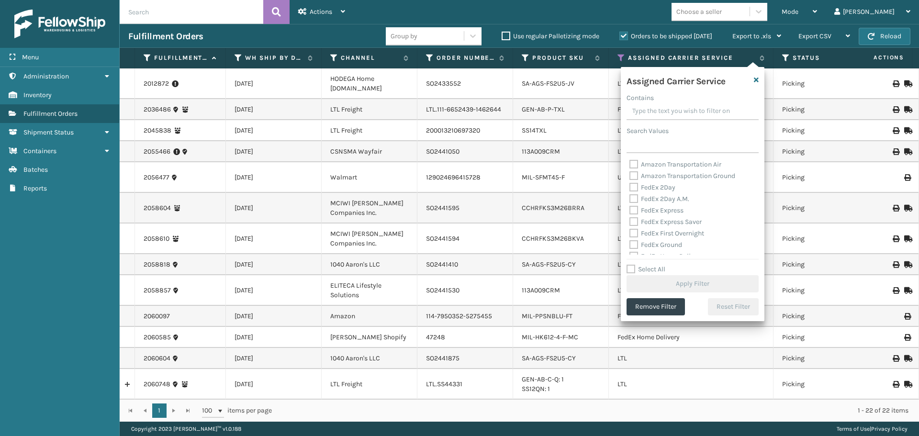
drag, startPoint x: 635, startPoint y: 186, endPoint x: 632, endPoint y: 200, distance: 13.7
click at [635, 187] on label "FedEx 2Day" at bounding box center [652, 187] width 46 height 8
click at [630, 187] on input "FedEx 2Day" at bounding box center [629, 185] width 0 height 6
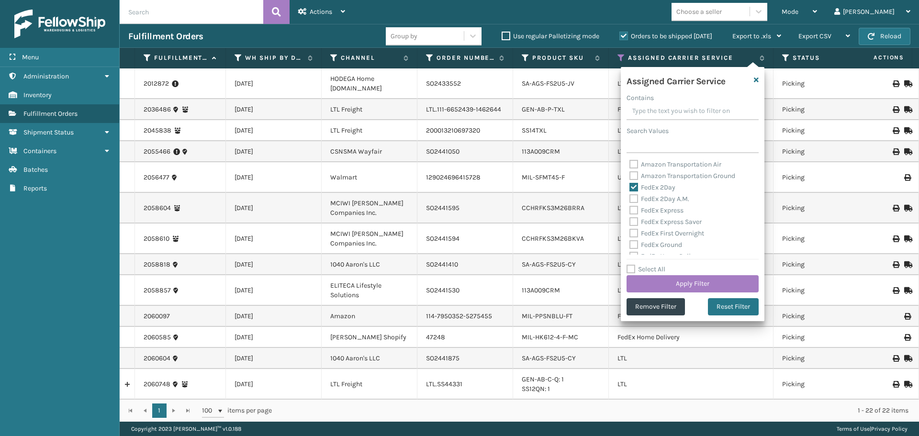
click at [632, 201] on label "FedEx 2Day A.M." at bounding box center [659, 199] width 60 height 8
click at [630, 200] on input "FedEx 2Day A.M." at bounding box center [629, 196] width 0 height 6
click at [633, 212] on label "FedEx Express" at bounding box center [656, 210] width 54 height 8
click at [630, 211] on input "FedEx Express" at bounding box center [629, 208] width 0 height 6
click at [633, 221] on label "FedEx Express Saver" at bounding box center [665, 222] width 72 height 8
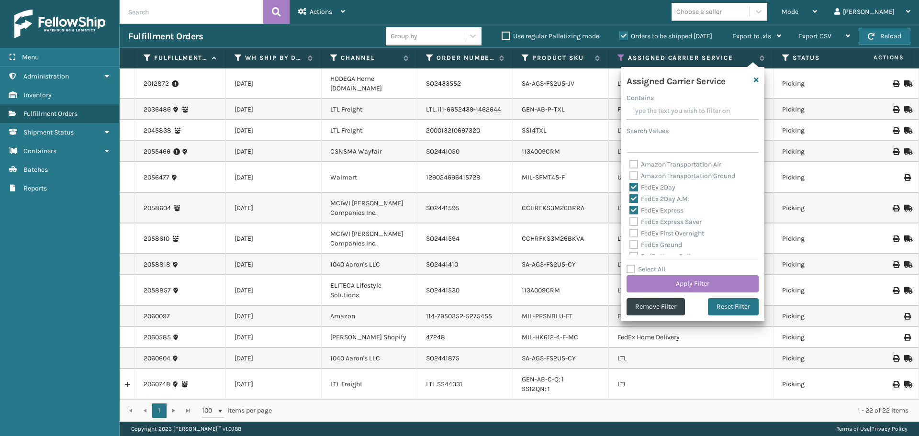
click at [630, 221] on input "FedEx Express Saver" at bounding box center [629, 219] width 0 height 6
click at [633, 232] on label "FedEx First Overnight" at bounding box center [666, 233] width 75 height 8
click at [630, 232] on input "FedEx First Overnight" at bounding box center [629, 231] width 0 height 6
click at [632, 246] on label "FedEx Ground" at bounding box center [655, 245] width 53 height 8
click at [630, 246] on input "FedEx Ground" at bounding box center [629, 242] width 0 height 6
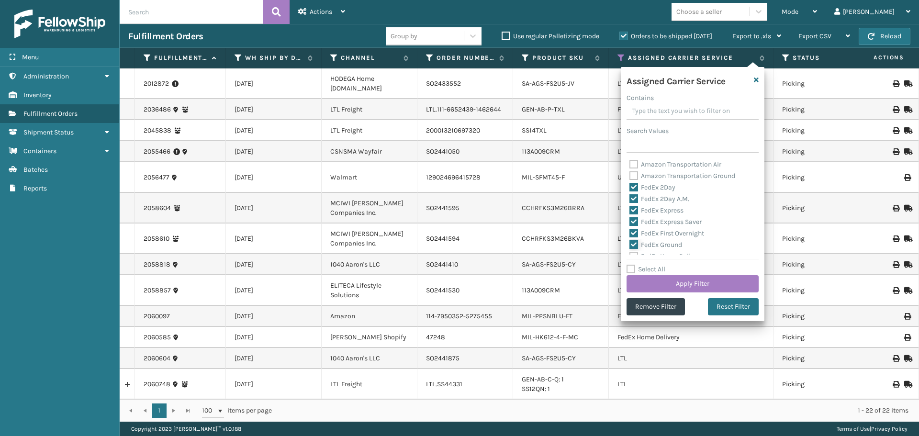
scroll to position [48, 0]
click at [635, 206] on label "FedEx Home Delivery" at bounding box center [666, 208] width 74 height 8
click at [630, 206] on input "FedEx Home Delivery" at bounding box center [629, 206] width 0 height 6
click at [634, 218] on label "FedEx Priority Overnight" at bounding box center [670, 220] width 83 height 8
click at [630, 218] on input "FedEx Priority Overnight" at bounding box center [629, 217] width 0 height 6
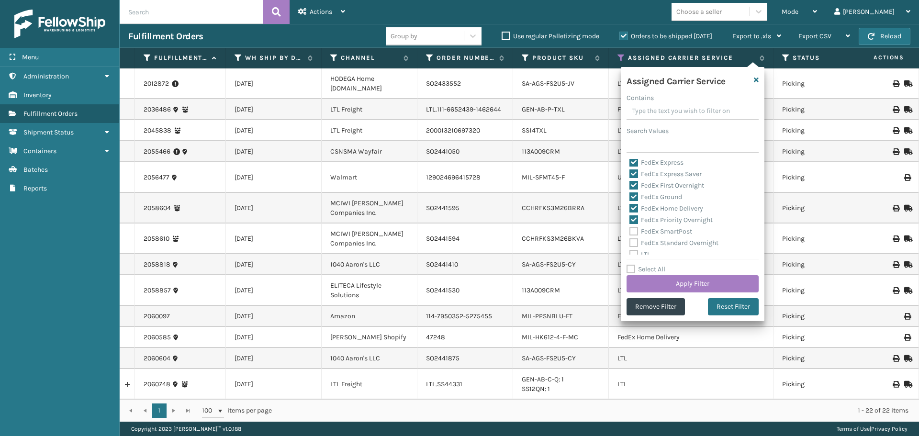
click at [636, 231] on label "FedEx SmartPost" at bounding box center [660, 231] width 63 height 8
click at [630, 231] on input "FedEx SmartPost" at bounding box center [629, 229] width 0 height 6
click at [636, 243] on label "FedEx Standard Overnight" at bounding box center [673, 243] width 89 height 8
click at [630, 243] on input "FedEx Standard Overnight" at bounding box center [629, 240] width 0 height 6
click at [667, 287] on button "Apply Filter" at bounding box center [692, 283] width 132 height 17
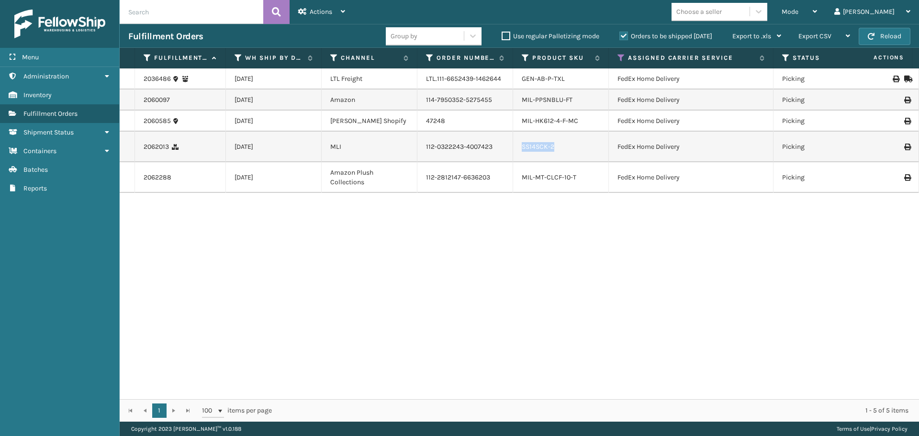
drag, startPoint x: 556, startPoint y: 152, endPoint x: 519, endPoint y: 156, distance: 37.1
click at [519, 156] on td "SS14SCK-2" at bounding box center [561, 147] width 96 height 31
copy link "SS14SCK-2"
drag, startPoint x: 169, startPoint y: 153, endPoint x: 133, endPoint y: 153, distance: 36.4
click at [133, 153] on tr "2062013 [DATE] MLI 112-0322243-4007423 SS14SCK-2 FedEx Home Delivery Picking 1 …" at bounding box center [881, 147] width 1522 height 31
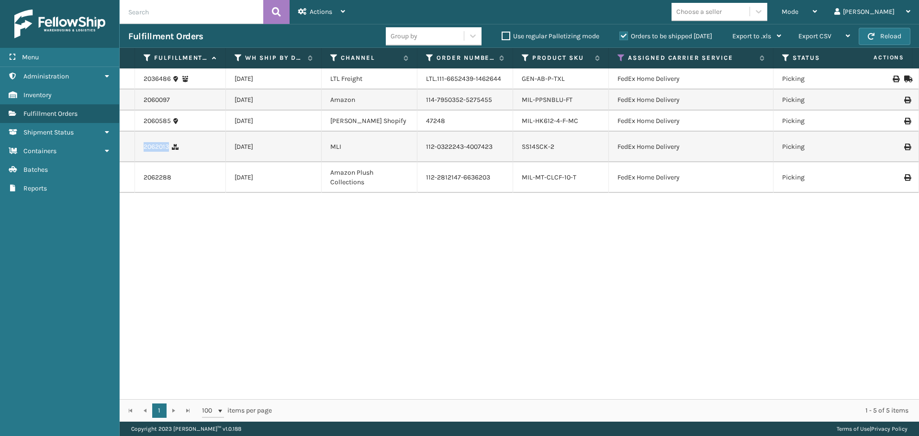
copy tr "2062013"
